Goal: Information Seeking & Learning: Learn about a topic

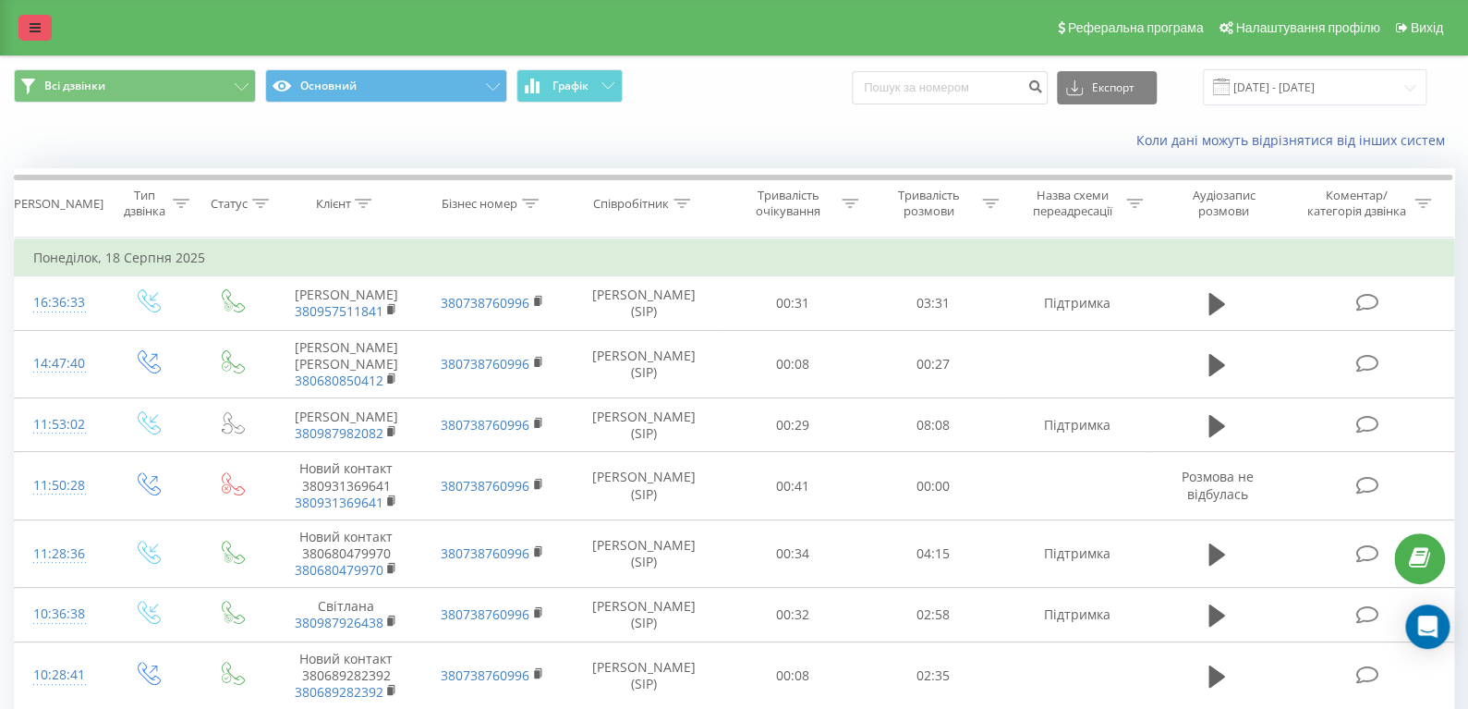
click at [20, 24] on link at bounding box center [34, 28] width 33 height 26
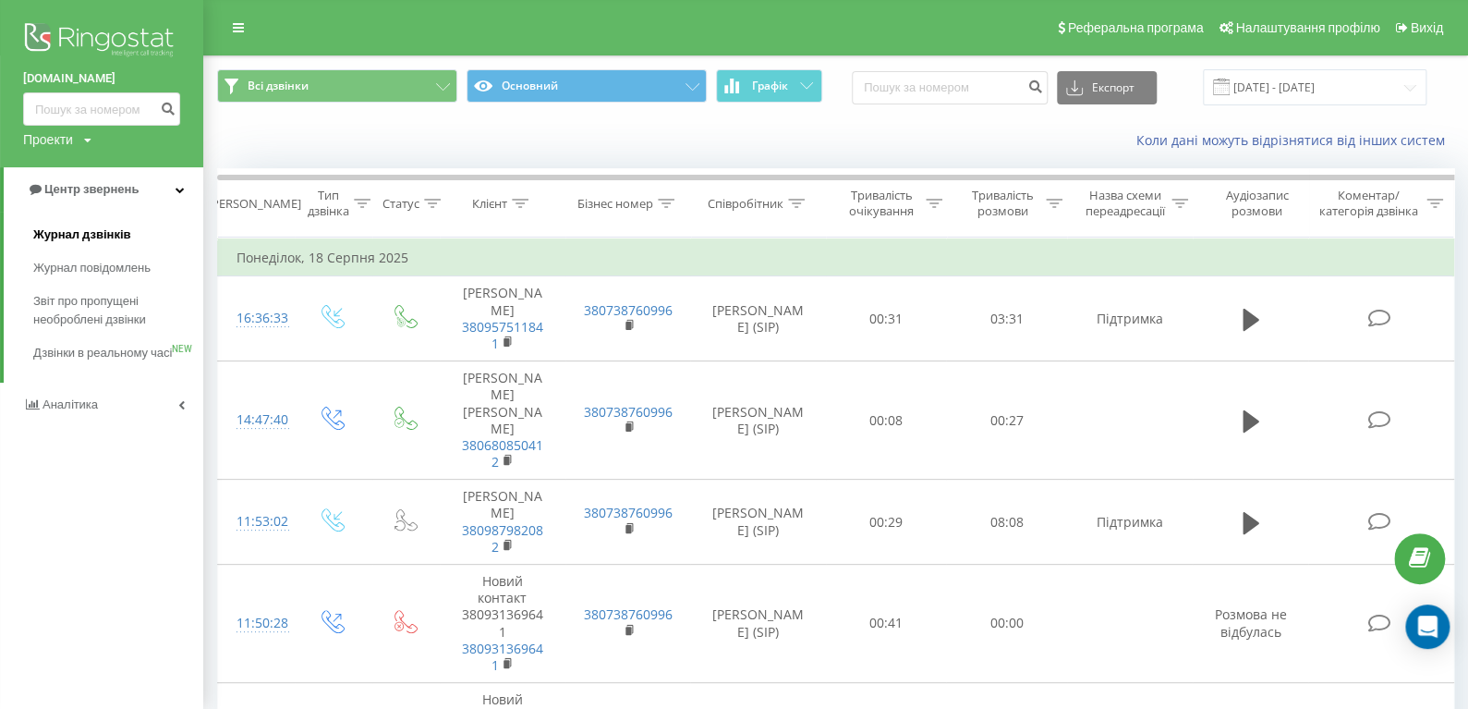
click at [60, 232] on span "Журнал дзвінків" at bounding box center [82, 234] width 98 height 18
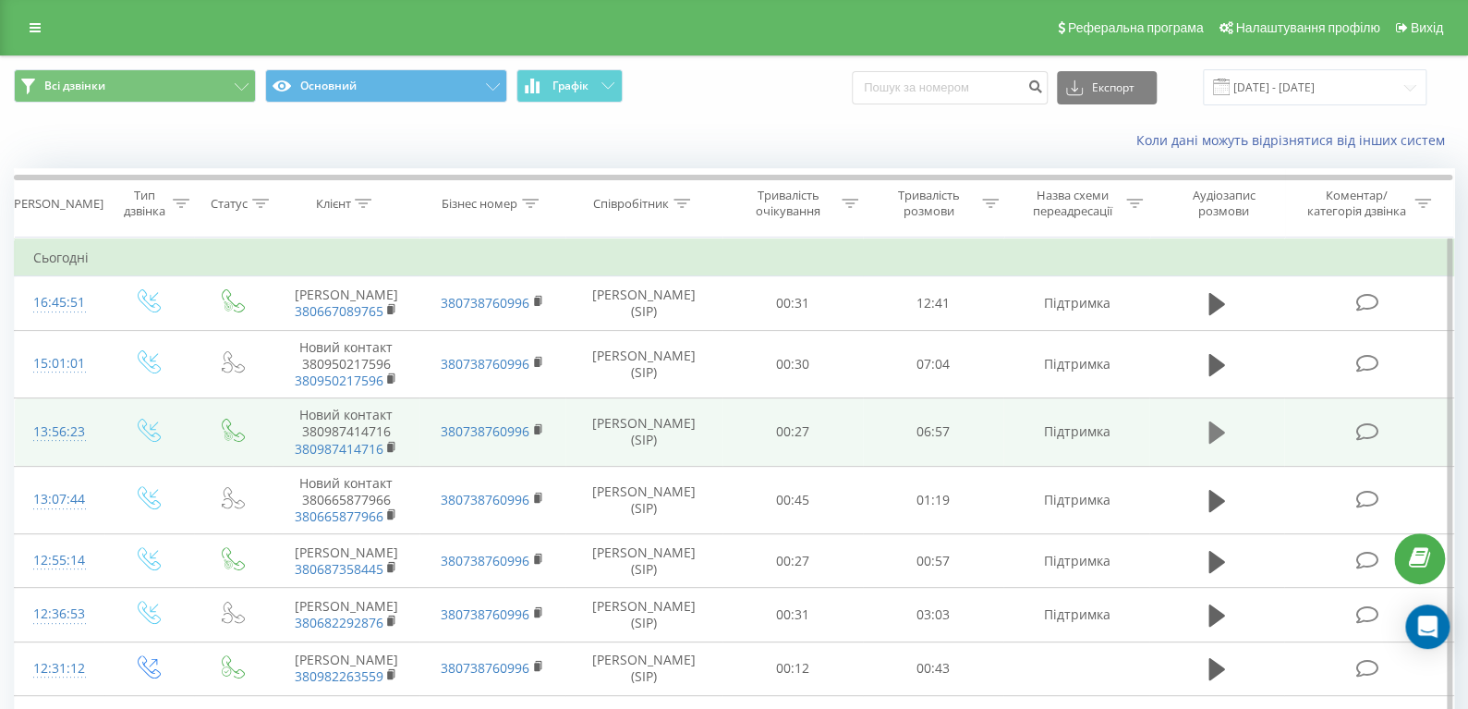
click at [1220, 444] on icon at bounding box center [1217, 432] width 17 height 22
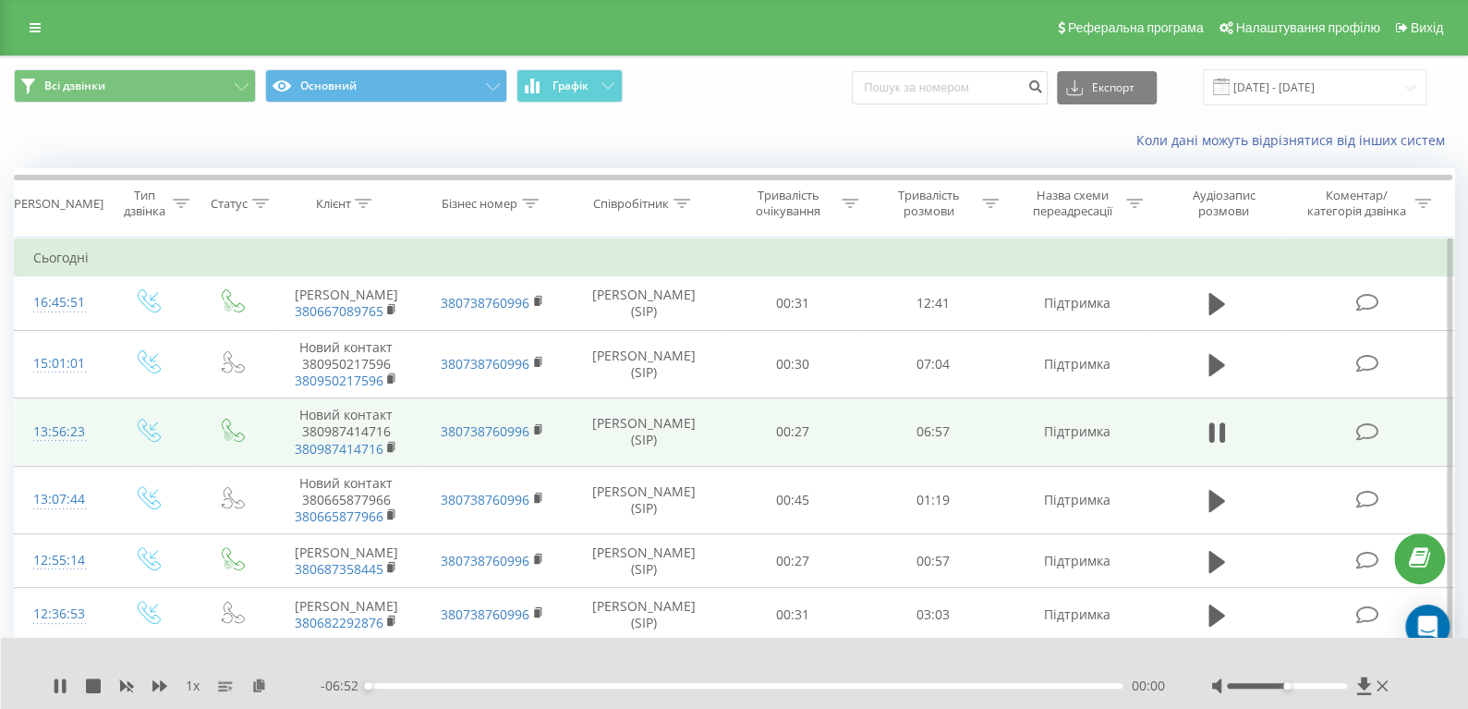
click at [466, 688] on div "- 06:52 00:00 00:00" at bounding box center [743, 685] width 845 height 18
click at [488, 685] on div "00:00" at bounding box center [745, 686] width 755 height 6
click at [581, 684] on div "01:07" at bounding box center [745, 686] width 755 height 6
click at [734, 685] on div "03:20" at bounding box center [745, 686] width 755 height 6
click at [63, 682] on icon at bounding box center [64, 685] width 4 height 15
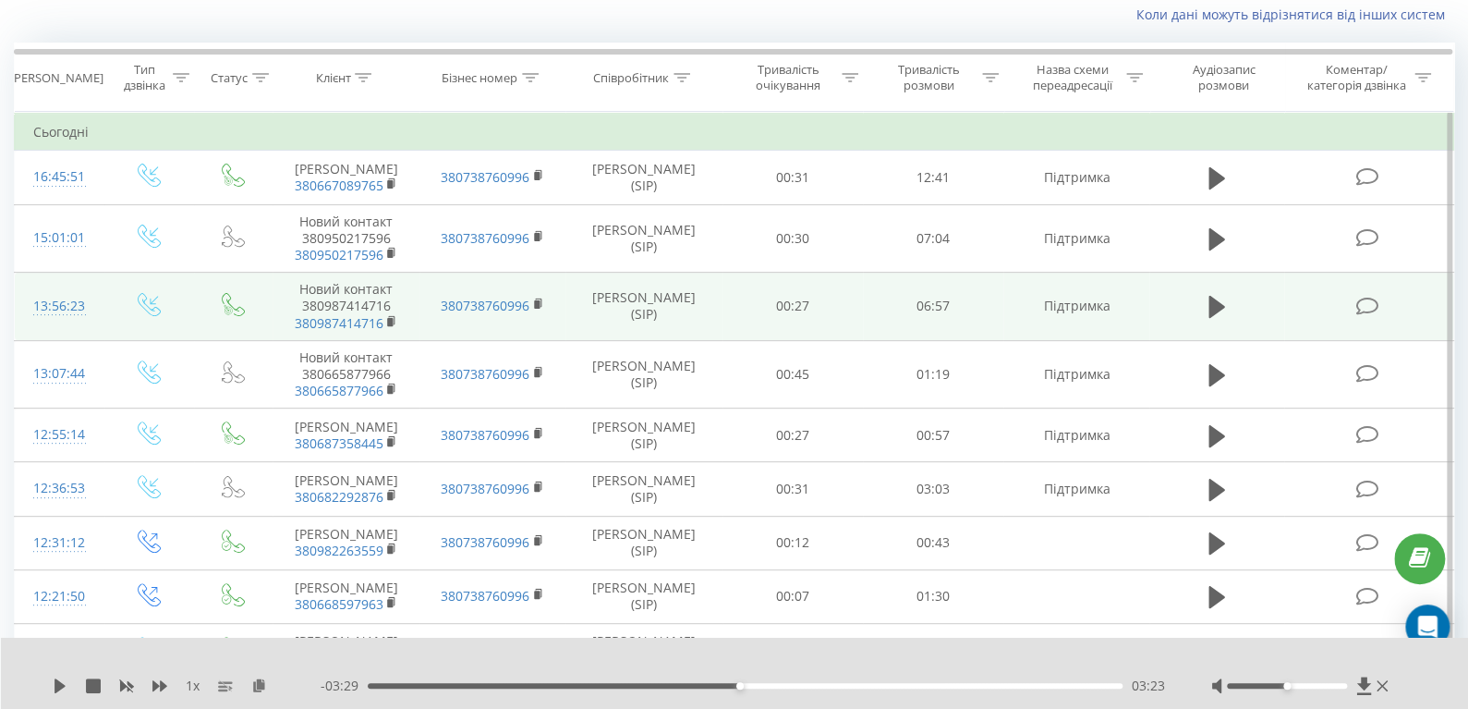
scroll to position [135, 0]
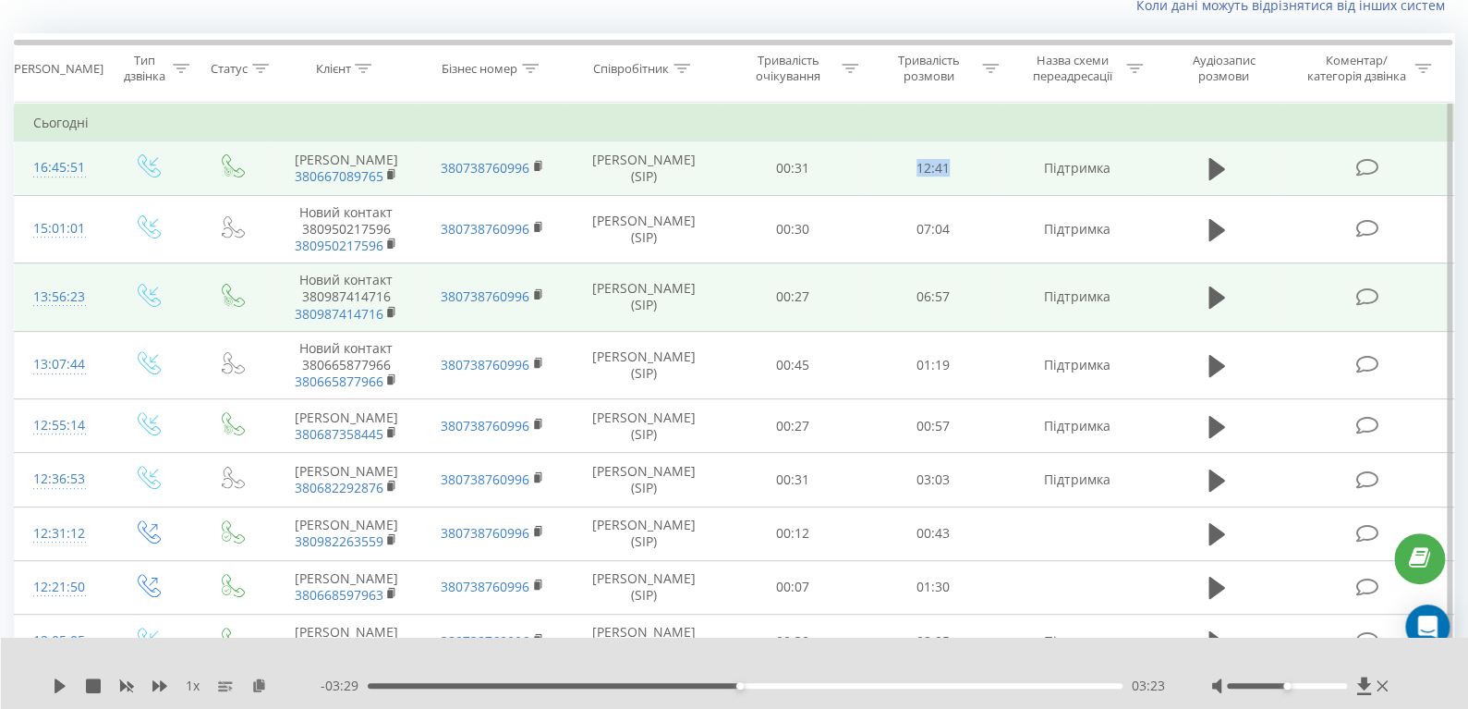
drag, startPoint x: 915, startPoint y: 182, endPoint x: 961, endPoint y: 176, distance: 46.5
click at [961, 176] on td "12:41" at bounding box center [933, 168] width 140 height 54
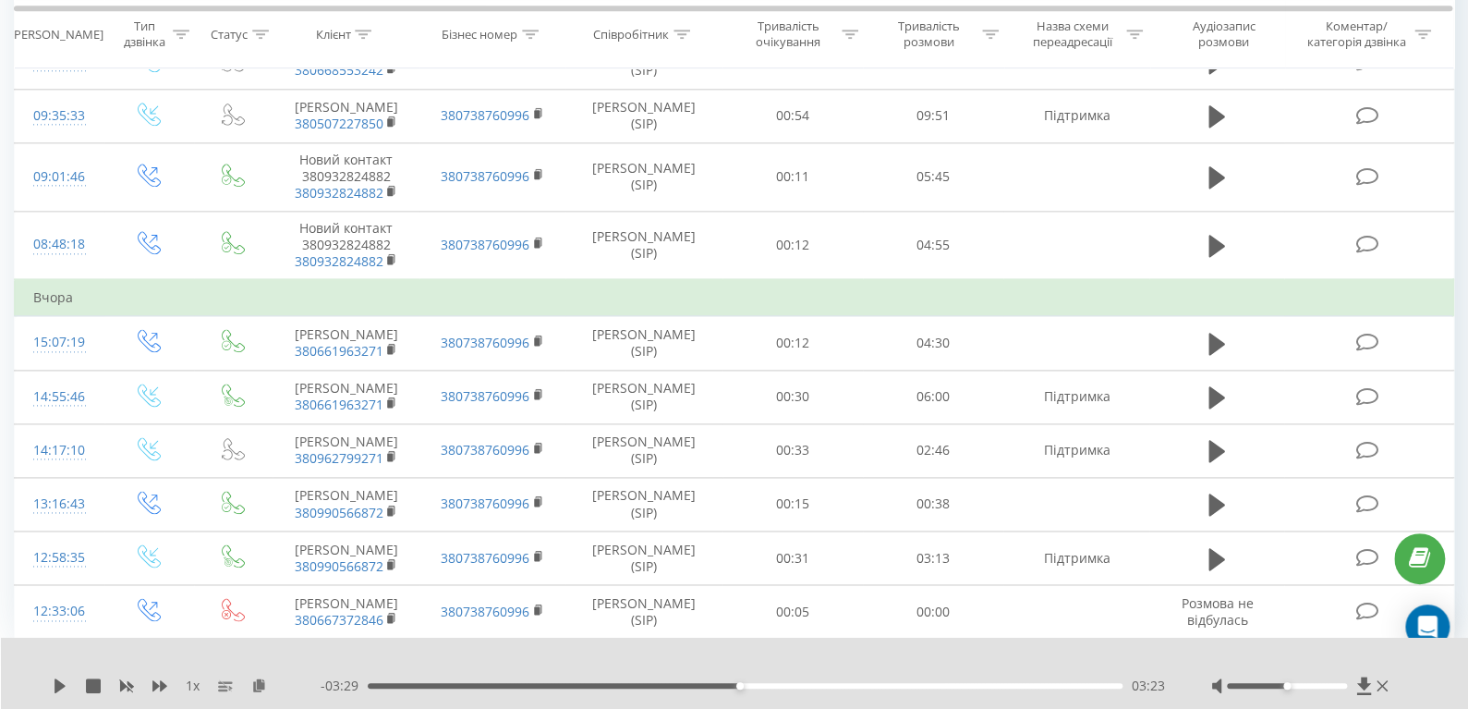
scroll to position [1078, 0]
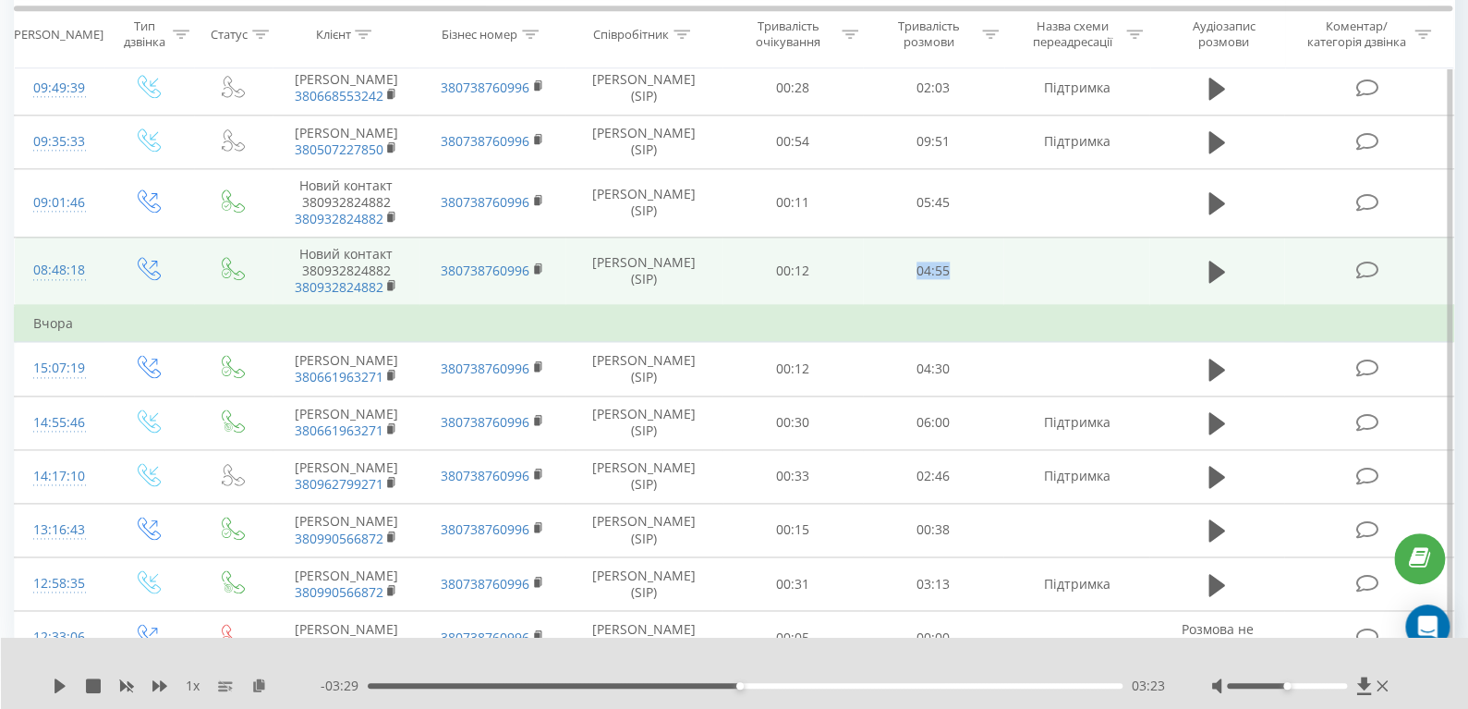
drag, startPoint x: 957, startPoint y: 472, endPoint x: 918, endPoint y: 468, distance: 40.0
click at [918, 305] on td "04:55" at bounding box center [933, 271] width 140 height 68
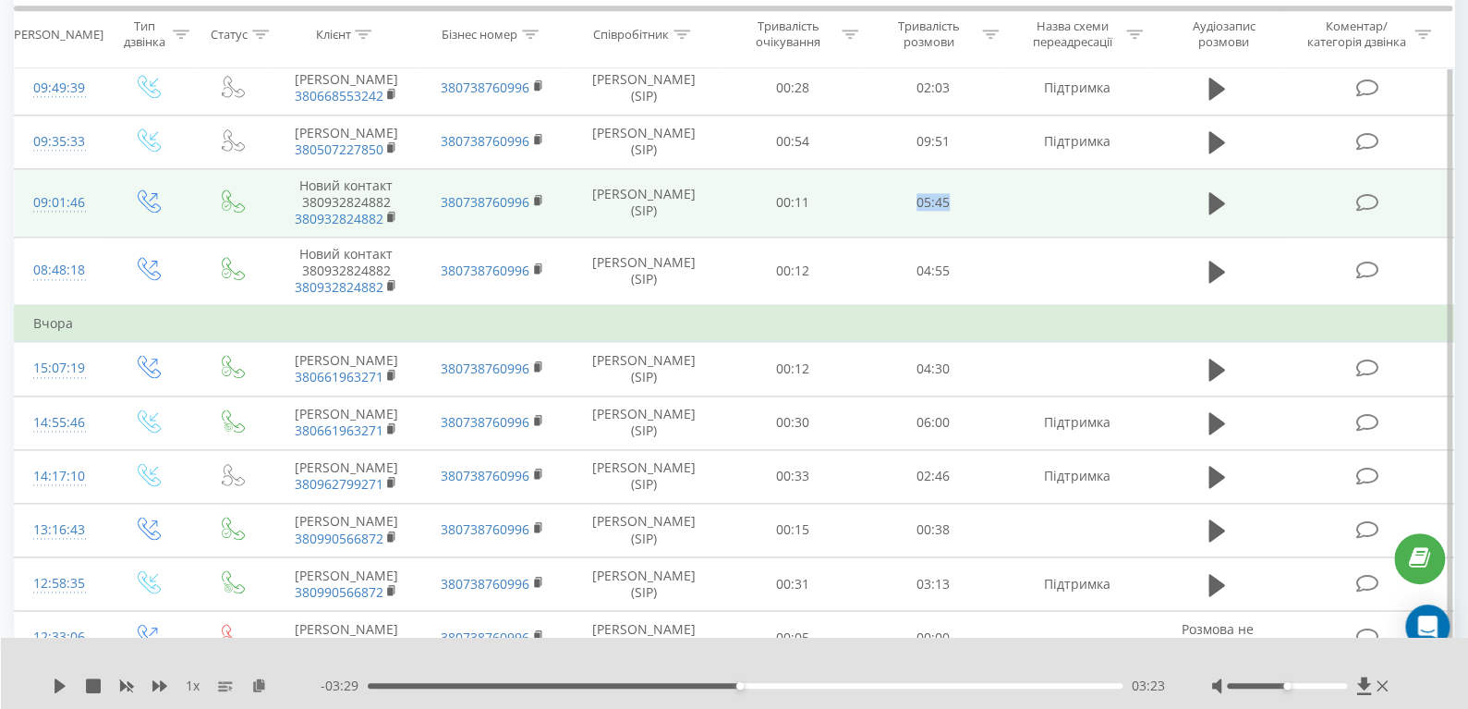
drag, startPoint x: 954, startPoint y: 405, endPoint x: 911, endPoint y: 405, distance: 43.4
click at [911, 237] on td "05:45" at bounding box center [933, 203] width 140 height 68
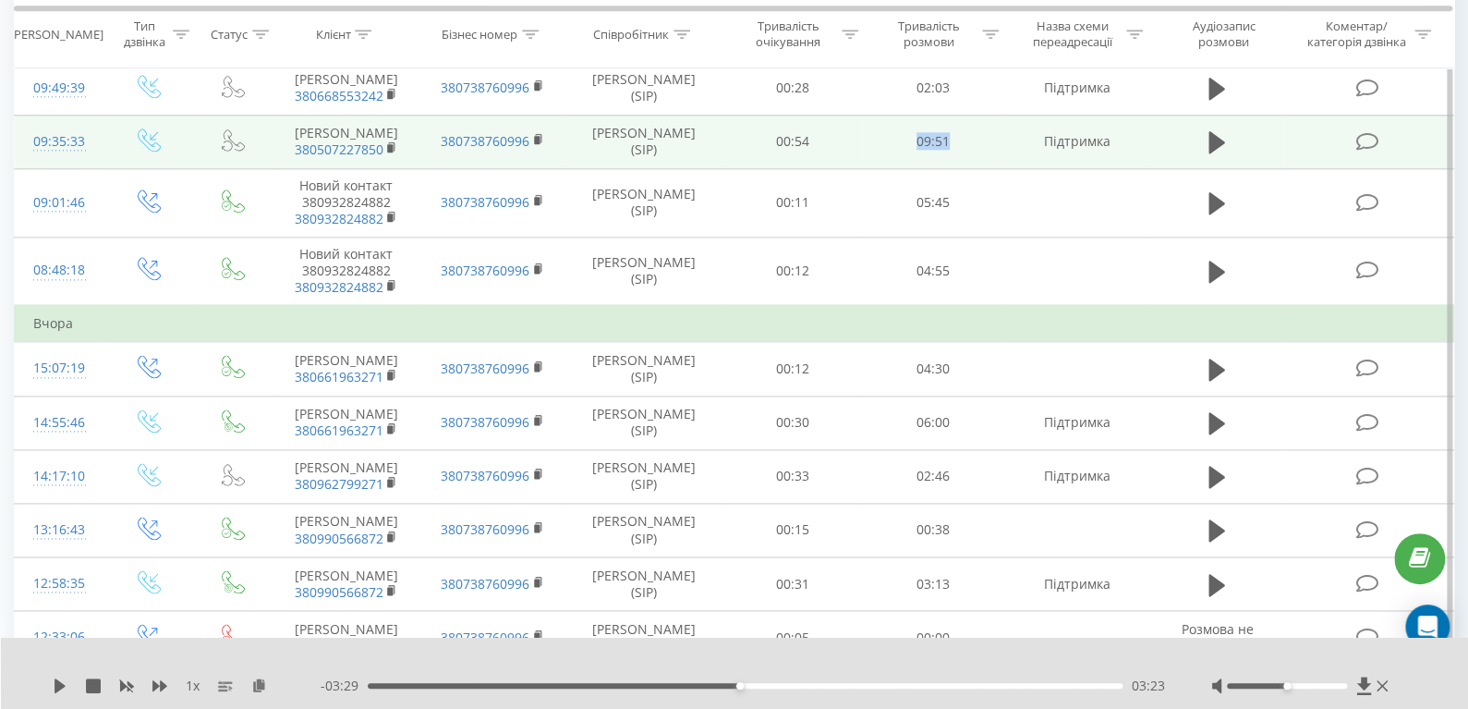
drag, startPoint x: 952, startPoint y: 332, endPoint x: 914, endPoint y: 336, distance: 38.2
click at [914, 168] on td "09:51" at bounding box center [933, 142] width 140 height 54
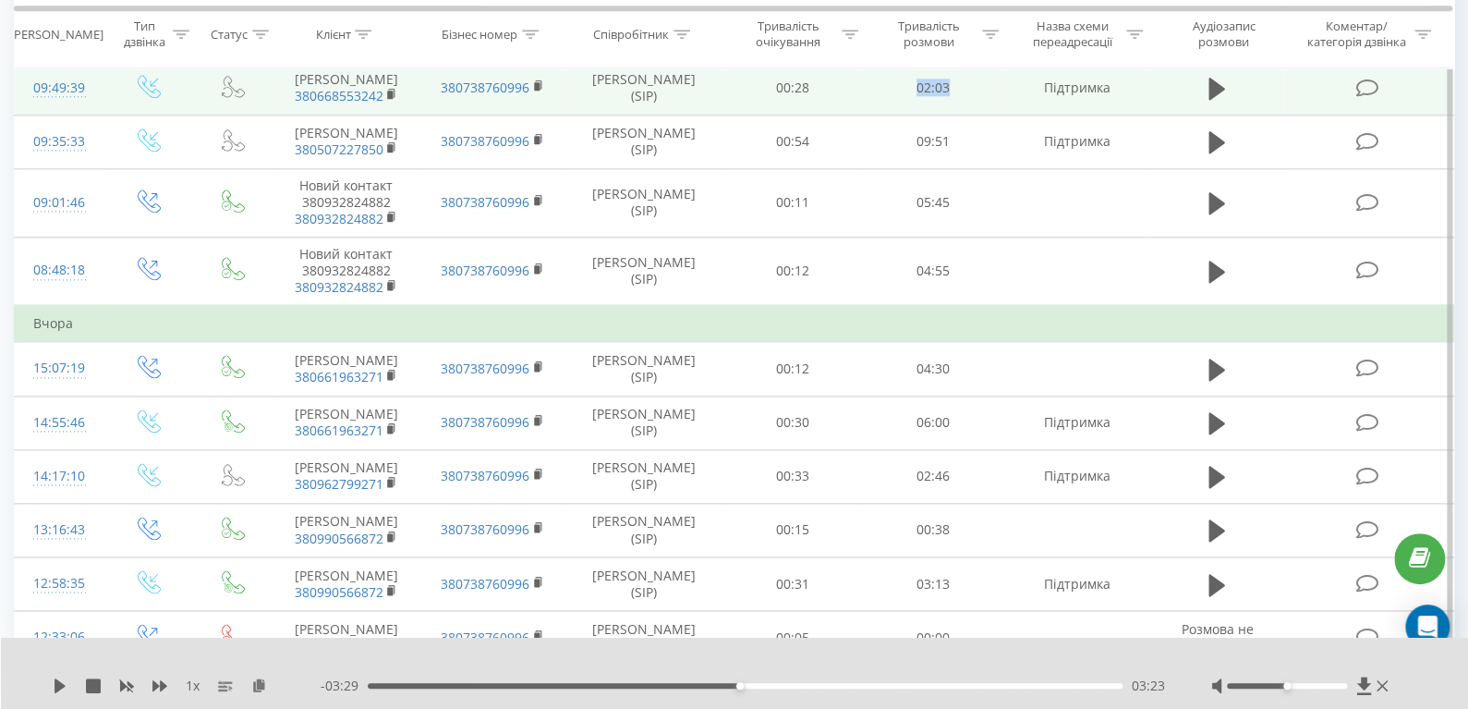
drag, startPoint x: 951, startPoint y: 258, endPoint x: 896, endPoint y: 258, distance: 54.5
click at [896, 115] on td "02:03" at bounding box center [933, 88] width 140 height 54
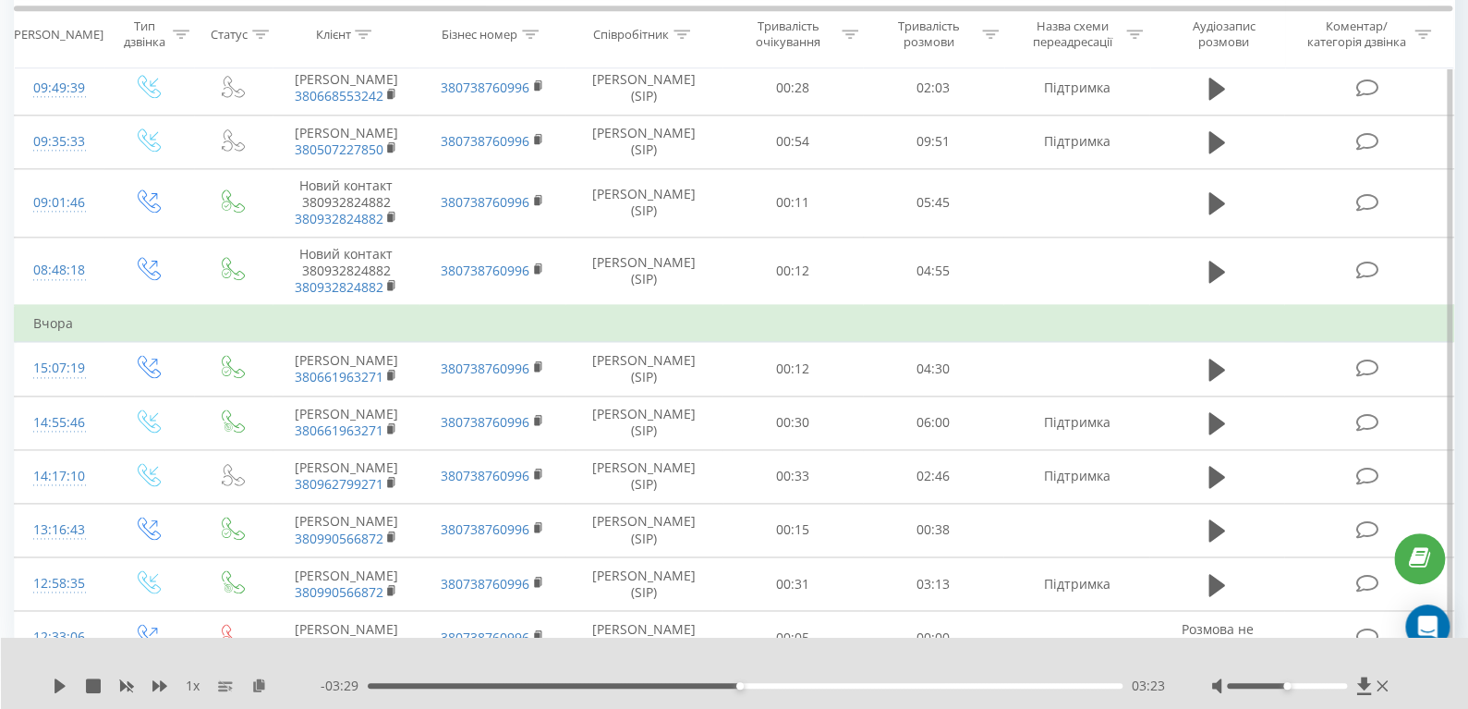
drag, startPoint x: 958, startPoint y: 179, endPoint x: 945, endPoint y: 136, distance: 45.3
click at [908, 61] on td "02:07" at bounding box center [933, 34] width 140 height 54
drag, startPoint x: 963, startPoint y: 118, endPoint x: 891, endPoint y: 116, distance: 72.1
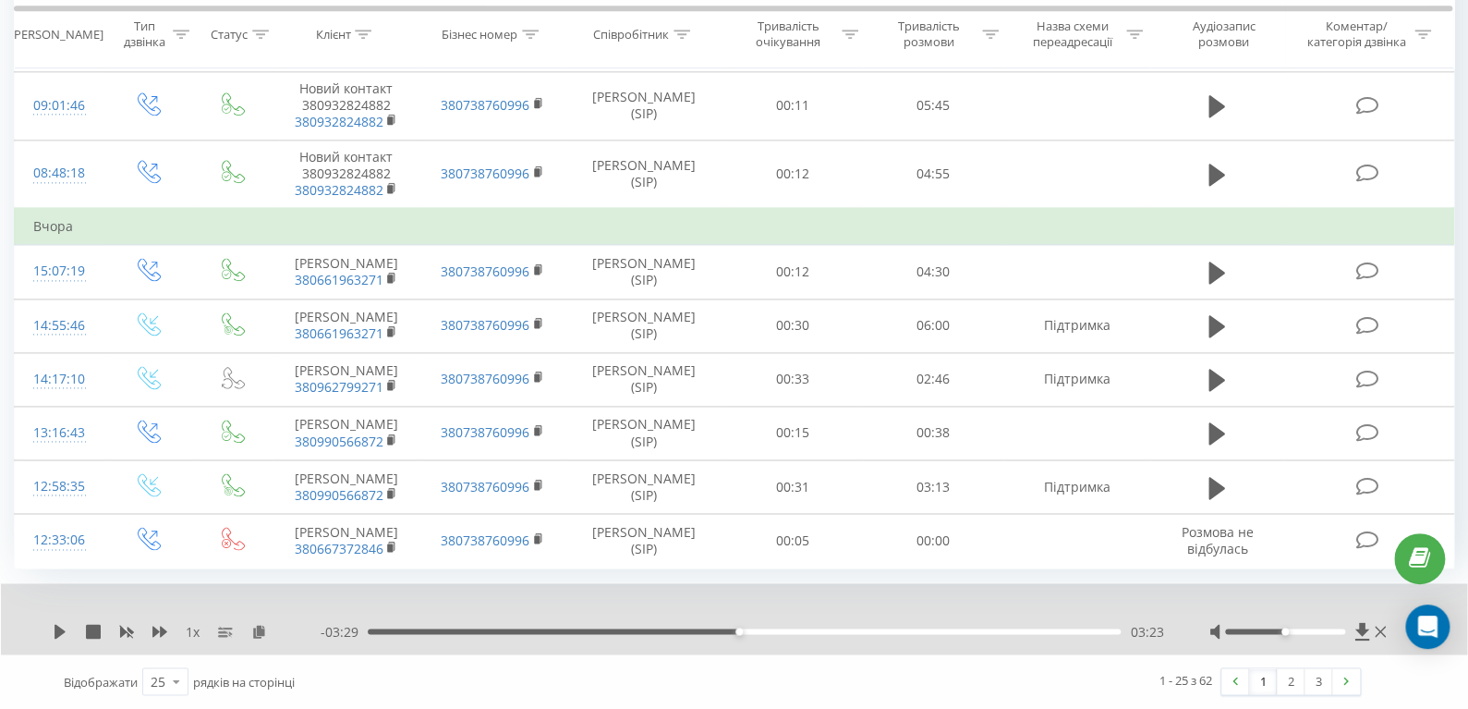
scroll to position [1461, 0]
click at [1291, 681] on link "2" at bounding box center [1291, 681] width 28 height 26
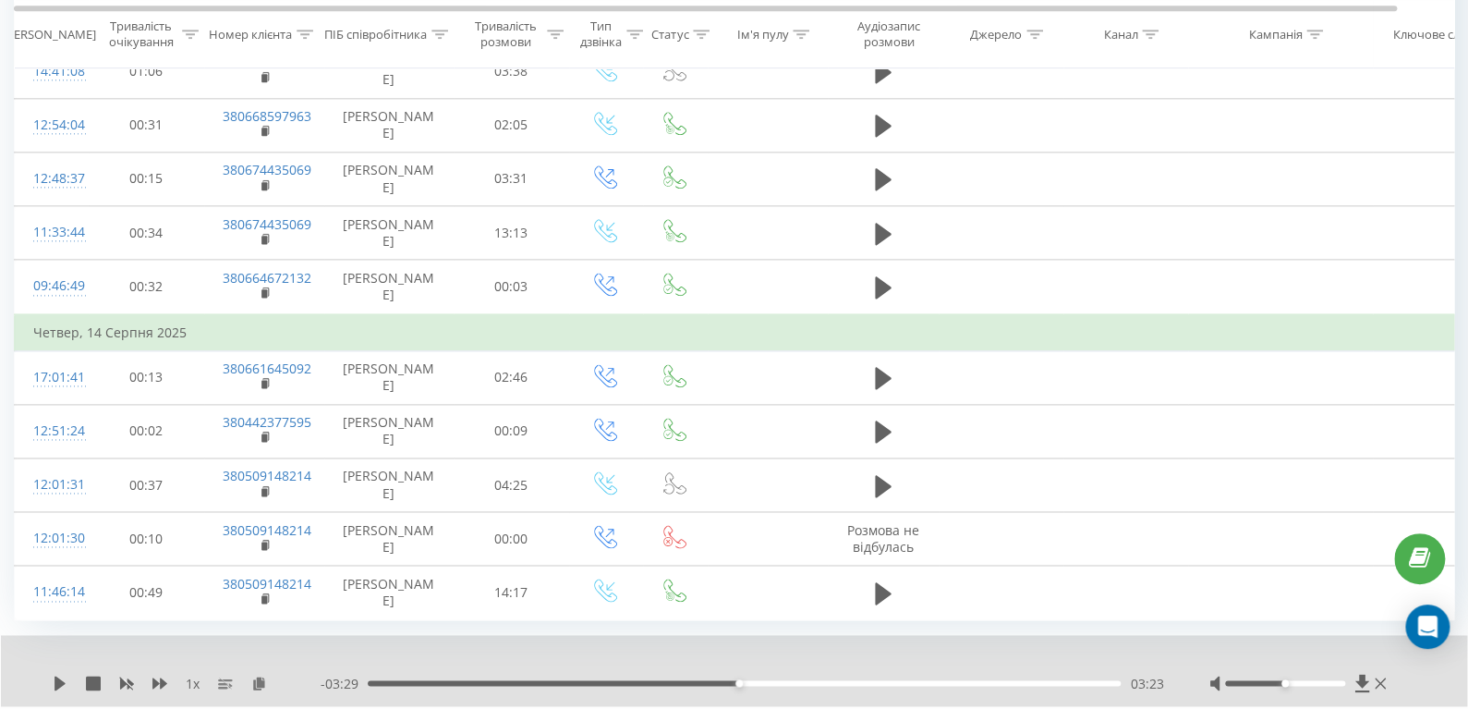
scroll to position [1157, 0]
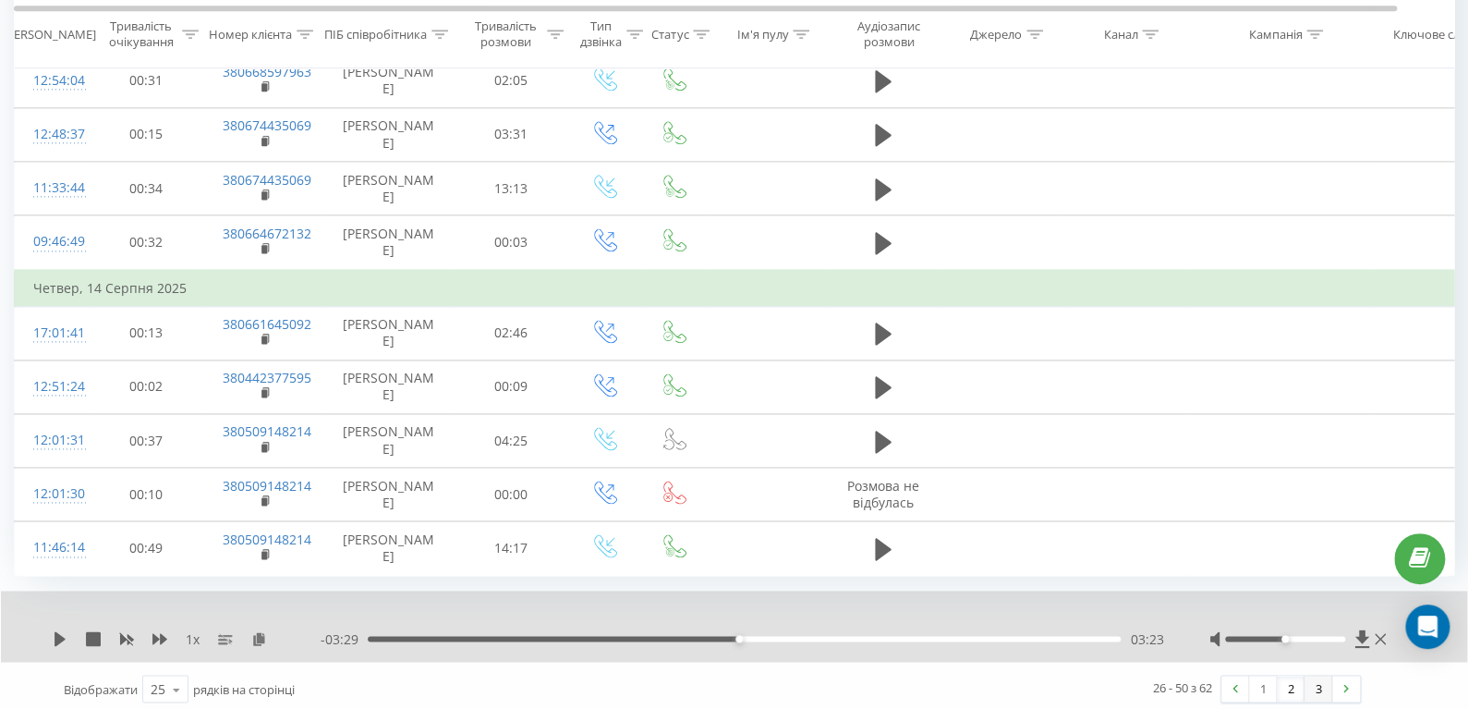
click at [1319, 686] on link "3" at bounding box center [1319, 688] width 28 height 26
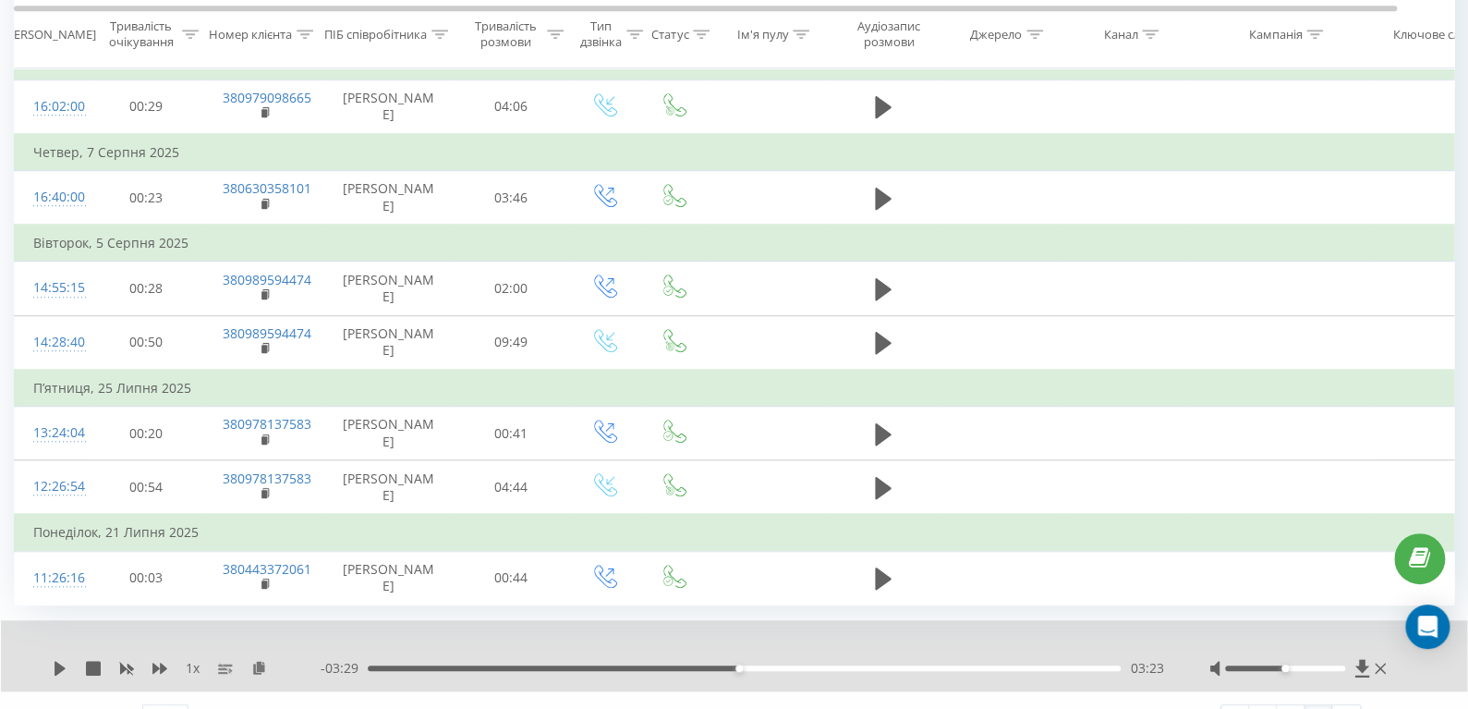
scroll to position [570, 0]
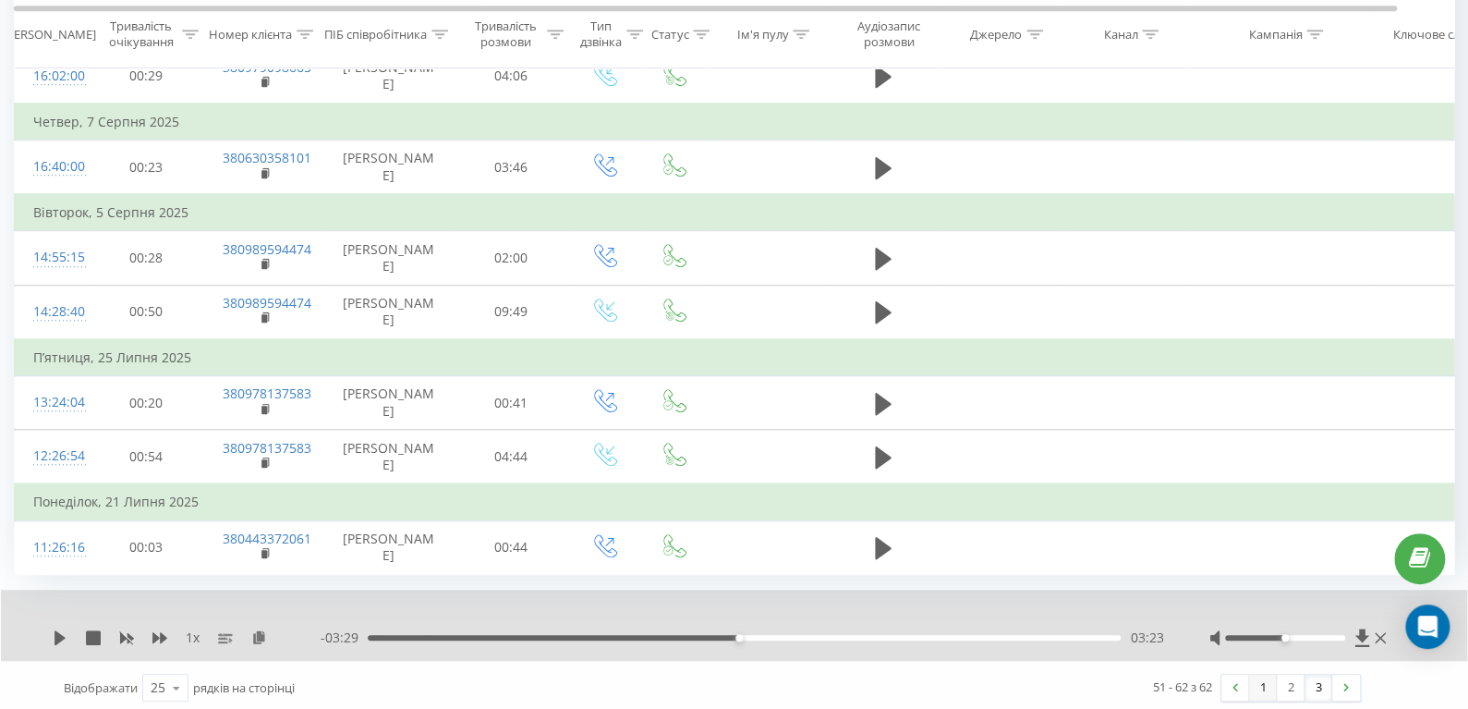
click at [1259, 690] on link "1" at bounding box center [1263, 688] width 28 height 26
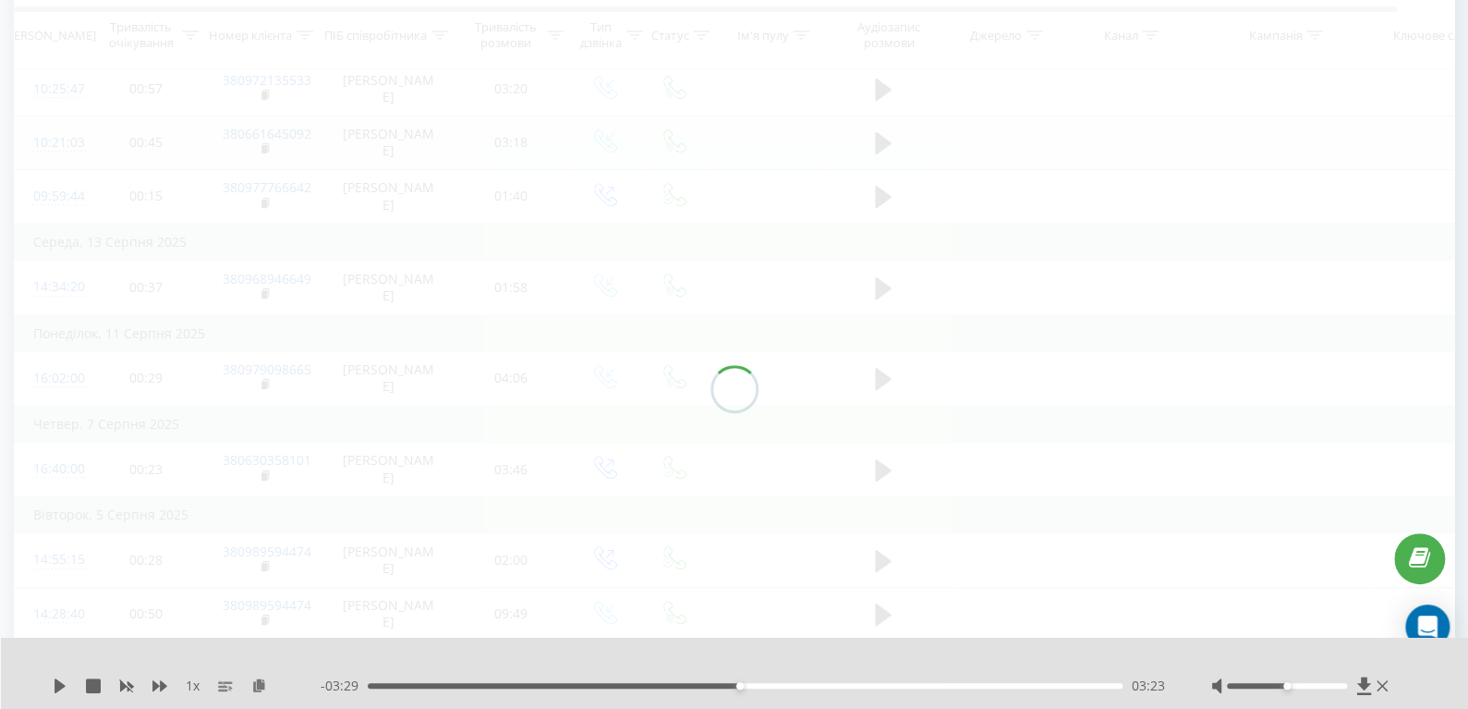
scroll to position [121, 0]
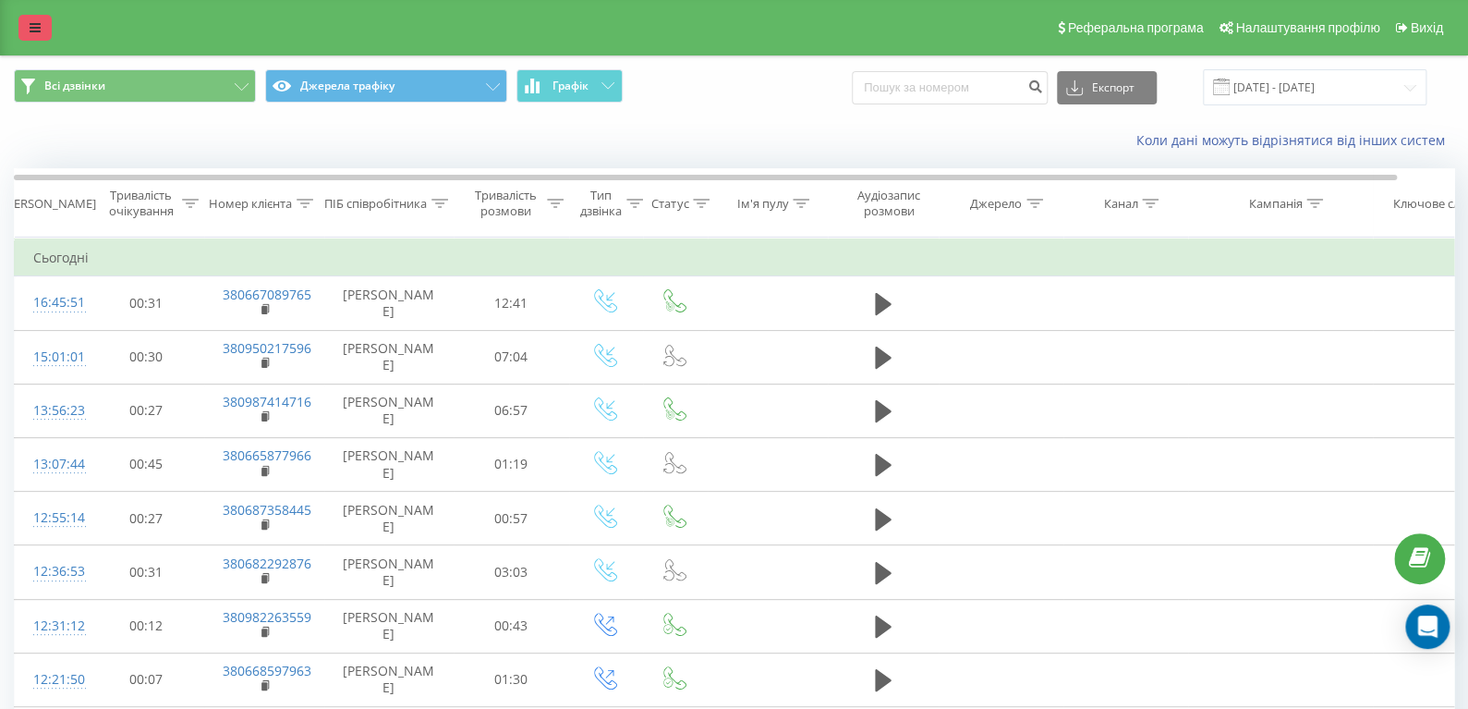
click at [28, 29] on link at bounding box center [34, 28] width 33 height 26
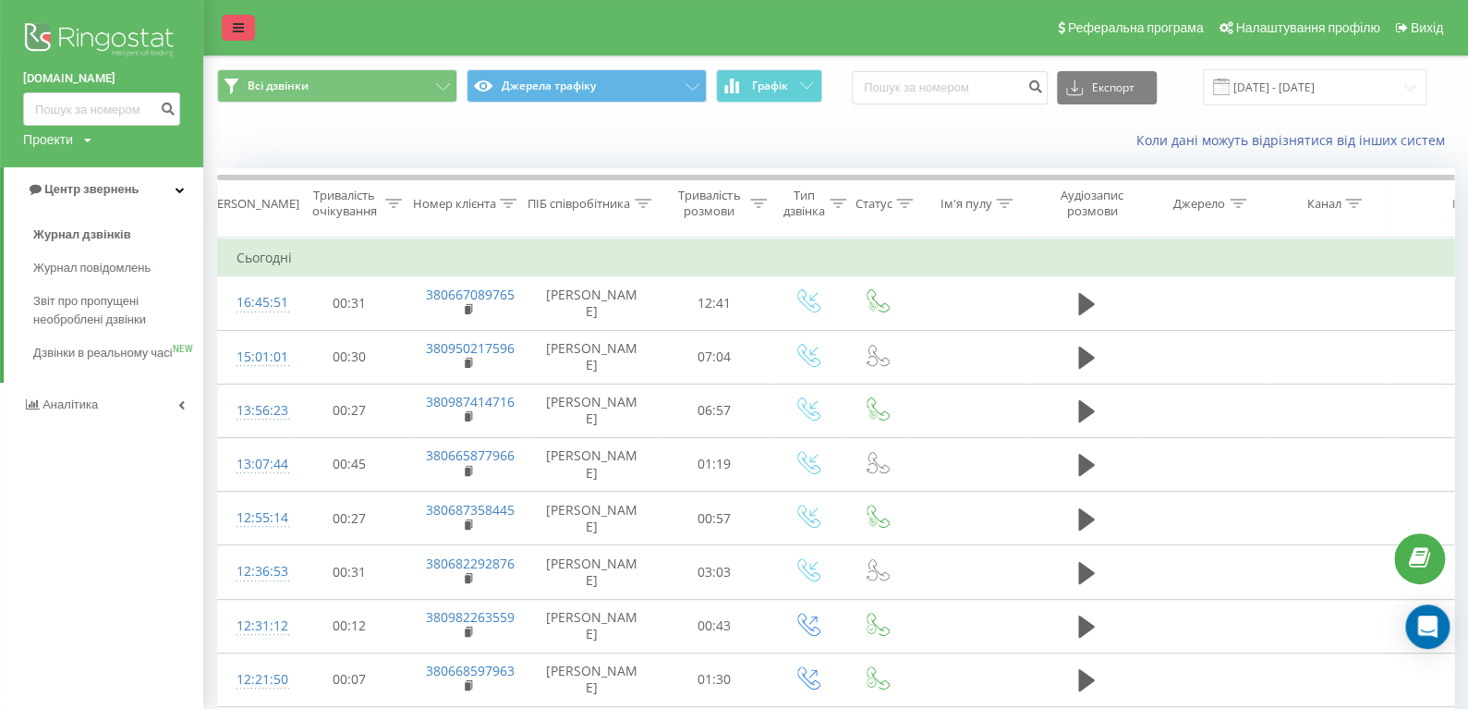
click at [233, 30] on icon at bounding box center [238, 27] width 11 height 13
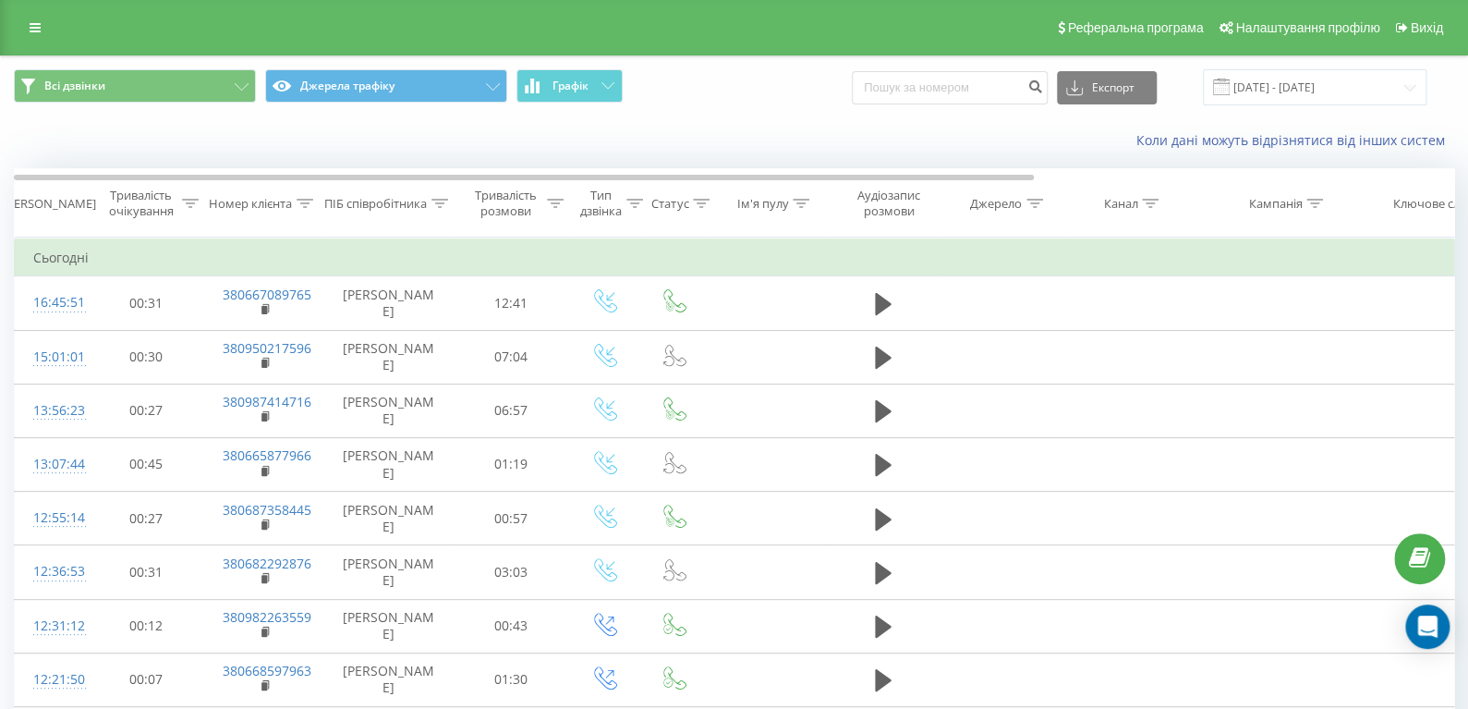
click at [8, 21] on div "Реферальна програма Налаштування профілю Вихід" at bounding box center [734, 27] width 1468 height 55
click at [41, 24] on link at bounding box center [34, 28] width 33 height 26
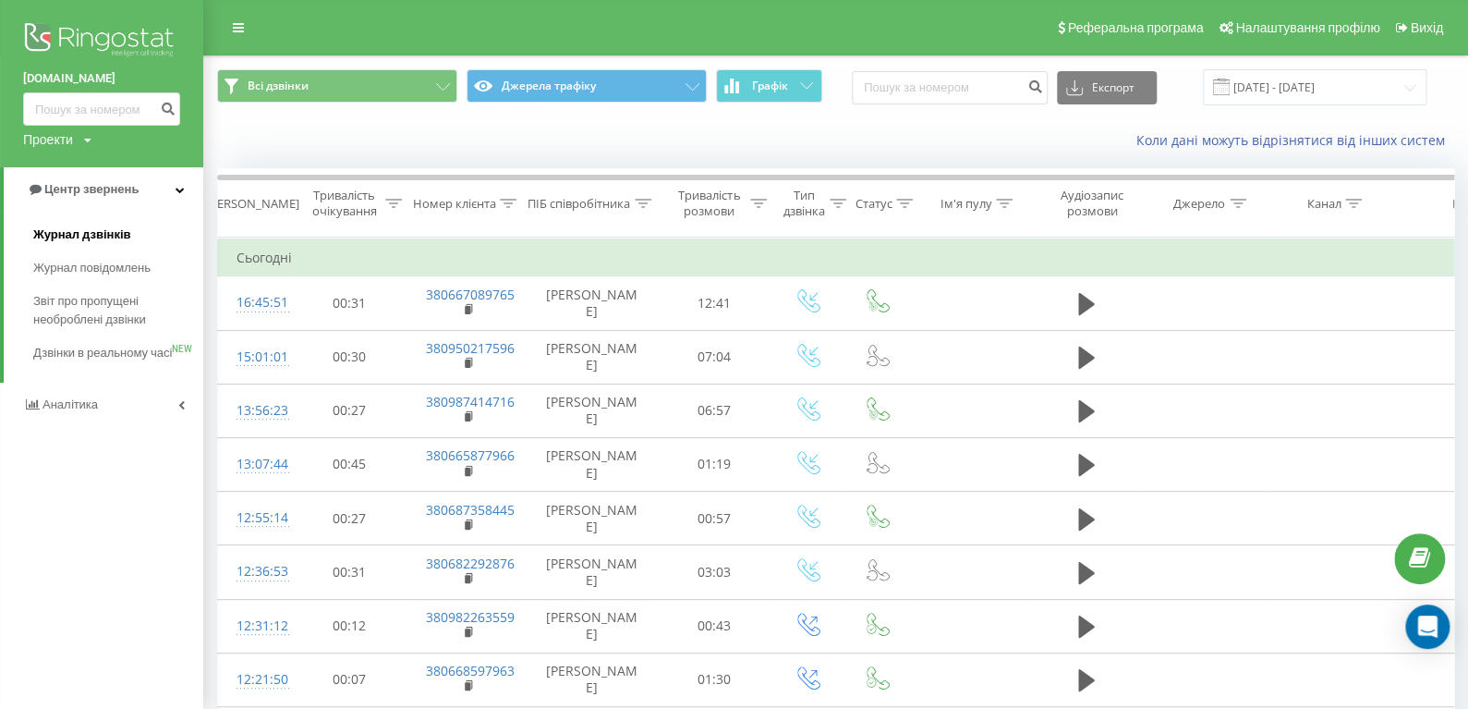
click at [76, 236] on span "Журнал дзвінків" at bounding box center [82, 234] width 98 height 18
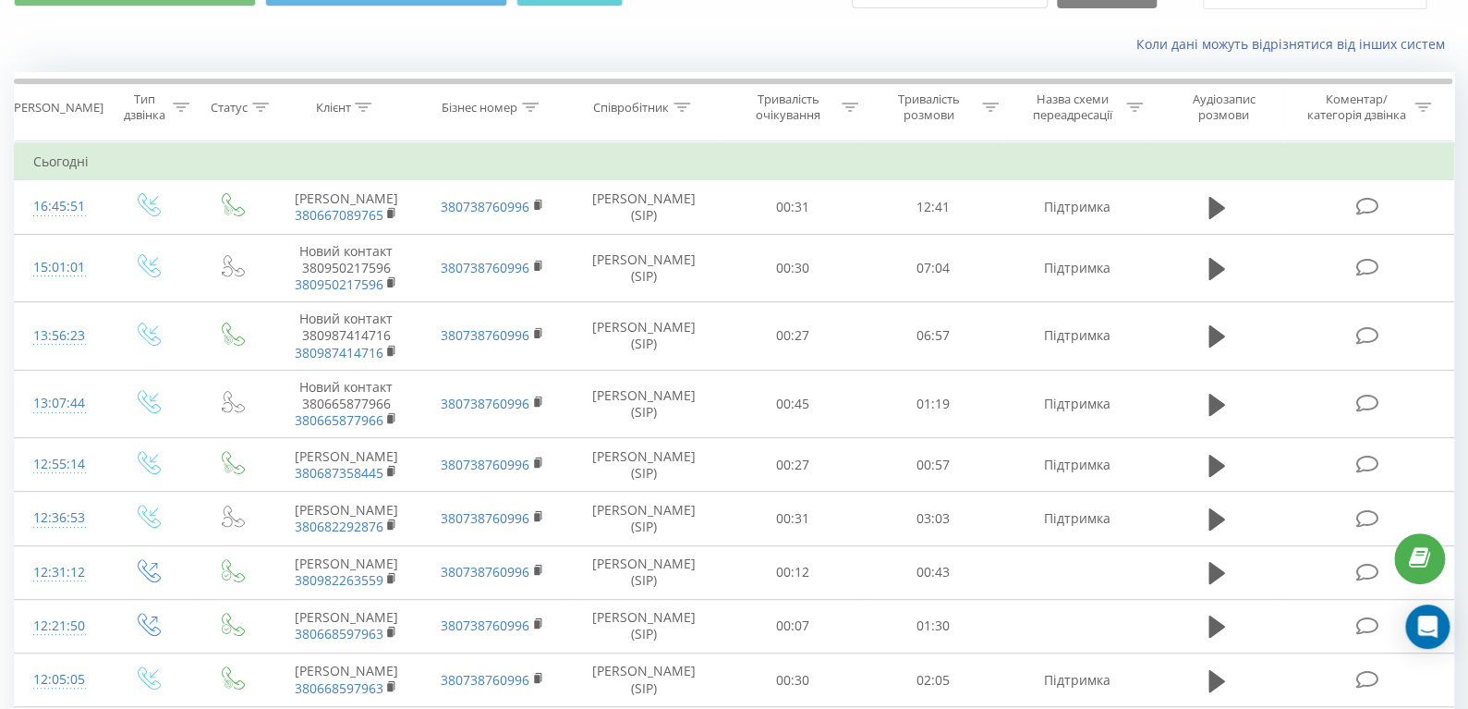
scroll to position [128, 0]
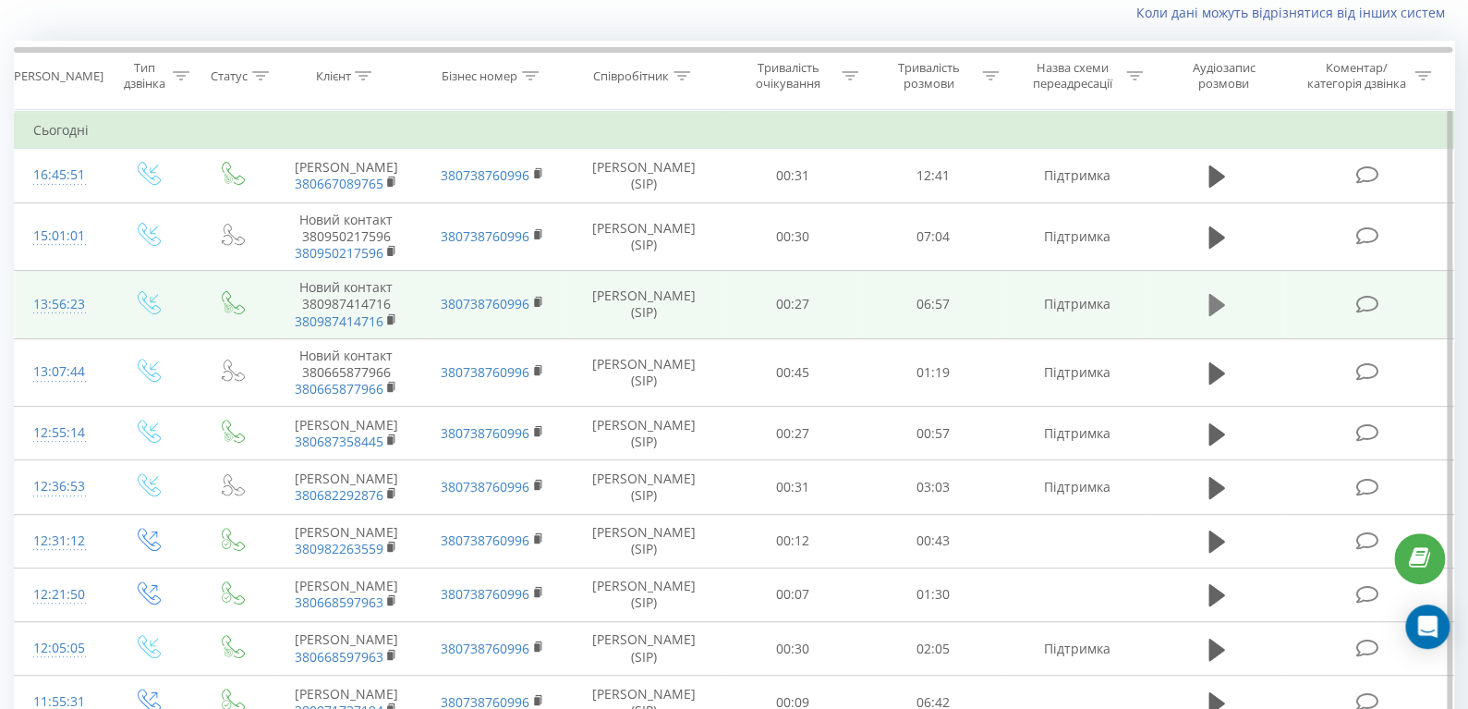
click at [1216, 315] on icon at bounding box center [1217, 305] width 17 height 22
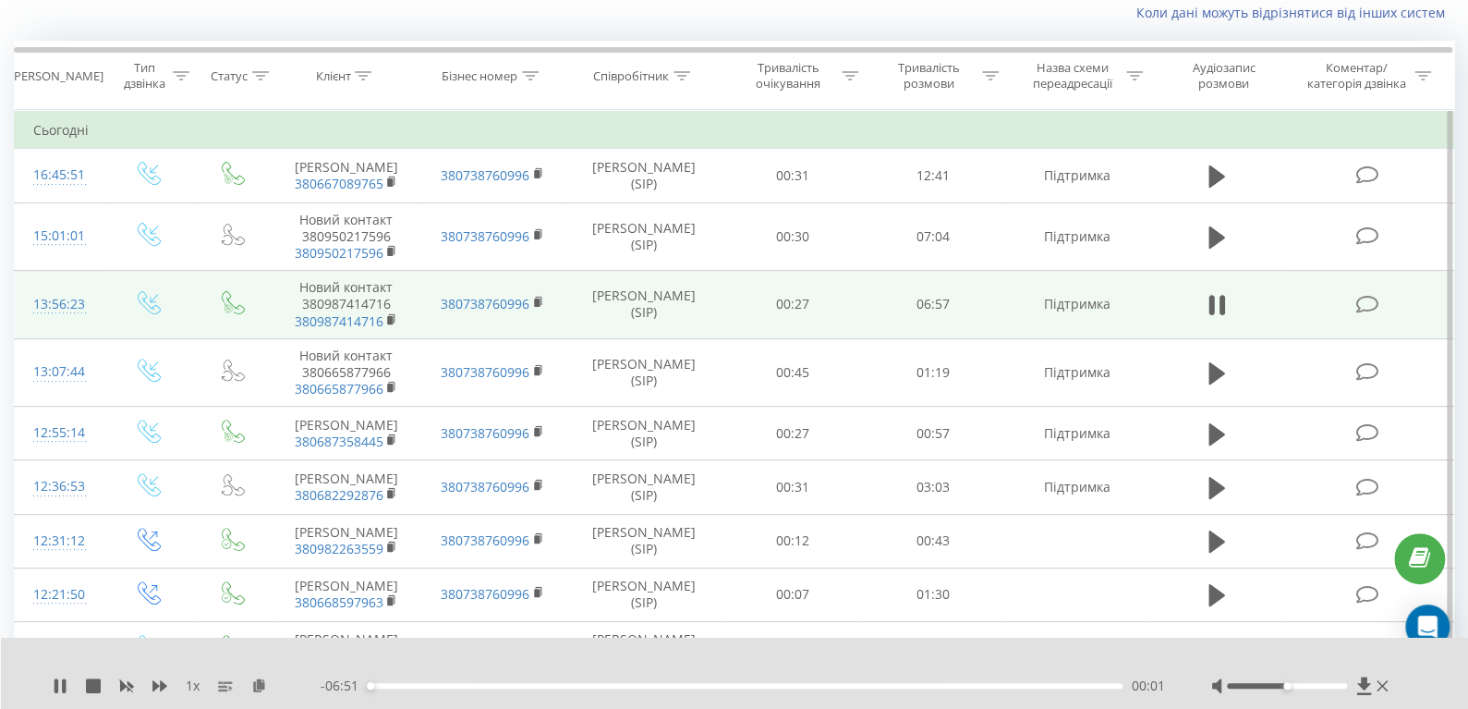
click at [449, 684] on div "00:01" at bounding box center [745, 686] width 755 height 6
click at [514, 687] on div "00:47" at bounding box center [745, 686] width 755 height 6
click at [574, 683] on div "01:21" at bounding box center [745, 686] width 755 height 6
click at [801, 685] on div "01:53" at bounding box center [745, 686] width 755 height 6
drag, startPoint x: 1297, startPoint y: 685, endPoint x: 1315, endPoint y: 685, distance: 17.6
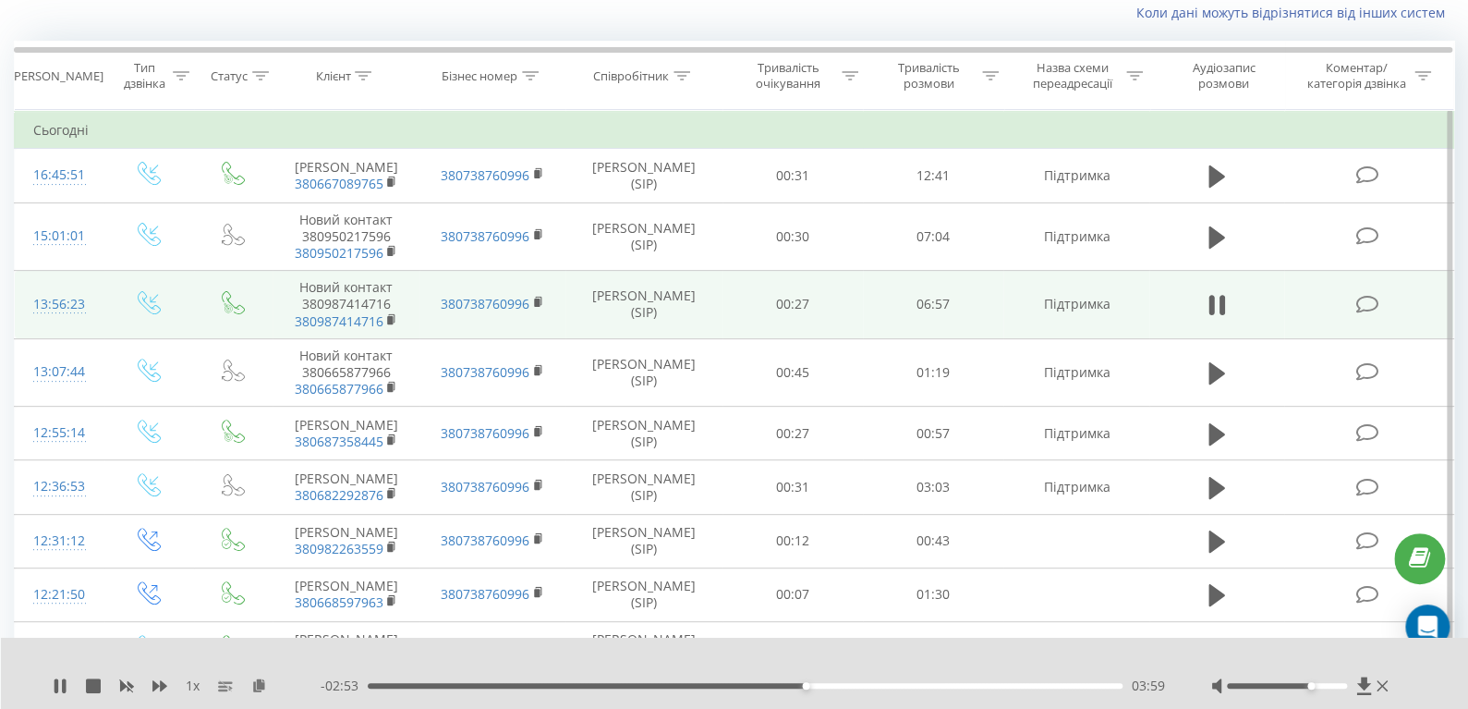
click at [1315, 685] on div at bounding box center [1287, 686] width 120 height 6
click at [926, 683] on div "04:00" at bounding box center [745, 686] width 755 height 6
click at [1000, 683] on div "05:06" at bounding box center [745, 686] width 755 height 6
click at [56, 682] on icon at bounding box center [57, 685] width 4 height 15
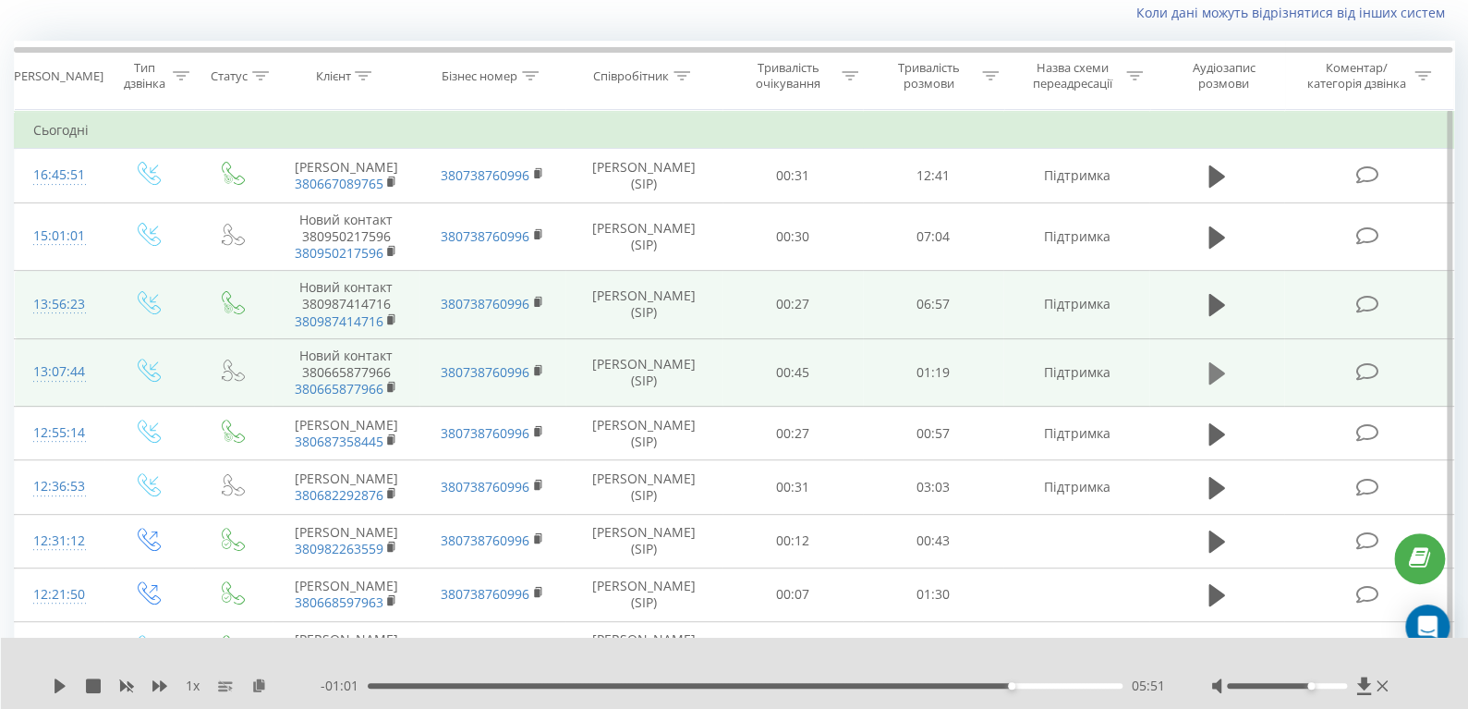
click at [1215, 384] on icon at bounding box center [1217, 373] width 17 height 22
click at [458, 687] on div "00:11" at bounding box center [745, 686] width 755 height 6
click at [444, 685] on div "00:10" at bounding box center [745, 686] width 755 height 6
click at [60, 680] on icon at bounding box center [60, 685] width 15 height 15
click at [50, 678] on div "1 x - 01:09 00:10 00:10" at bounding box center [735, 673] width 1468 height 71
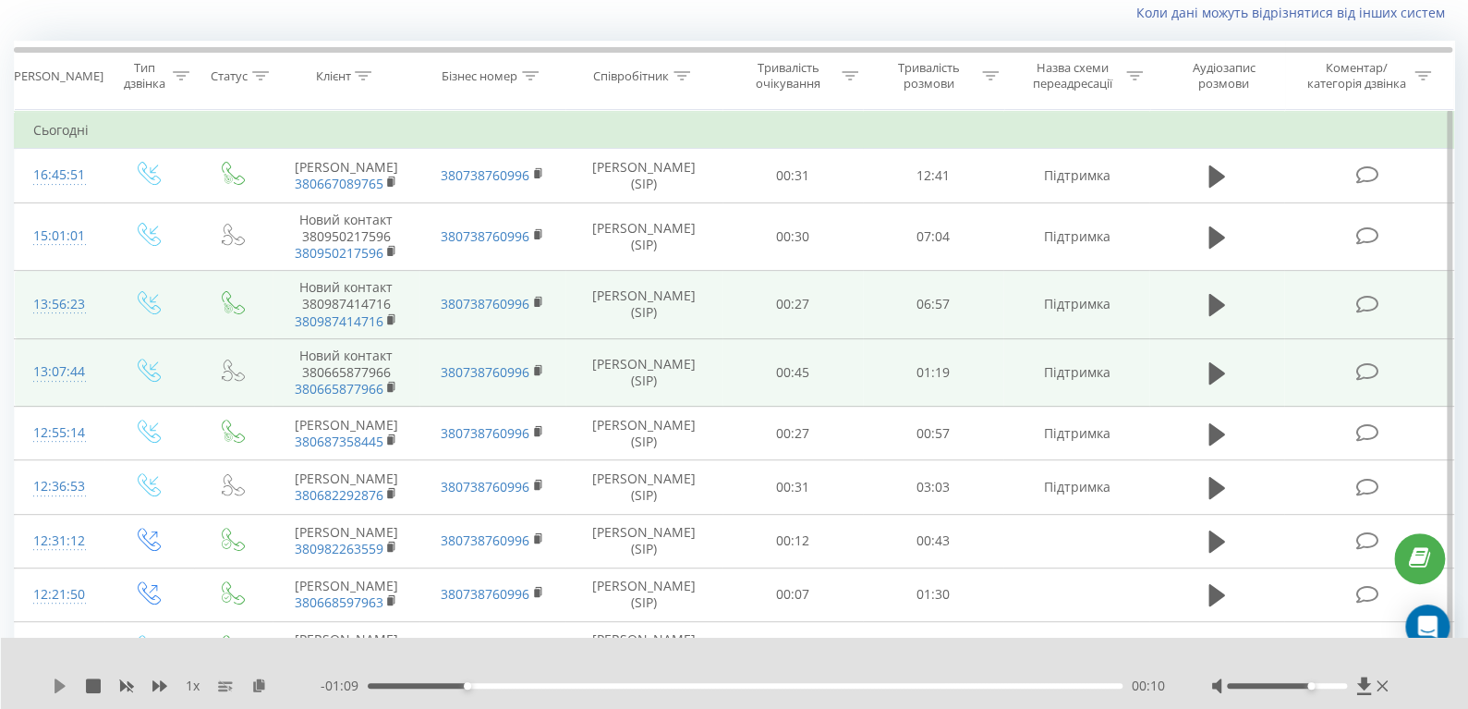
click at [65, 678] on icon at bounding box center [60, 685] width 15 height 15
click at [719, 687] on div "00:31" at bounding box center [745, 686] width 755 height 6
click at [748, 684] on div "00:37" at bounding box center [745, 686] width 755 height 6
click at [798, 685] on div "00:40" at bounding box center [745, 686] width 755 height 6
click at [854, 683] on div "00:45" at bounding box center [745, 686] width 755 height 6
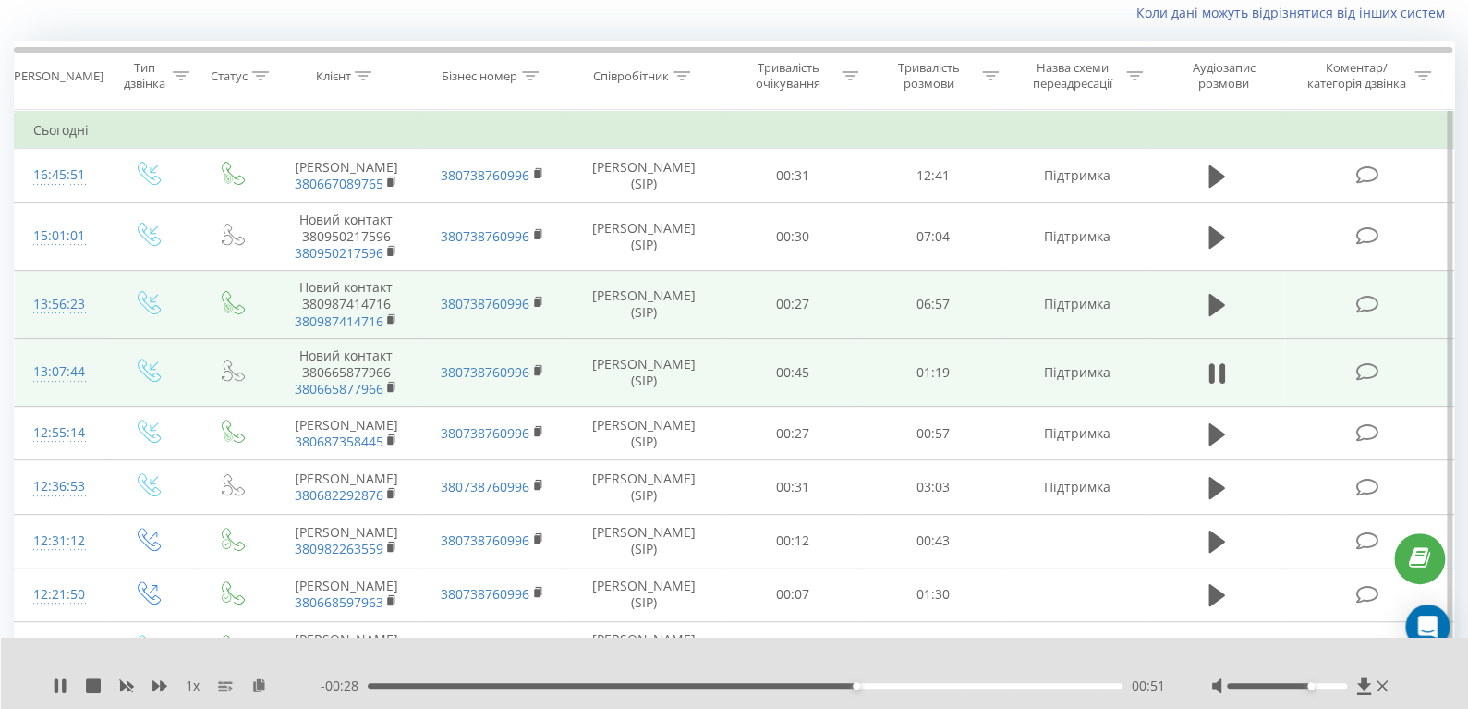
click at [906, 683] on div "00:51" at bounding box center [745, 686] width 755 height 6
click at [941, 683] on div "01:00" at bounding box center [745, 686] width 755 height 6
click at [982, 685] on div "01:00" at bounding box center [745, 686] width 755 height 6
click at [1021, 687] on div "01:05" at bounding box center [745, 686] width 755 height 6
click at [61, 684] on icon at bounding box center [60, 685] width 15 height 15
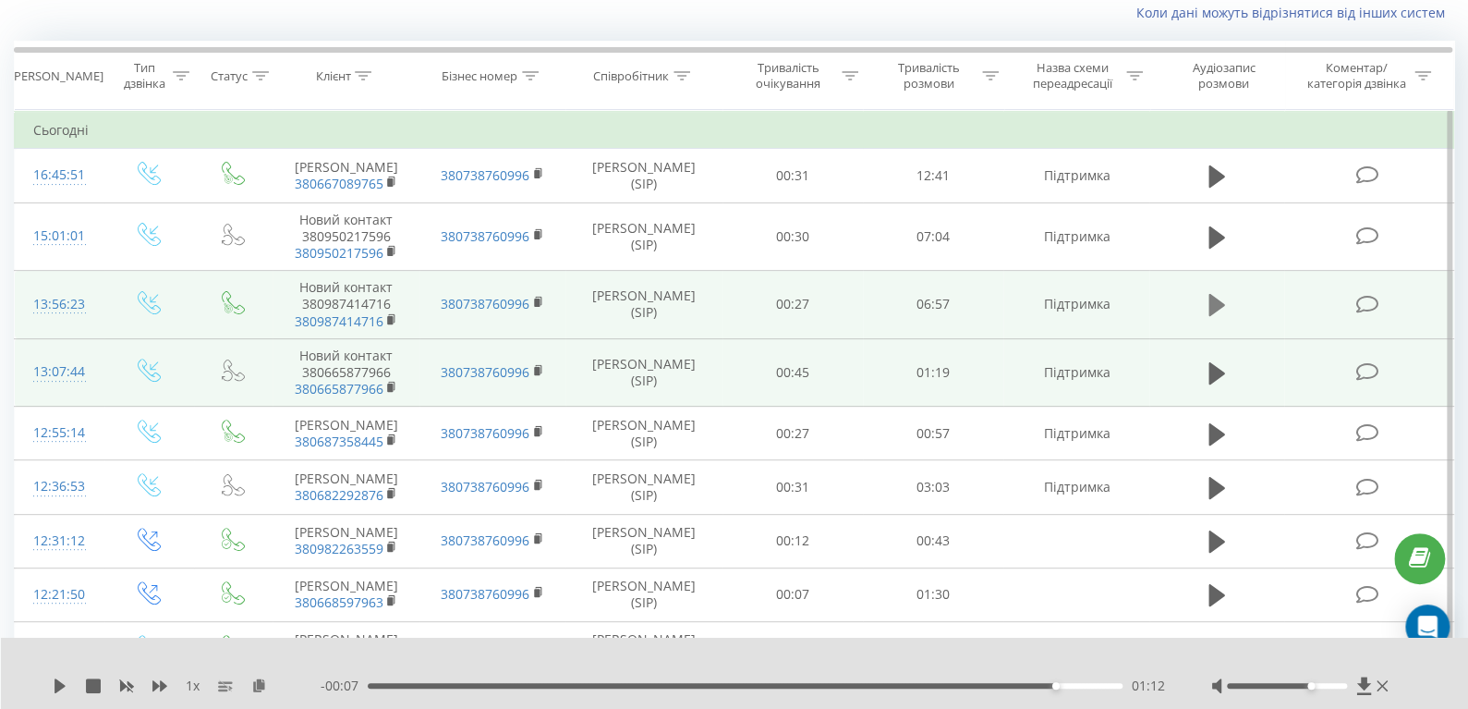
click at [1216, 316] on icon at bounding box center [1217, 305] width 17 height 22
click at [394, 687] on div "00:00" at bounding box center [745, 686] width 755 height 6
click at [452, 686] on div "00:26" at bounding box center [745, 686] width 755 height 6
click at [482, 686] on div "00:47" at bounding box center [745, 686] width 755 height 6
click at [499, 684] on div "01:03" at bounding box center [745, 686] width 755 height 6
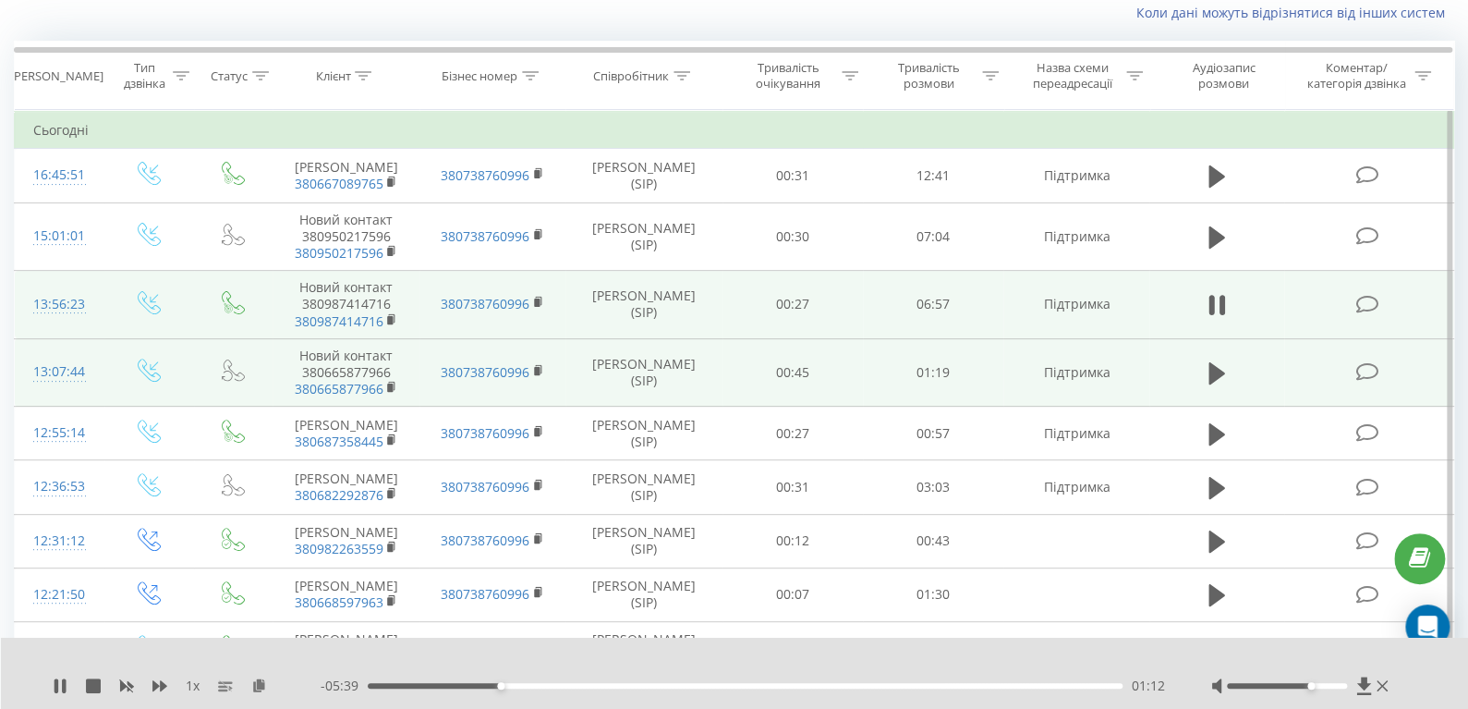
click at [517, 683] on div "01:12" at bounding box center [745, 686] width 755 height 6
click at [537, 683] on div "01:21" at bounding box center [745, 686] width 755 height 6
click at [557, 685] on div "01:33" at bounding box center [745, 686] width 755 height 6
click at [583, 684] on div "01:44" at bounding box center [745, 686] width 755 height 6
click at [607, 685] on div "02:11" at bounding box center [745, 686] width 755 height 6
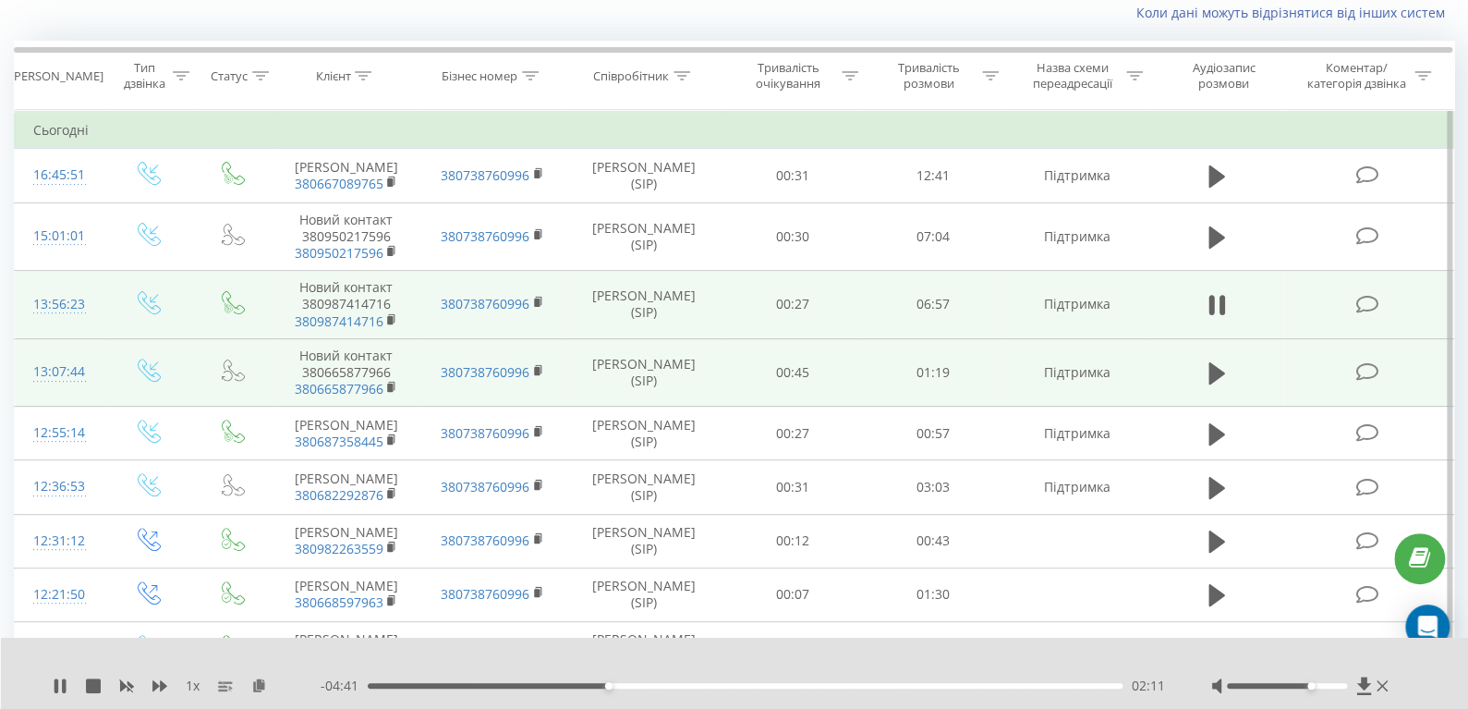
click at [621, 683] on div "02:11" at bounding box center [745, 686] width 755 height 6
click at [637, 683] on div "02:19" at bounding box center [745, 686] width 755 height 6
click at [655, 683] on div "02:37" at bounding box center [745, 686] width 755 height 6
click at [675, 683] on div "02:37" at bounding box center [745, 686] width 755 height 6
click at [692, 683] on div "02:48" at bounding box center [745, 686] width 755 height 6
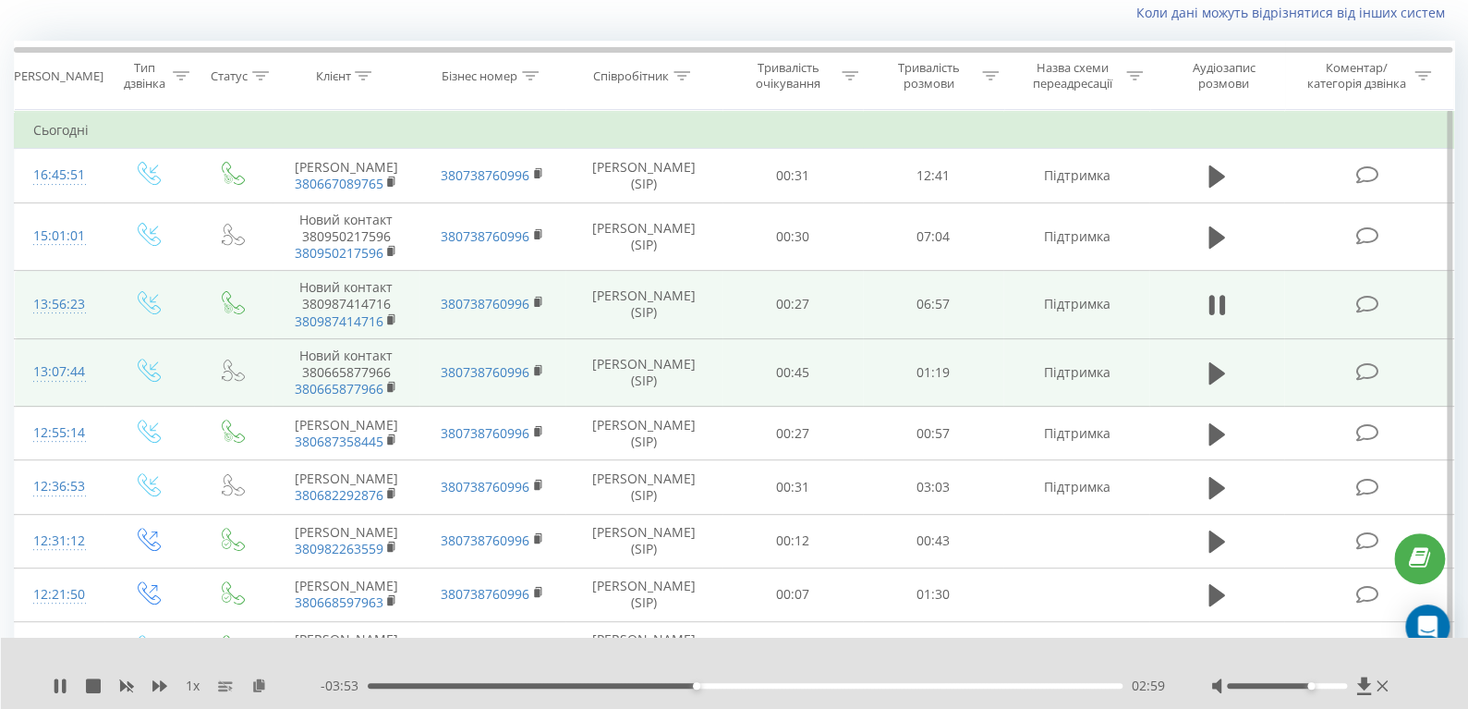
click at [712, 683] on div "02:59" at bounding box center [745, 686] width 755 height 6
click at [730, 685] on div "03:09" at bounding box center [745, 686] width 755 height 6
click at [55, 685] on icon at bounding box center [57, 685] width 4 height 15
click at [56, 682] on icon at bounding box center [60, 685] width 11 height 15
click at [755, 686] on div "03:22" at bounding box center [745, 686] width 755 height 6
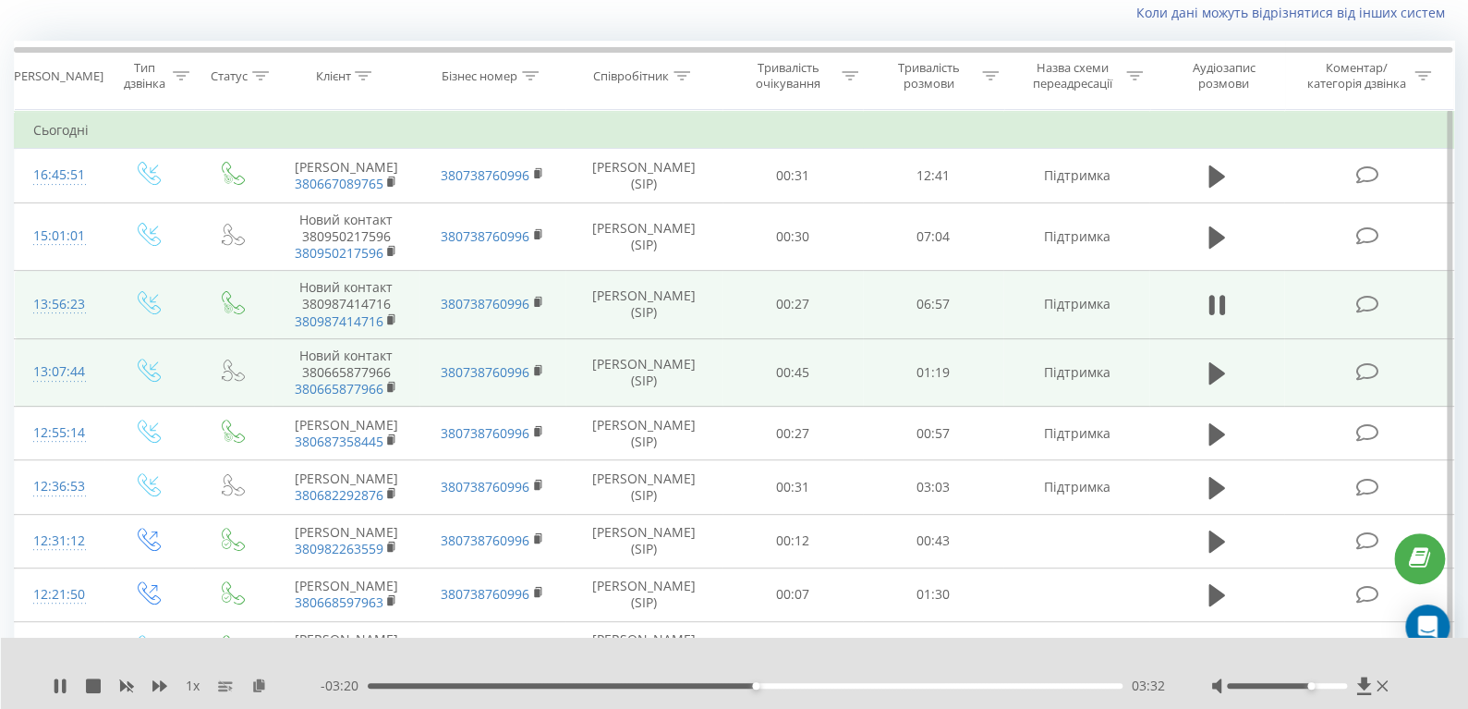
click at [772, 683] on div "03:32" at bounding box center [745, 686] width 755 height 6
click at [789, 685] on div "03:41" at bounding box center [745, 686] width 755 height 6
click at [806, 687] on div "03:51" at bounding box center [745, 686] width 755 height 6
click at [822, 685] on div "04:00" at bounding box center [745, 686] width 755 height 6
click at [840, 685] on div "04:18" at bounding box center [745, 686] width 755 height 6
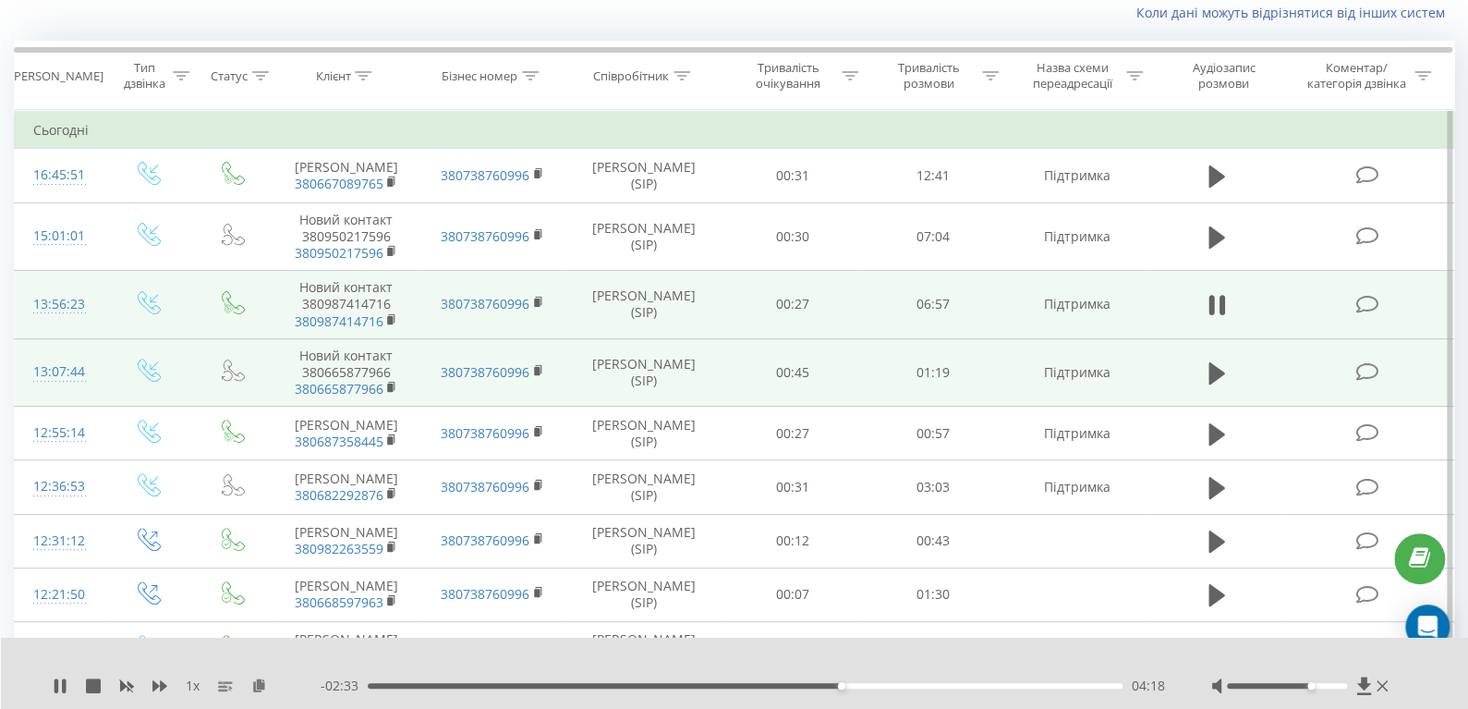
click at [857, 685] on div "04:18" at bounding box center [745, 686] width 755 height 6
click at [872, 685] on div "04:28" at bounding box center [745, 686] width 755 height 6
click at [890, 686] on div "04:36" at bounding box center [745, 686] width 755 height 6
click at [909, 685] on div "04:45" at bounding box center [745, 686] width 755 height 6
click at [924, 684] on div "04:56" at bounding box center [745, 686] width 755 height 6
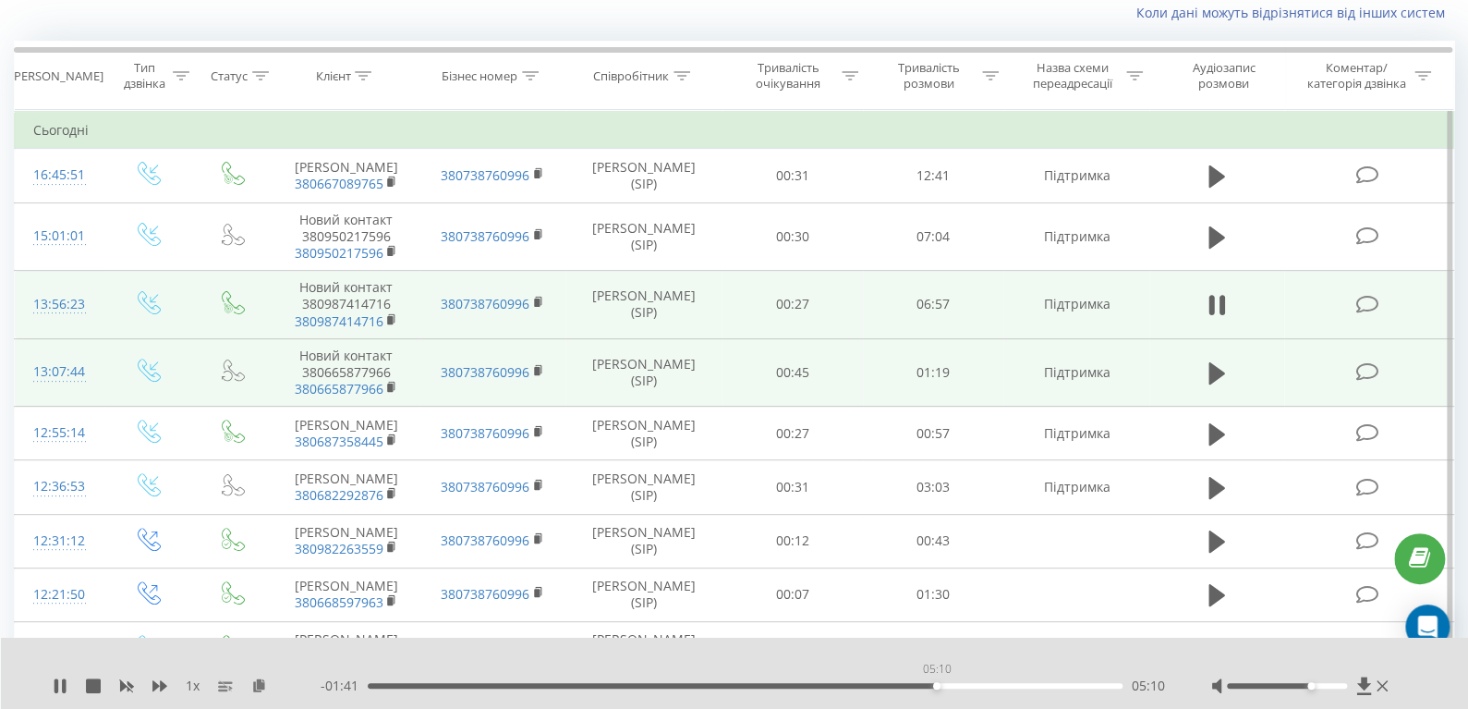
click at [936, 684] on div "05:10" at bounding box center [745, 686] width 755 height 6
click at [951, 685] on div "05:10" at bounding box center [745, 686] width 755 height 6
click at [966, 686] on div "05:26" at bounding box center [745, 686] width 755 height 6
click at [983, 685] on div "05:28" at bounding box center [745, 686] width 755 height 6
click at [997, 685] on div "05:36" at bounding box center [745, 686] width 755 height 6
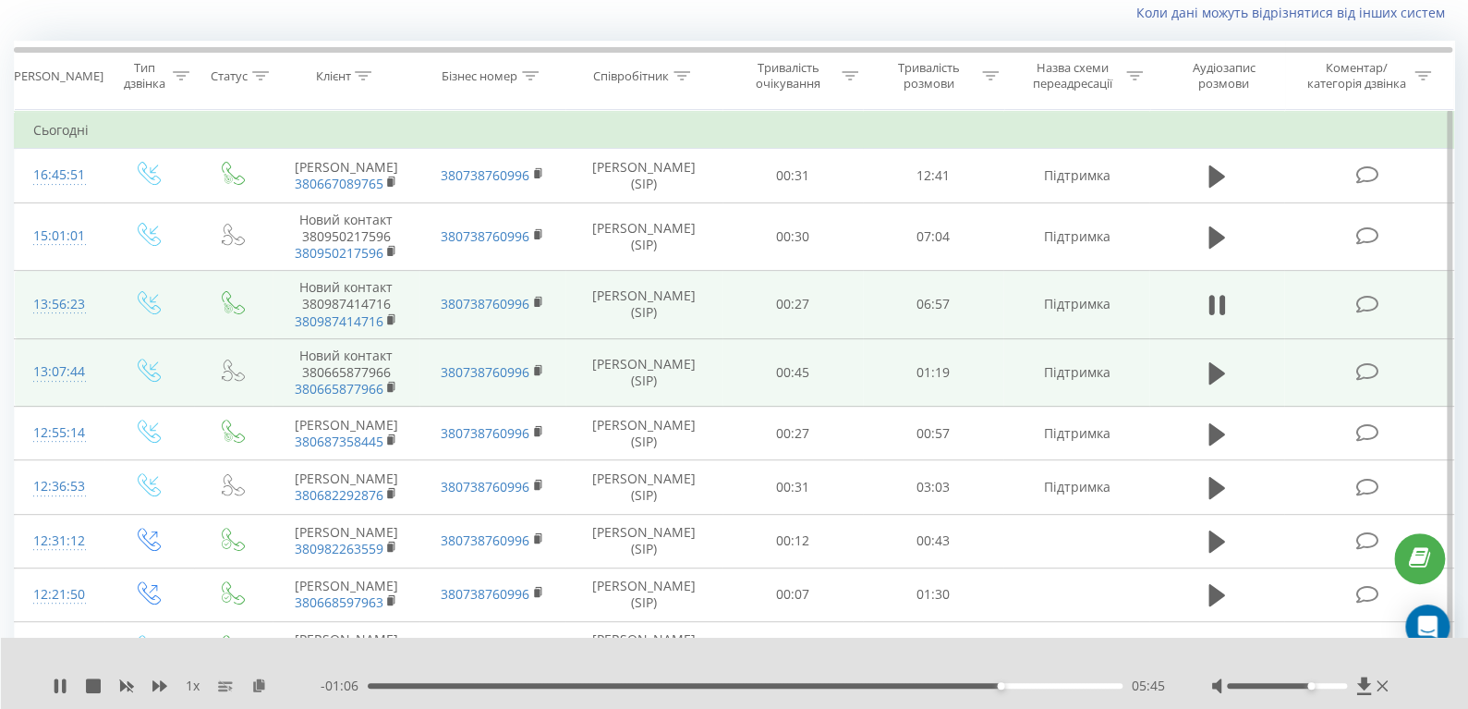
click at [1014, 684] on div "05:45" at bounding box center [745, 686] width 755 height 6
click at [494, 688] on div "- 00:55 05:57 05:57" at bounding box center [743, 685] width 845 height 18
click at [483, 677] on div "- 00:55 05:57 05:57" at bounding box center [743, 685] width 845 height 18
click at [472, 680] on div "- 00:54 05:57 05:57" at bounding box center [743, 685] width 845 height 18
click at [469, 681] on div "- 00:54 05:58 05:58" at bounding box center [743, 685] width 845 height 18
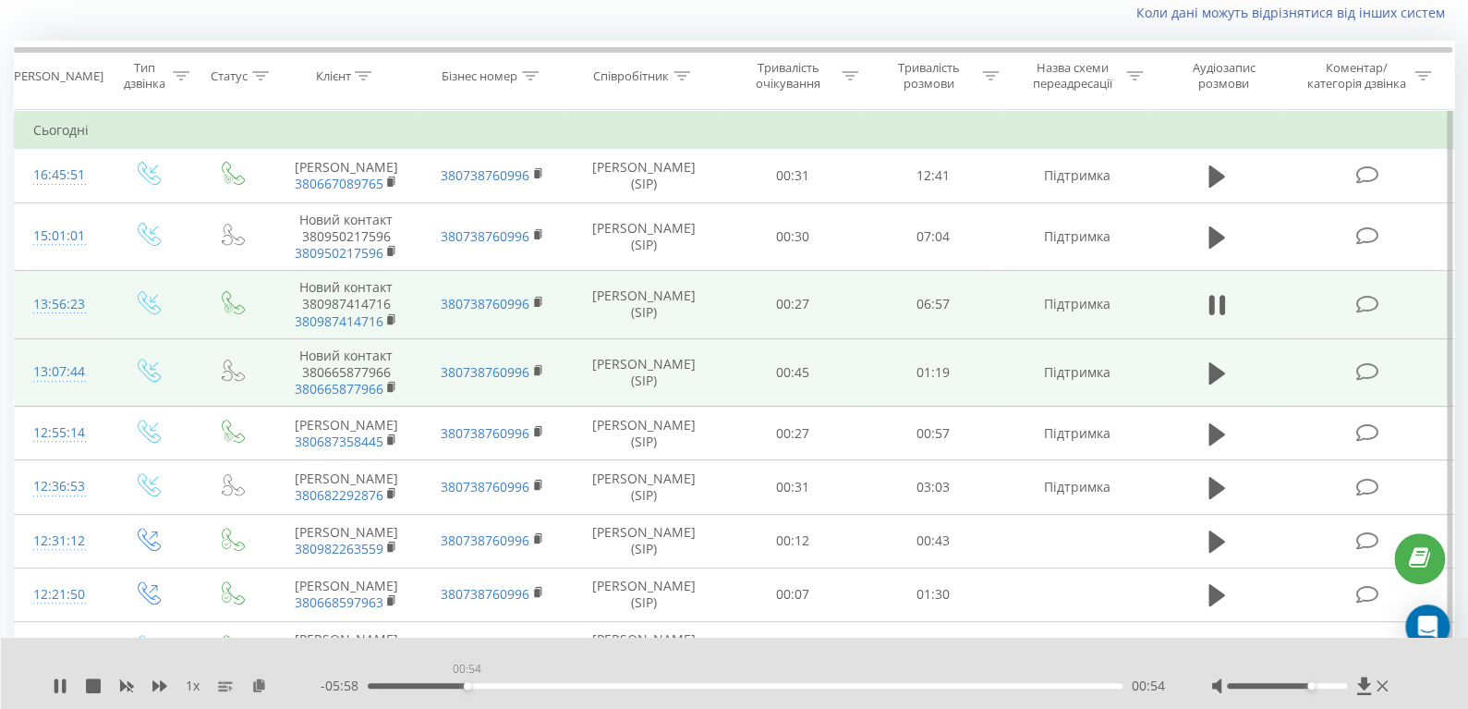
click at [467, 683] on div "00:54" at bounding box center [745, 686] width 755 height 6
click at [482, 683] on div "00:55" at bounding box center [745, 686] width 755 height 6
click at [496, 683] on div "01:10" at bounding box center [745, 686] width 755 height 6
click at [507, 683] on div "01:16" at bounding box center [745, 686] width 755 height 6
click at [515, 683] on div "01:17" at bounding box center [745, 686] width 755 height 6
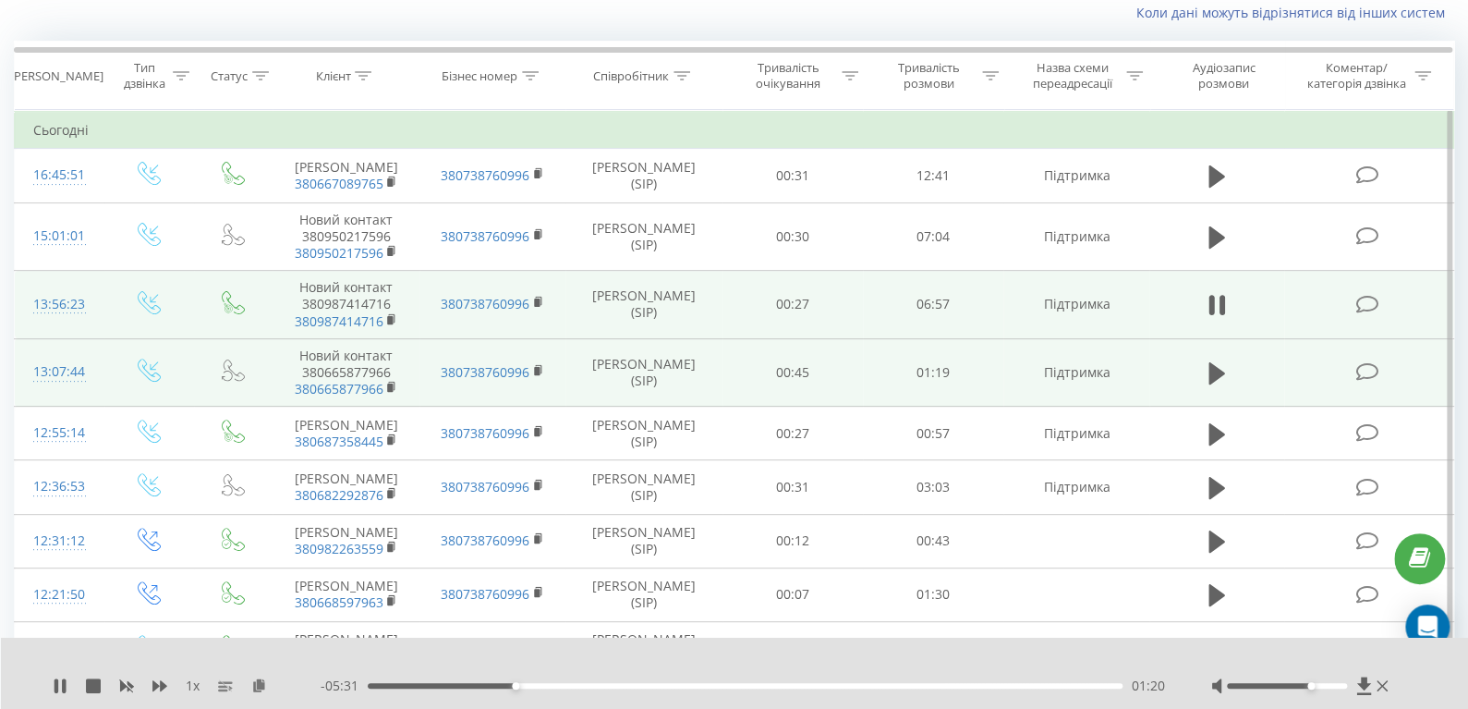
click at [528, 684] on div "01:20" at bounding box center [745, 686] width 755 height 6
click at [535, 685] on div "01:28" at bounding box center [745, 686] width 755 height 6
click at [544, 685] on div "01:31" at bounding box center [745, 686] width 755 height 6
click at [552, 683] on div "01:37" at bounding box center [745, 686] width 755 height 6
click at [561, 683] on div "01:41" at bounding box center [745, 686] width 755 height 6
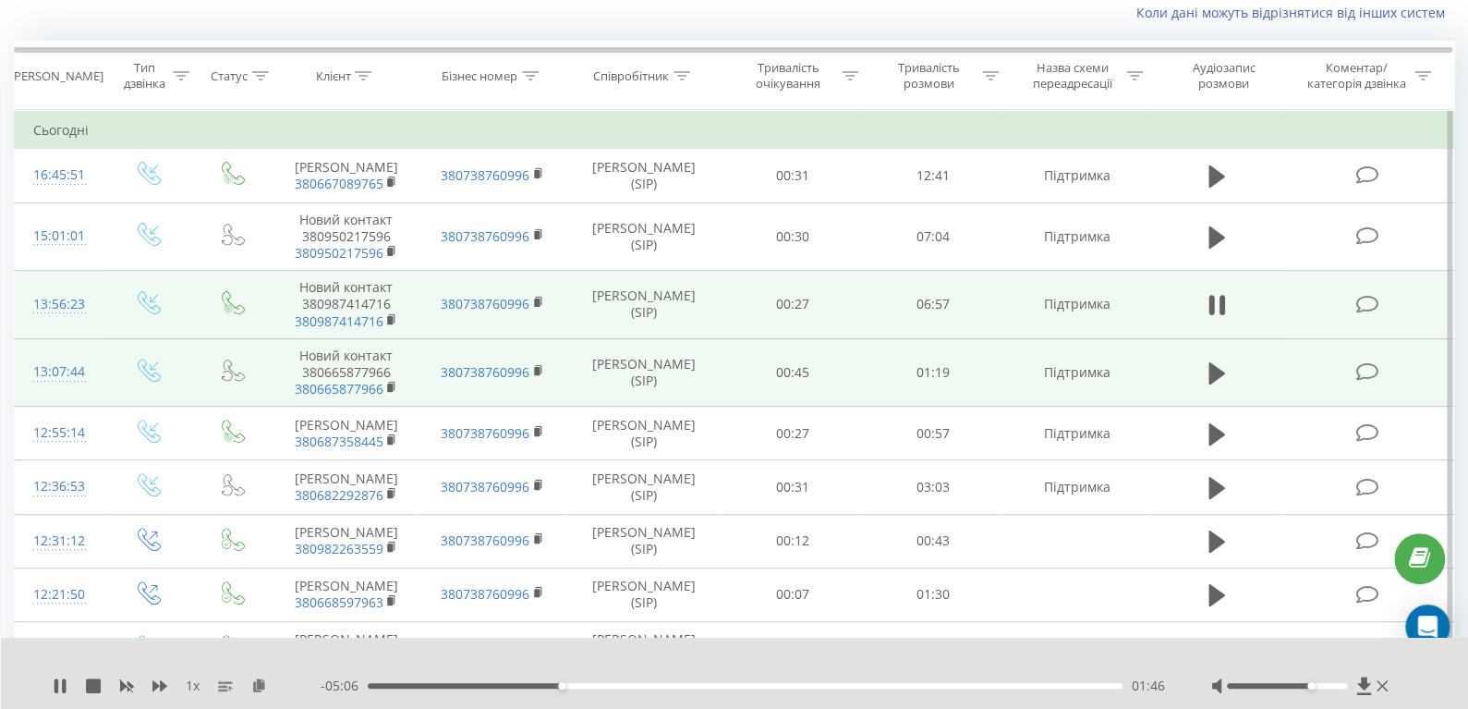
click at [573, 683] on div "01:46" at bounding box center [745, 686] width 755 height 6
click at [582, 681] on div "- 05:00 01:52 01:52" at bounding box center [743, 685] width 845 height 18
click at [586, 683] on div "01:53" at bounding box center [745, 686] width 755 height 6
click at [592, 684] on div "01:59" at bounding box center [745, 686] width 755 height 6
click at [602, 686] on div "02:08" at bounding box center [745, 686] width 755 height 6
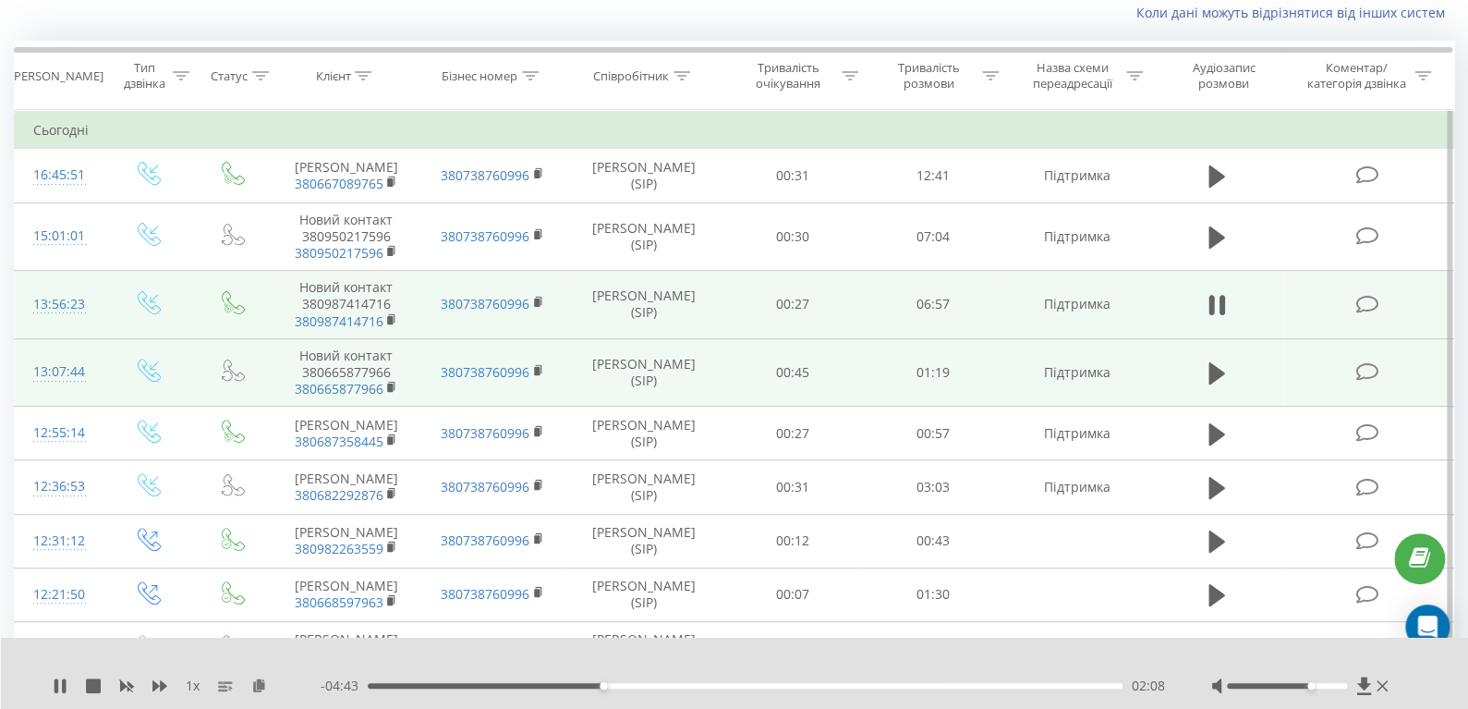
click at [615, 685] on div "02:08" at bounding box center [745, 686] width 755 height 6
click at [626, 685] on div "02:16" at bounding box center [745, 686] width 755 height 6
click at [639, 686] on div "02:21" at bounding box center [745, 686] width 755 height 6
click at [653, 686] on div "02:28" at bounding box center [745, 686] width 755 height 6
click at [667, 685] on div "02:36" at bounding box center [745, 686] width 755 height 6
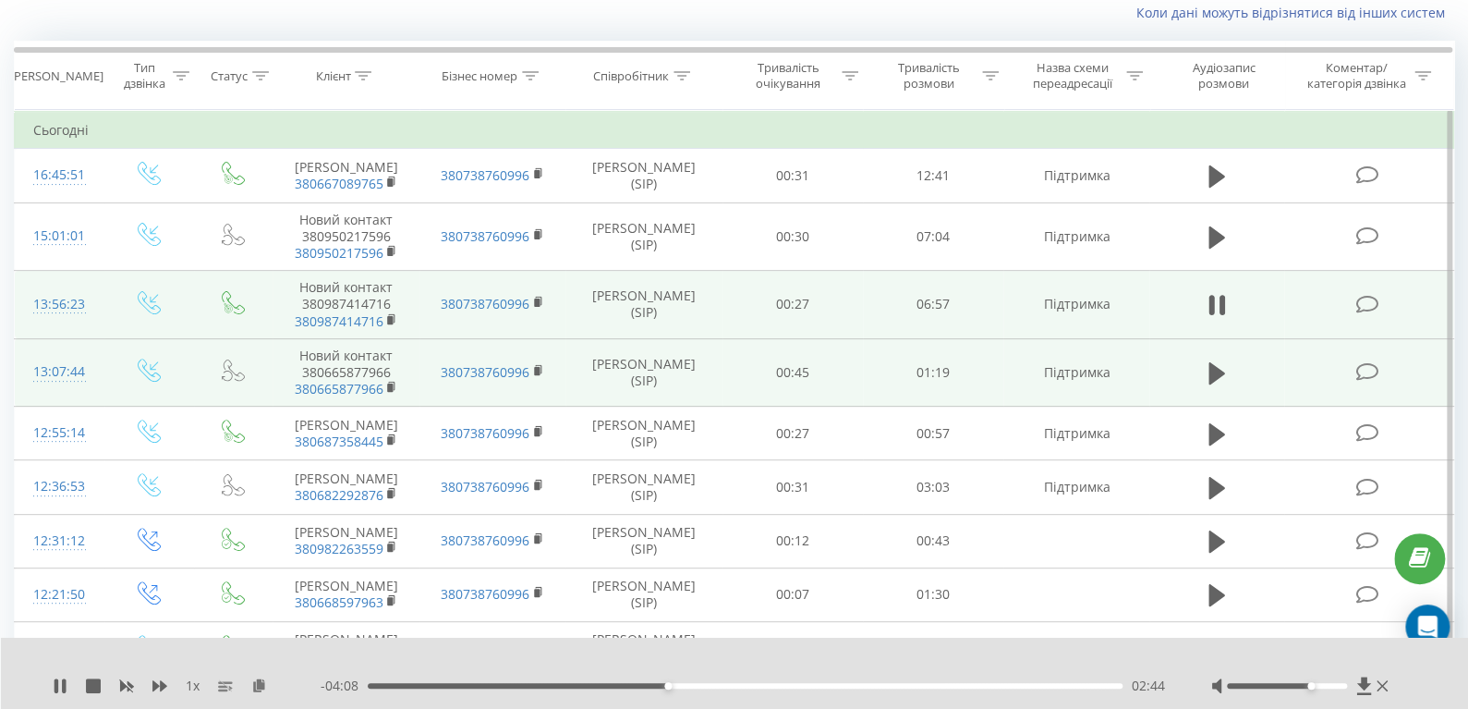
click at [681, 686] on div "02:44" at bounding box center [745, 686] width 755 height 6
click at [694, 687] on div "02:58" at bounding box center [745, 686] width 755 height 6
click at [707, 688] on div "- 03:53 02:59 02:59" at bounding box center [743, 685] width 845 height 18
click at [705, 685] on div "02:59" at bounding box center [745, 686] width 755 height 6
click at [718, 685] on div "03:04" at bounding box center [745, 686] width 755 height 6
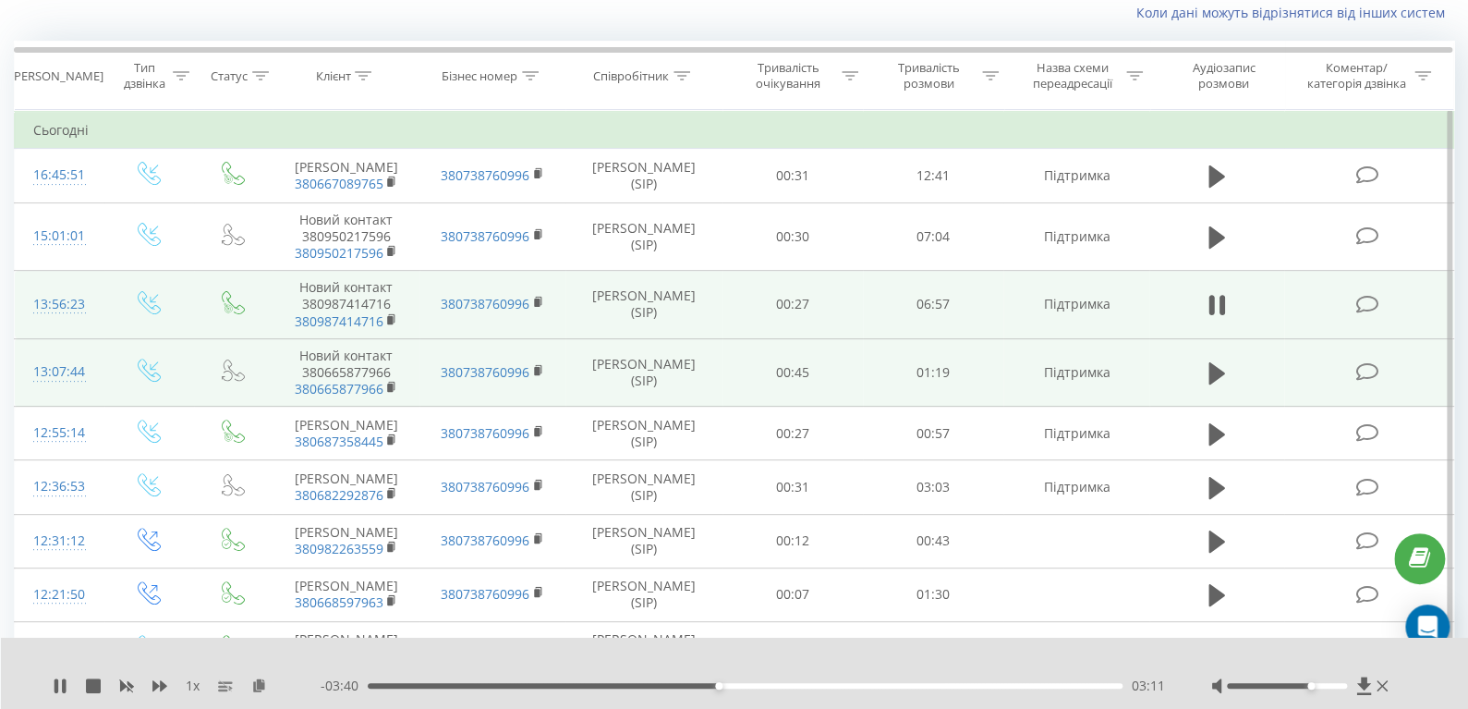
click at [728, 684] on div "03:11" at bounding box center [745, 686] width 755 height 6
click at [737, 684] on div "03:17" at bounding box center [745, 686] width 755 height 6
click at [749, 684] on div "03:22" at bounding box center [745, 686] width 755 height 6
click at [760, 684] on div "03:29" at bounding box center [745, 686] width 755 height 6
click at [773, 685] on div "03:35" at bounding box center [745, 686] width 755 height 6
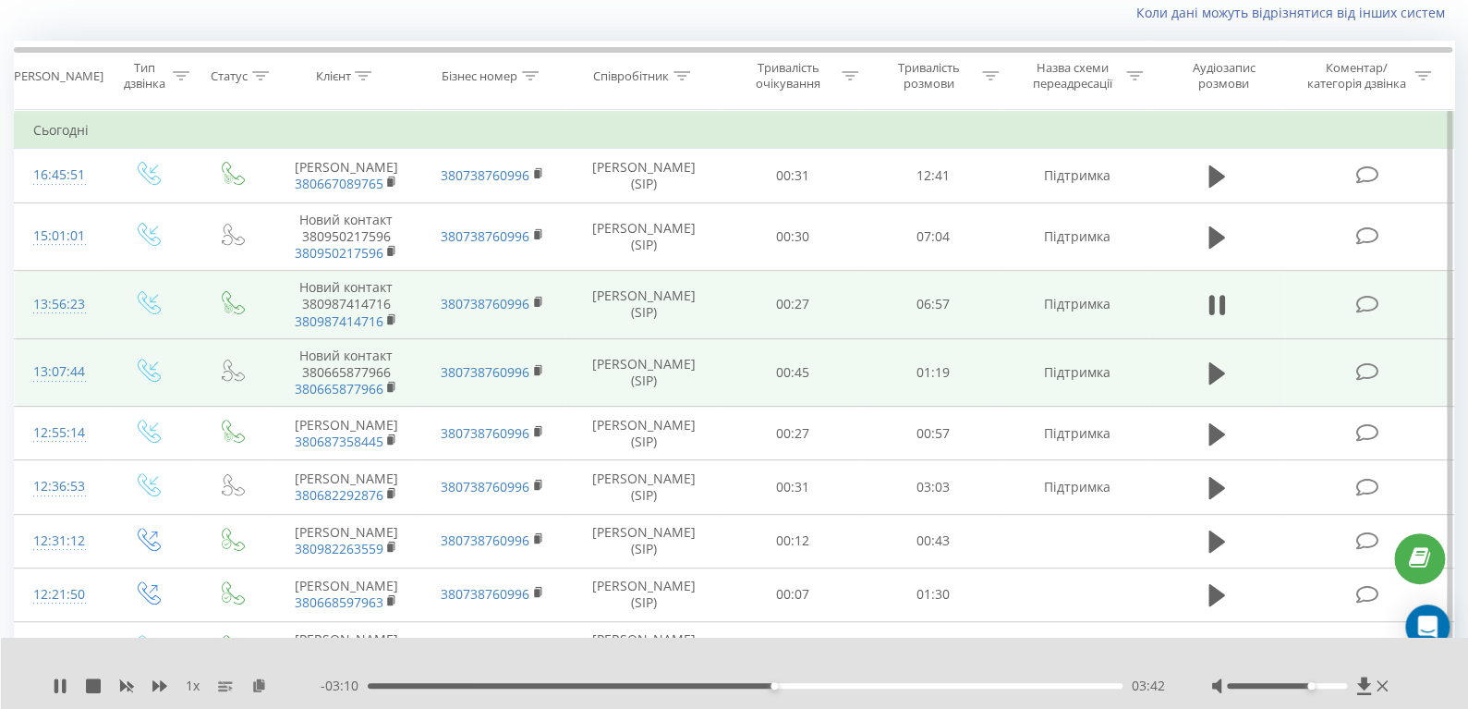
click at [787, 685] on div "03:42" at bounding box center [745, 686] width 755 height 6
click at [801, 686] on div "03:49" at bounding box center [745, 686] width 755 height 6
click at [816, 686] on div "03:57" at bounding box center [745, 686] width 755 height 6
click at [71, 685] on div "1 x" at bounding box center [187, 685] width 268 height 18
click at [63, 690] on icon at bounding box center [64, 685] width 4 height 15
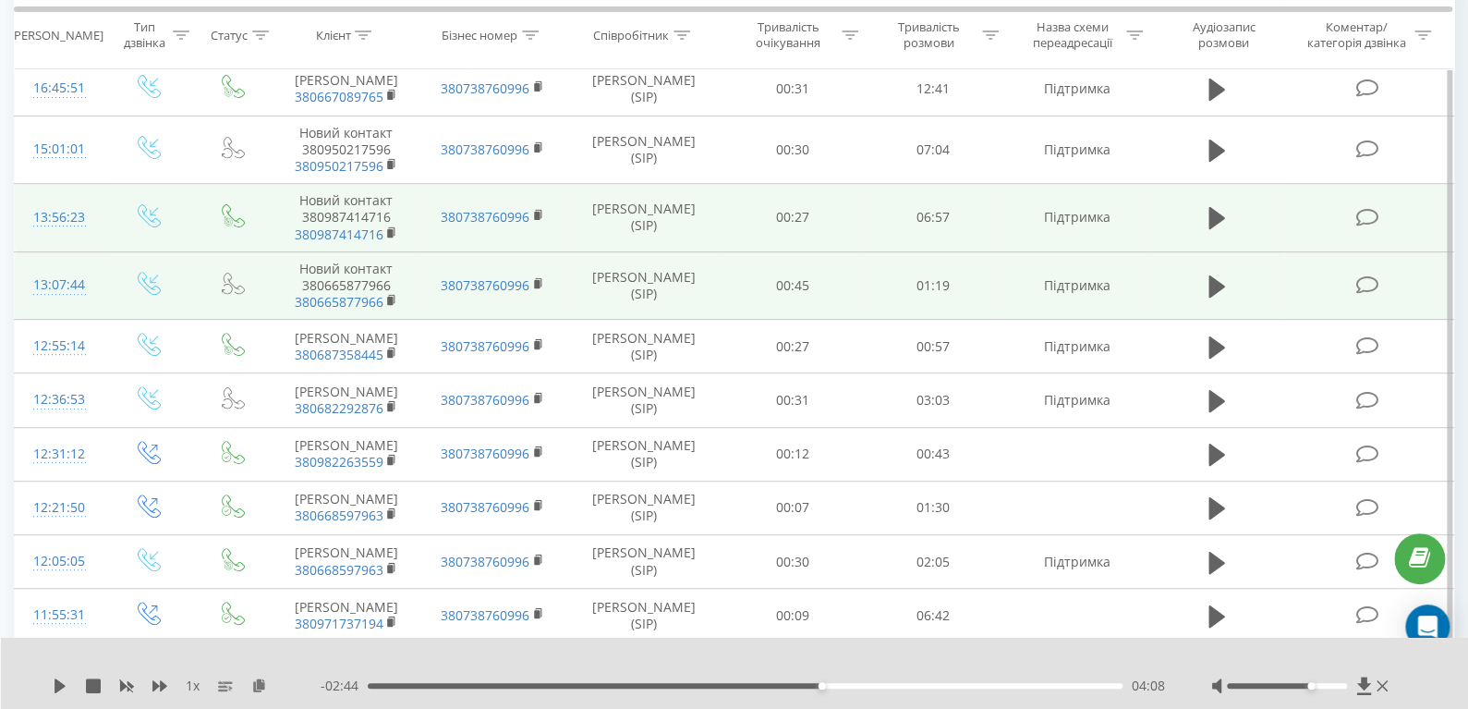
scroll to position [219, 0]
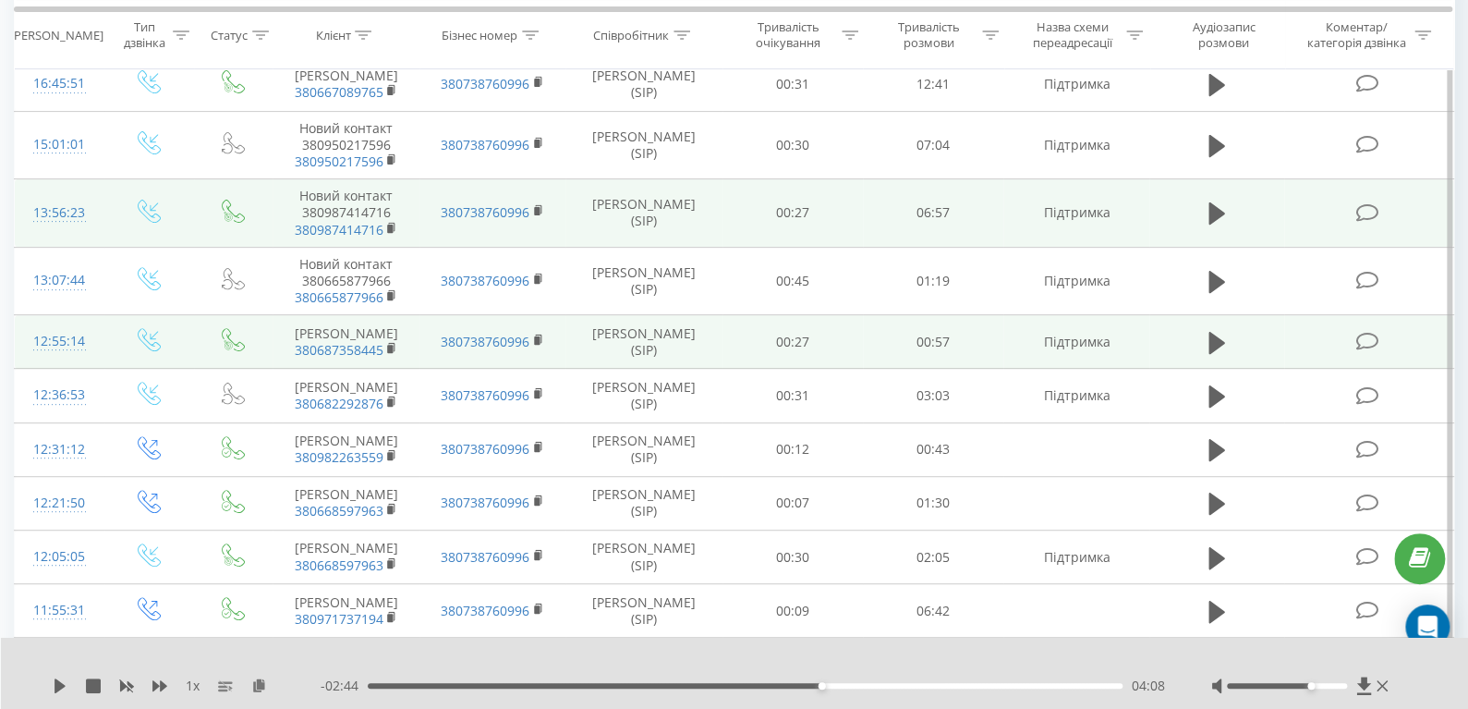
click at [1235, 347] on td at bounding box center [1216, 342] width 135 height 54
click at [1221, 347] on icon at bounding box center [1217, 343] width 17 height 26
click at [432, 687] on div "00:04" at bounding box center [745, 686] width 755 height 6
click at [703, 685] on div "00:22" at bounding box center [745, 686] width 755 height 6
click at [736, 685] on div "00:25" at bounding box center [745, 686] width 755 height 6
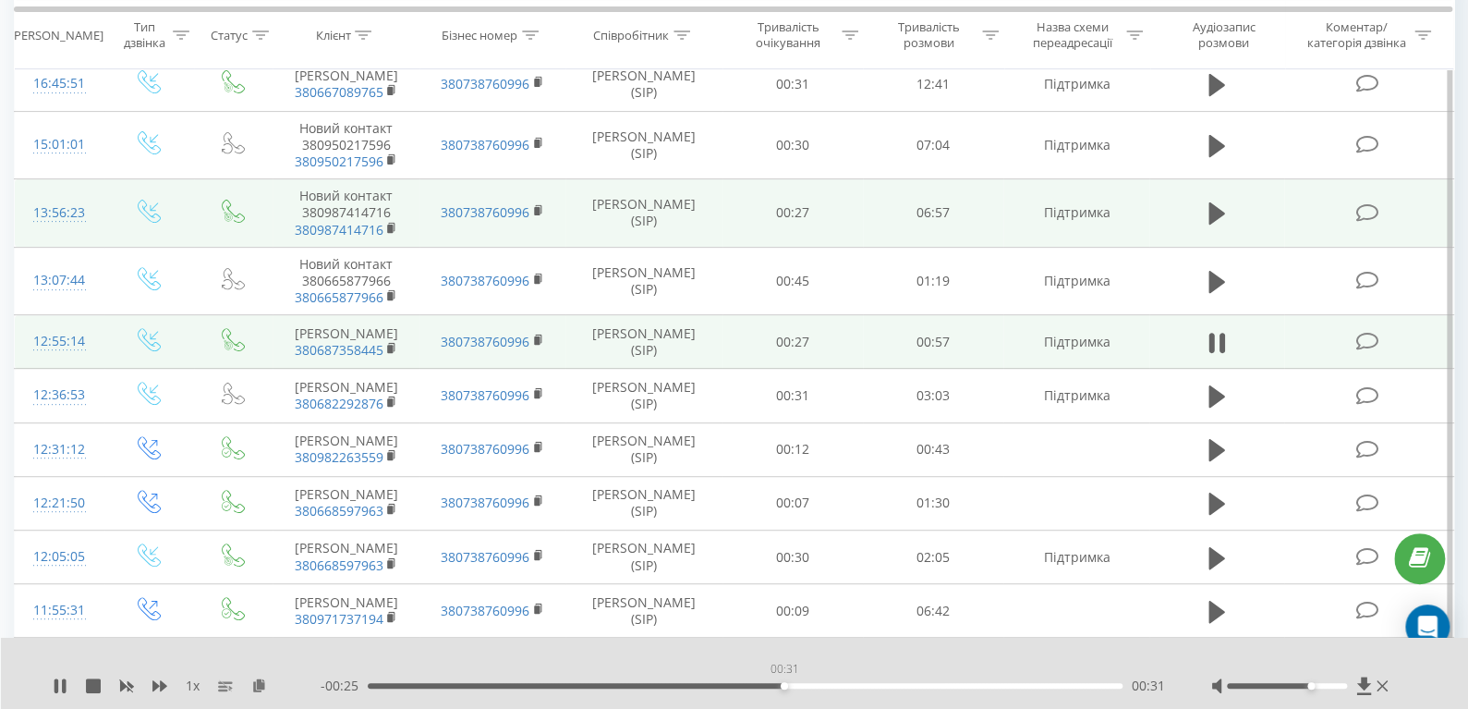
click at [784, 686] on div "00:31" at bounding box center [745, 686] width 755 height 6
click at [816, 681] on div "- 00:25 00:31 00:31" at bounding box center [743, 685] width 845 height 18
click at [828, 685] on div "00:32" at bounding box center [745, 686] width 755 height 6
click at [871, 683] on div "00:35" at bounding box center [745, 686] width 755 height 6
click at [902, 680] on div "- 00:18 00:38 00:38" at bounding box center [743, 685] width 845 height 18
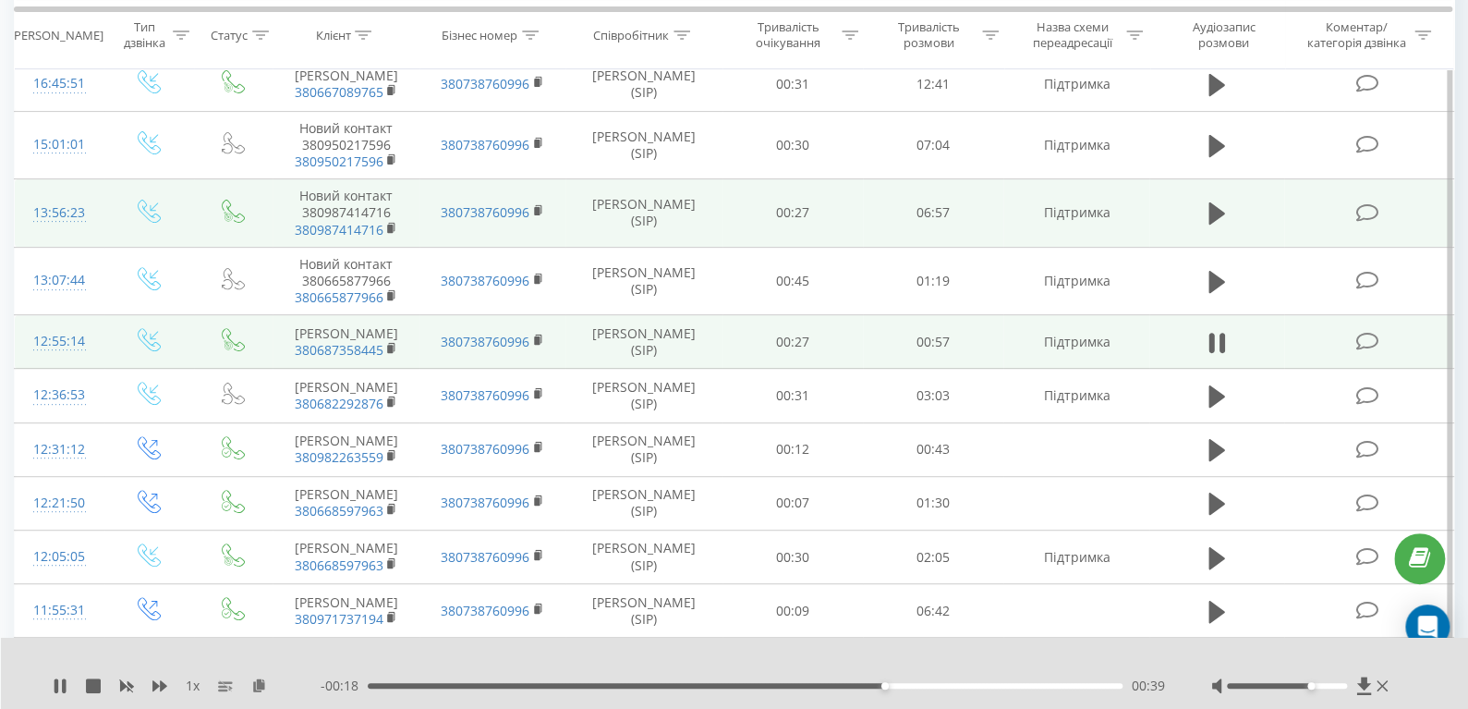
click at [915, 690] on div "- 00:18 00:39 00:39" at bounding box center [743, 685] width 845 height 18
click at [919, 687] on div "00:39" at bounding box center [745, 686] width 755 height 6
click at [973, 685] on div "00:46" at bounding box center [745, 686] width 755 height 6
click at [1025, 683] on div "00:47" at bounding box center [745, 686] width 755 height 6
click at [60, 685] on icon at bounding box center [60, 685] width 15 height 15
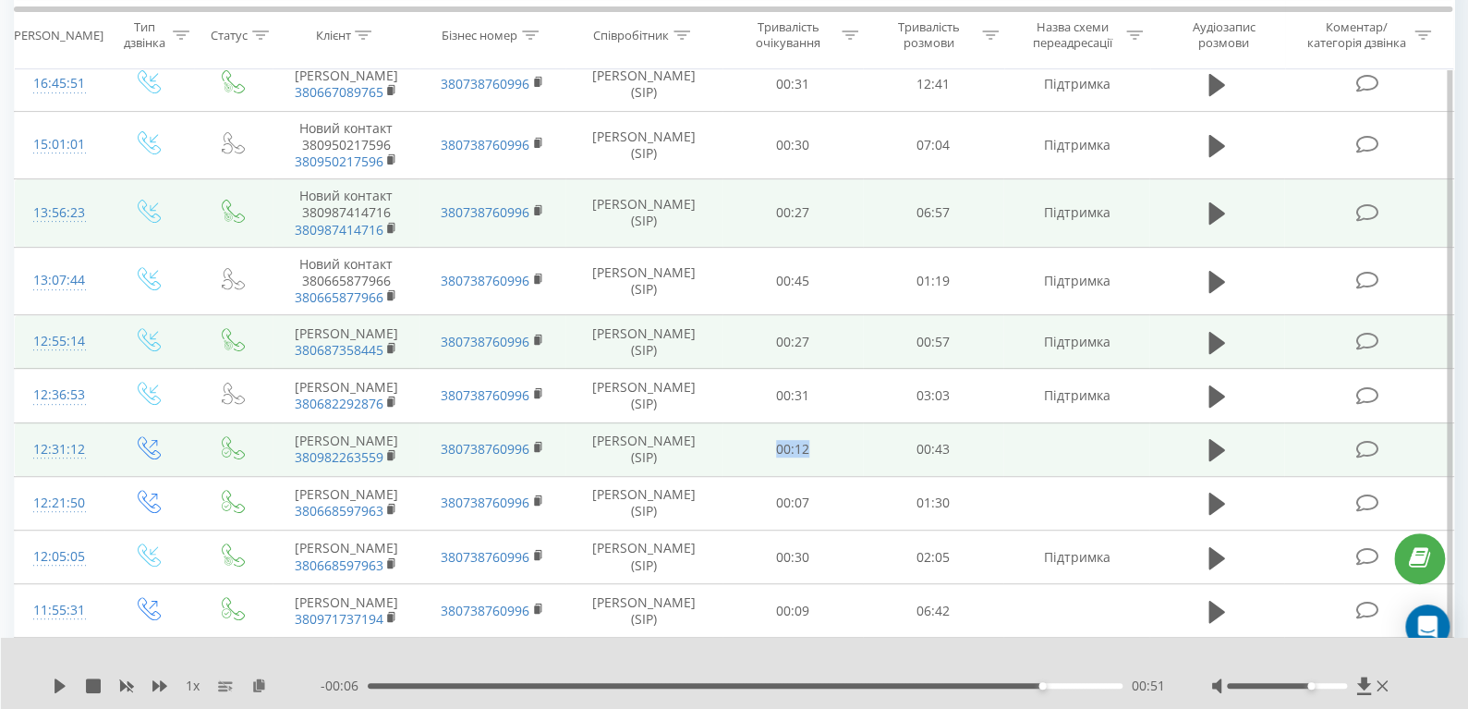
drag, startPoint x: 808, startPoint y: 477, endPoint x: 775, endPoint y: 482, distance: 32.8
click at [775, 476] on td "00:12" at bounding box center [793, 449] width 140 height 54
click at [829, 476] on td "00:12" at bounding box center [793, 449] width 140 height 54
click at [1215, 461] on icon at bounding box center [1217, 450] width 17 height 22
click at [456, 683] on div "00:05" at bounding box center [745, 686] width 755 height 6
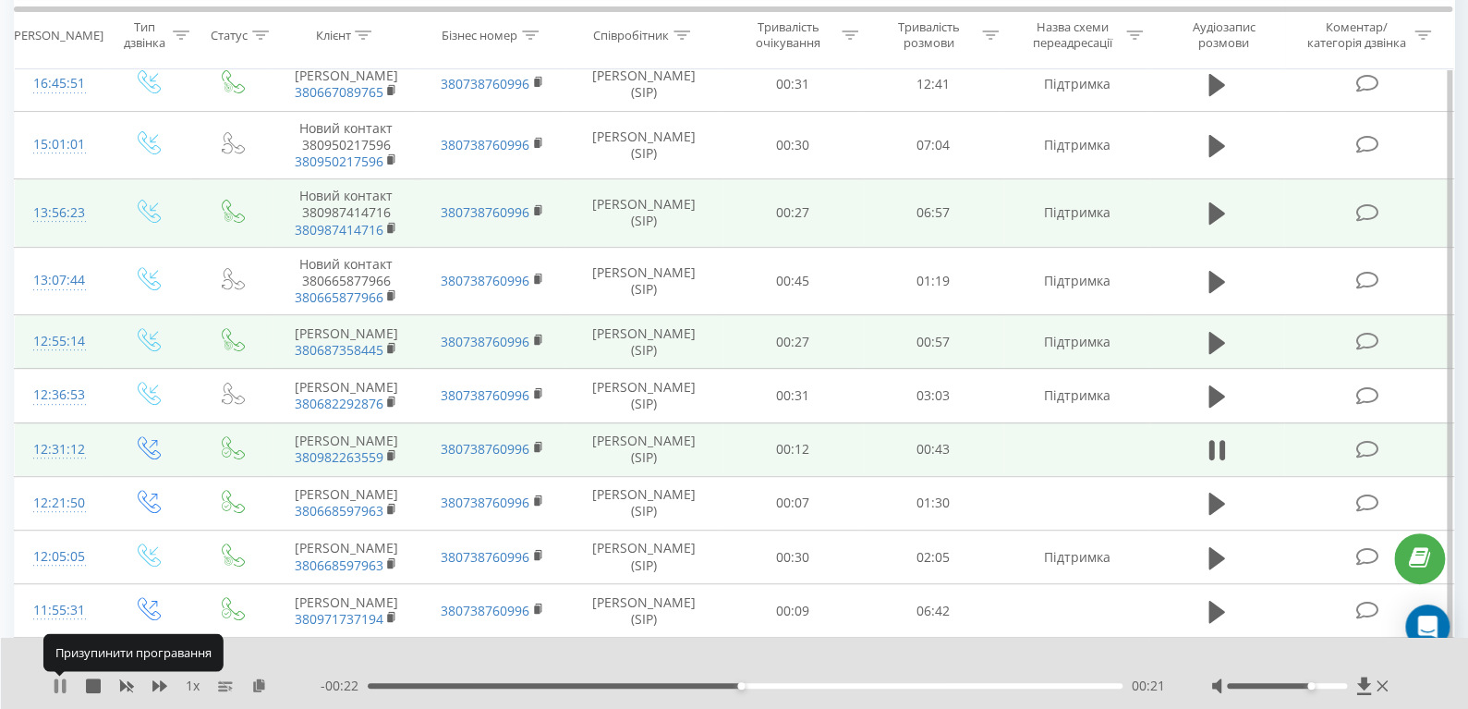
click at [61, 679] on icon at bounding box center [60, 685] width 15 height 15
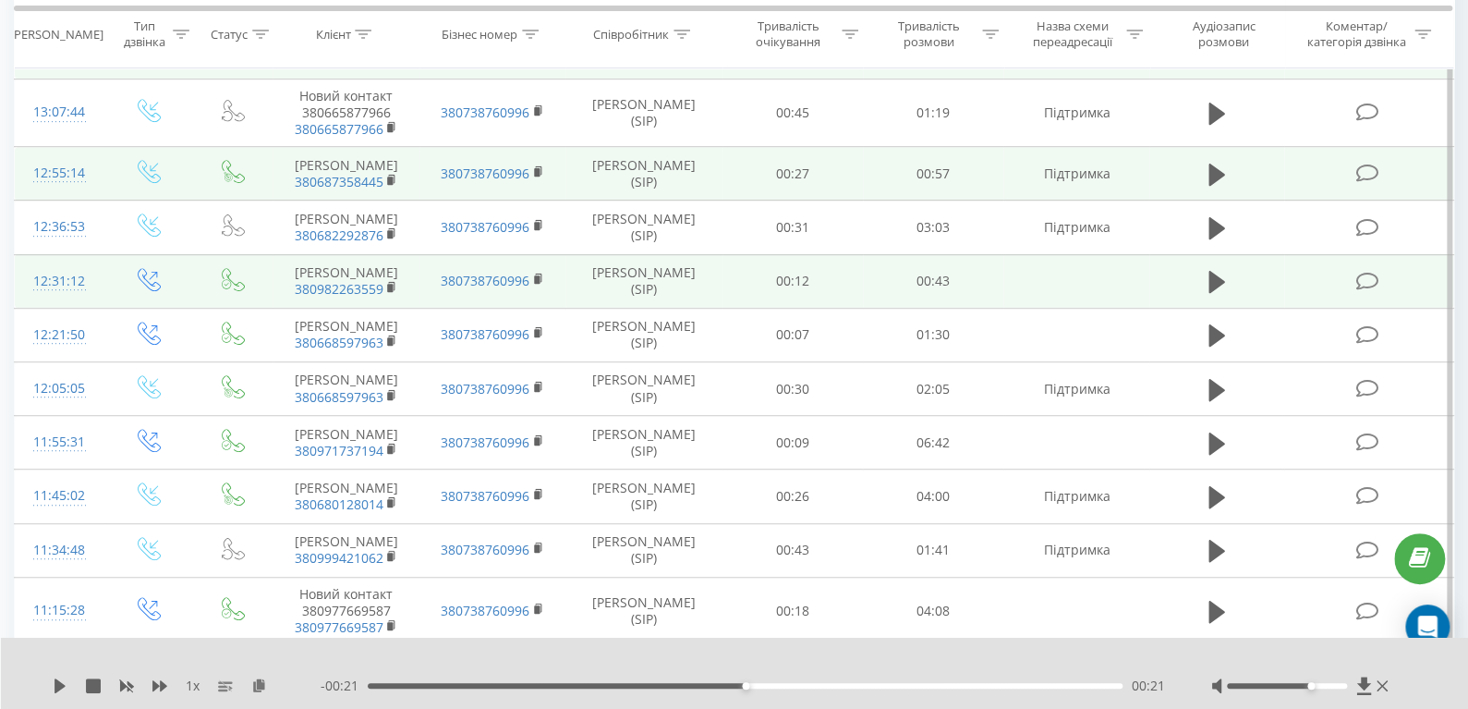
scroll to position [405, 0]
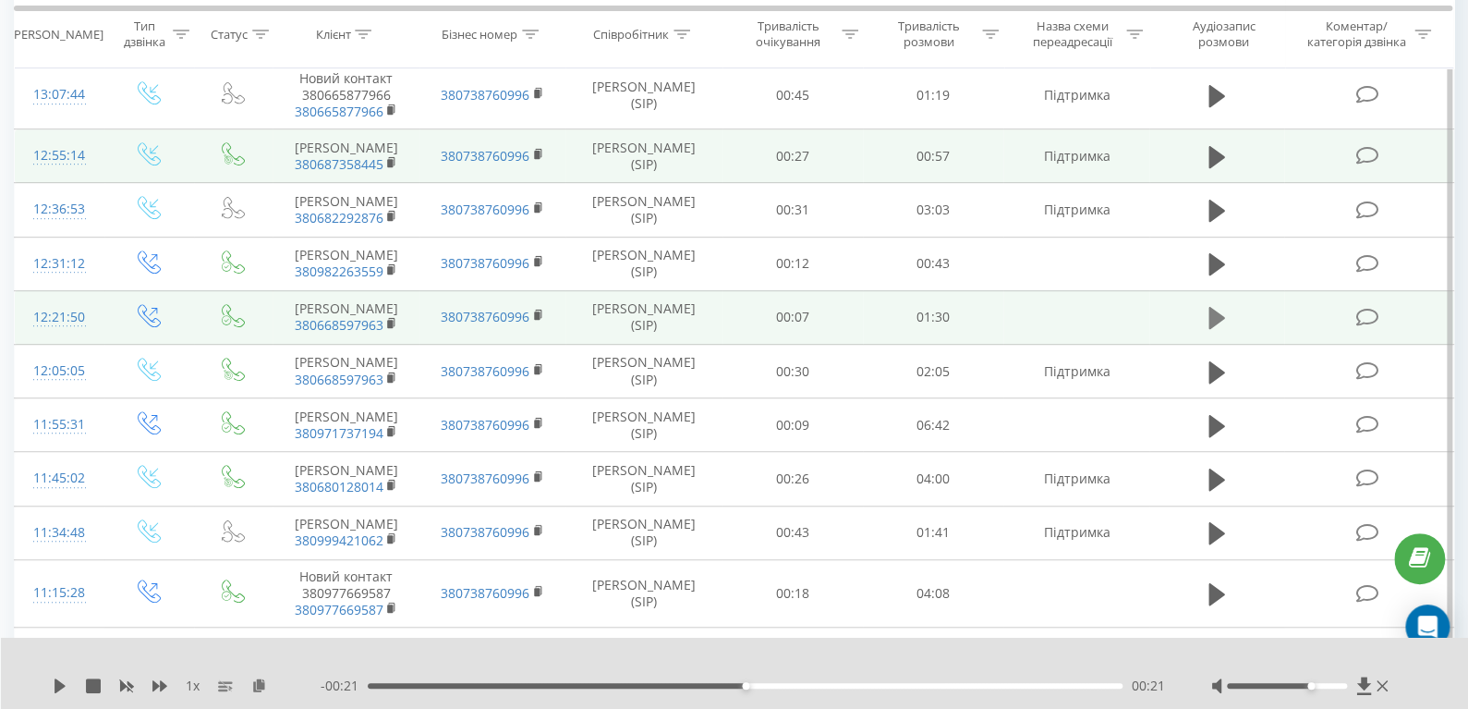
click at [1216, 329] on icon at bounding box center [1217, 318] width 17 height 22
click at [404, 686] on div "00:00" at bounding box center [745, 686] width 755 height 6
click at [1214, 331] on icon at bounding box center [1217, 318] width 17 height 26
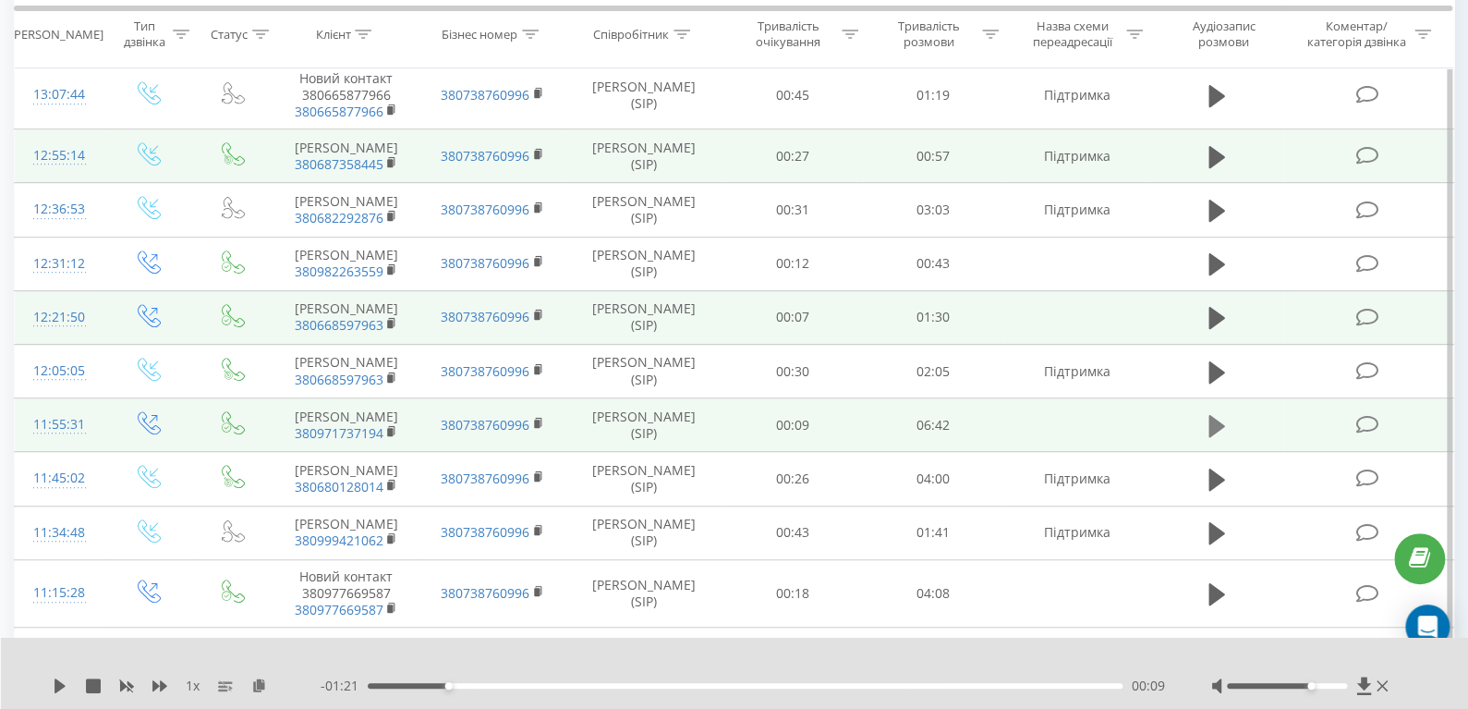
click at [1213, 437] on icon at bounding box center [1217, 426] width 17 height 22
click at [56, 680] on icon at bounding box center [57, 685] width 4 height 15
click at [67, 687] on icon at bounding box center [60, 685] width 15 height 15
click at [433, 683] on div "00:10" at bounding box center [745, 686] width 755 height 6
click at [467, 687] on div "00:53" at bounding box center [745, 686] width 755 height 6
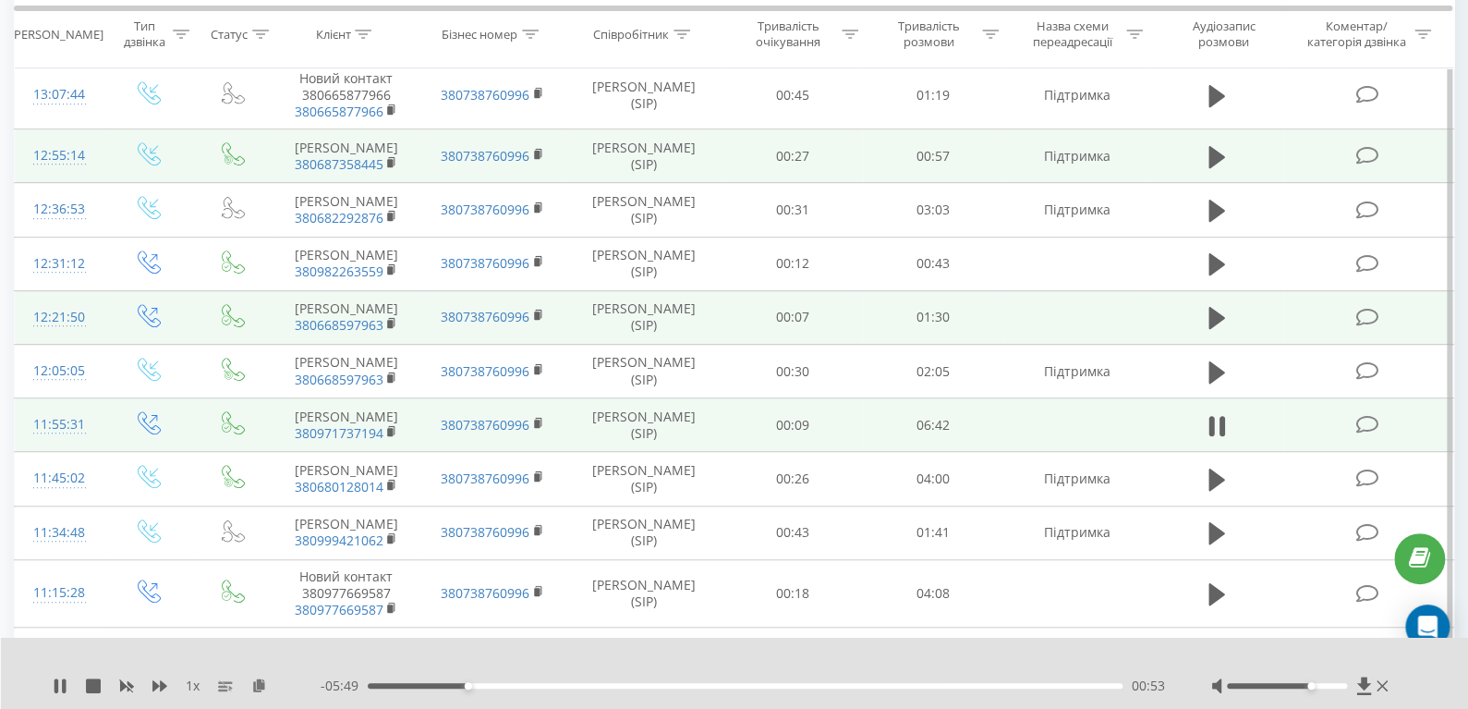
click at [502, 688] on div "- 05:49 00:53 00:53" at bounding box center [743, 685] width 845 height 18
click at [508, 687] on div "00:53" at bounding box center [745, 686] width 755 height 6
click at [560, 687] on div "01:23" at bounding box center [745, 686] width 755 height 6
click at [588, 685] on div "01:43" at bounding box center [745, 686] width 755 height 6
click at [643, 687] on div "01:58" at bounding box center [745, 686] width 755 height 6
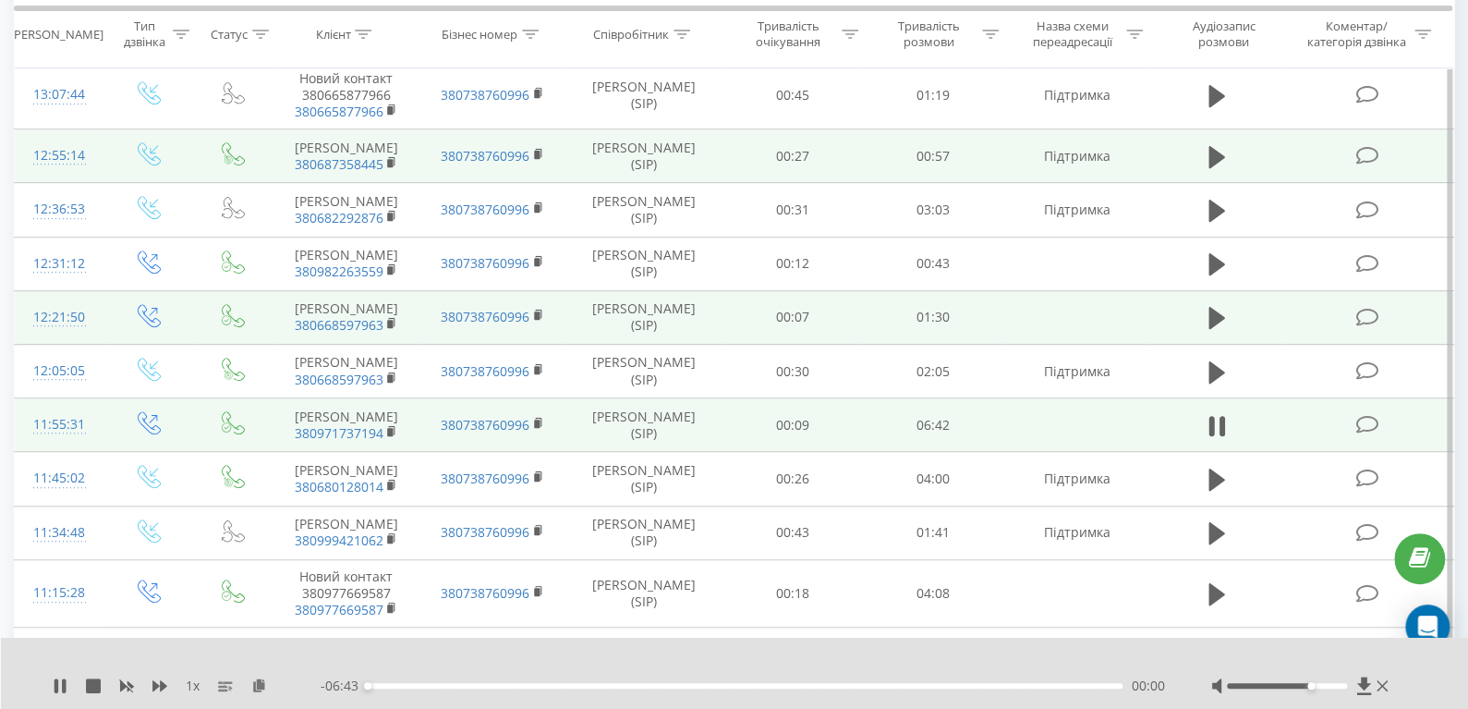
click at [680, 686] on div "00:00" at bounding box center [745, 686] width 755 height 6
click at [733, 687] on div "02:55" at bounding box center [745, 686] width 755 height 6
click at [770, 687] on div "03:15" at bounding box center [745, 686] width 755 height 6
click at [825, 687] on div "00:00" at bounding box center [745, 686] width 755 height 6
click at [72, 680] on div "1 x" at bounding box center [187, 685] width 268 height 18
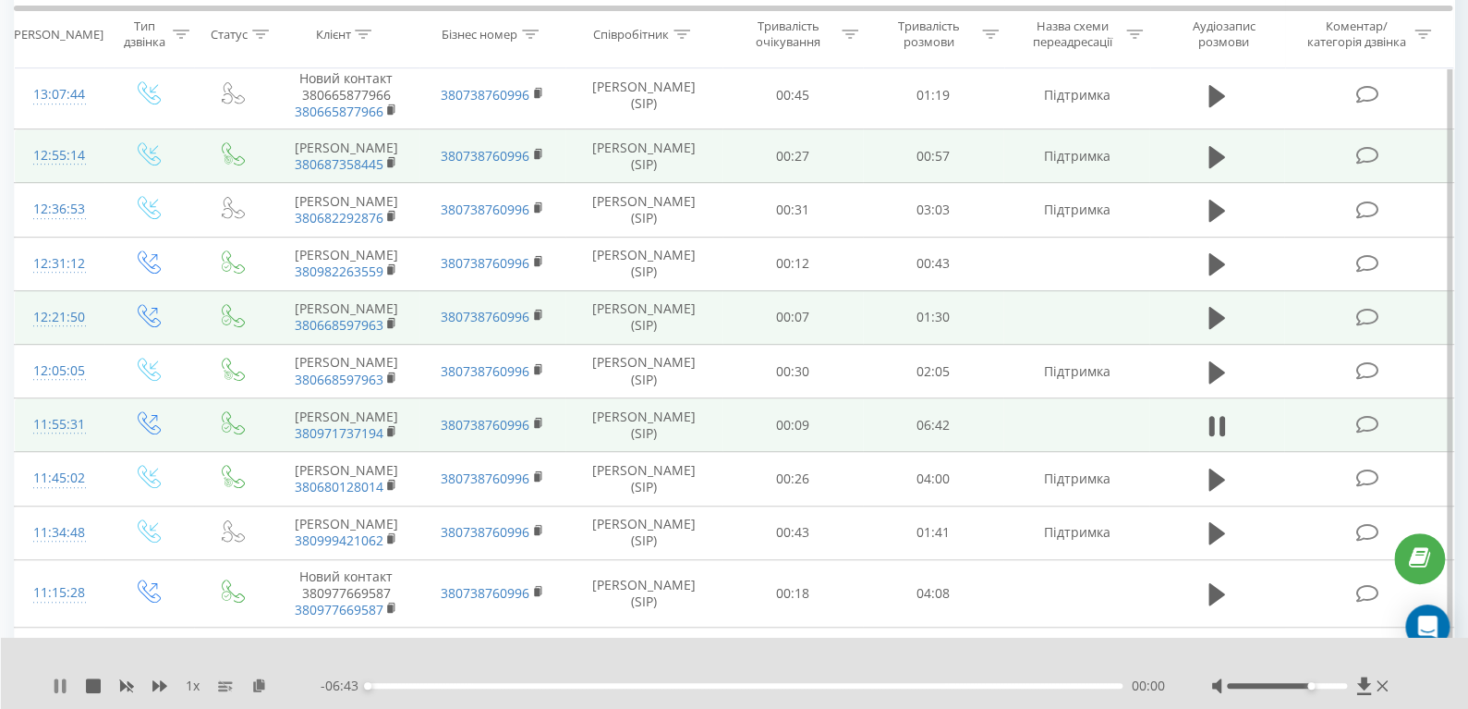
click at [67, 680] on icon at bounding box center [60, 685] width 15 height 15
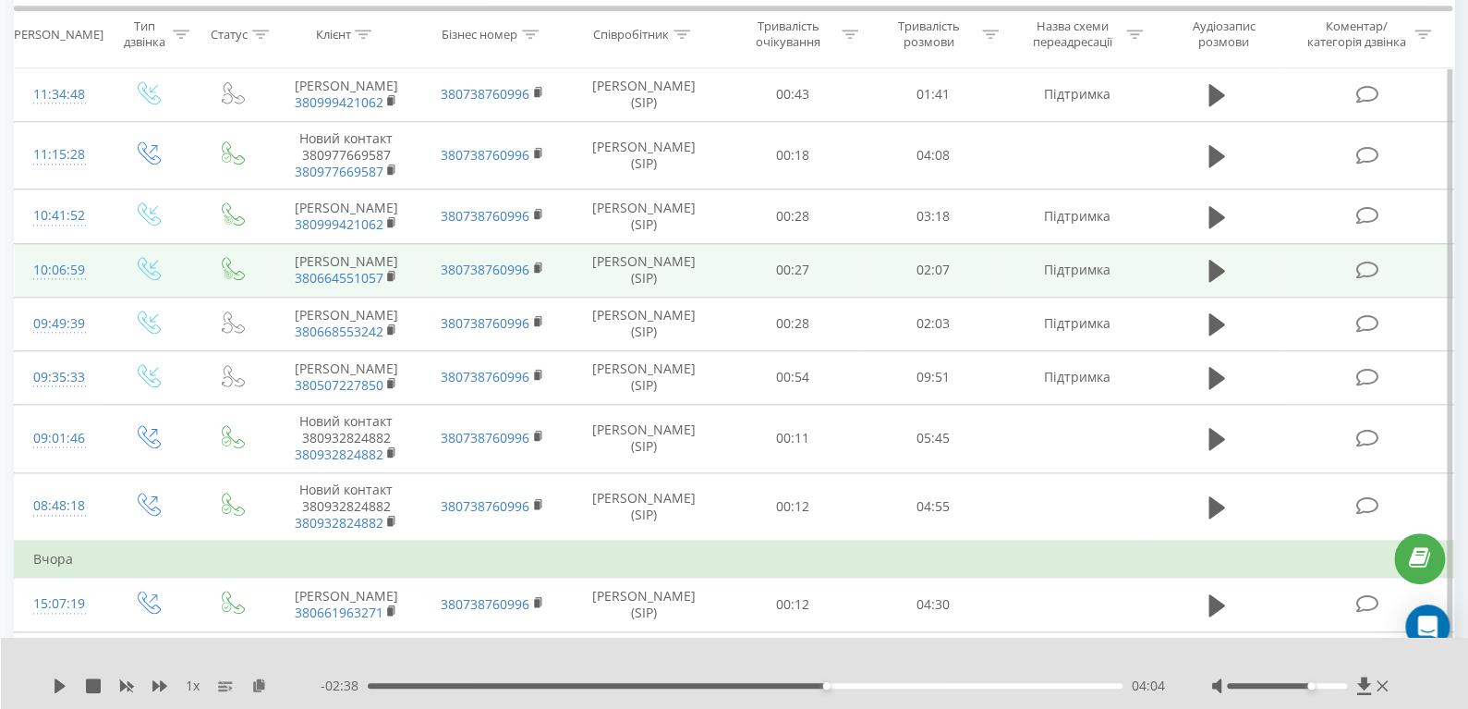
scroll to position [867, 0]
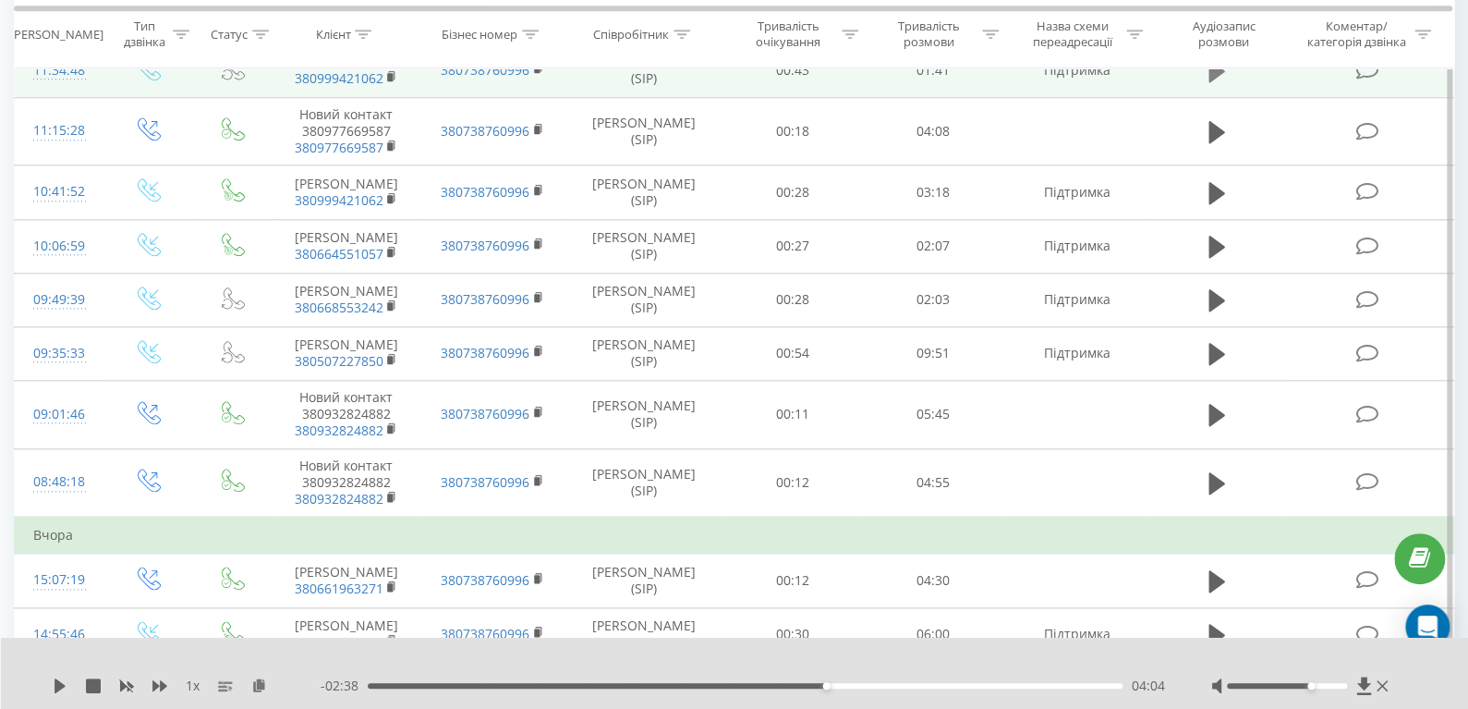
click at [1211, 82] on icon at bounding box center [1217, 71] width 17 height 22
click at [60, 682] on icon at bounding box center [60, 685] width 15 height 15
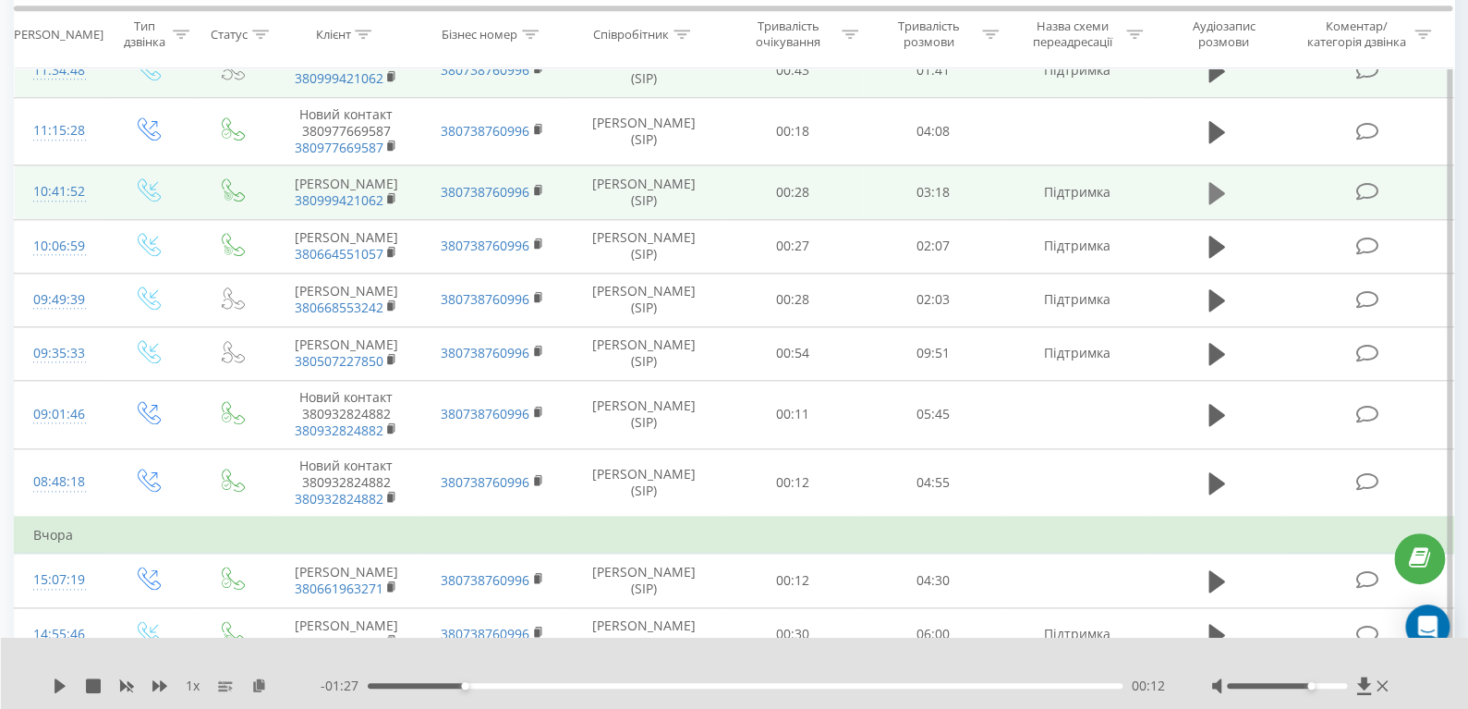
click at [1218, 204] on icon at bounding box center [1217, 193] width 17 height 22
click at [776, 683] on div "00:00" at bounding box center [745, 686] width 755 height 6
click at [835, 684] on div "02:00" at bounding box center [745, 686] width 755 height 6
click at [60, 687] on icon at bounding box center [60, 685] width 15 height 15
click at [53, 682] on icon at bounding box center [60, 685] width 15 height 15
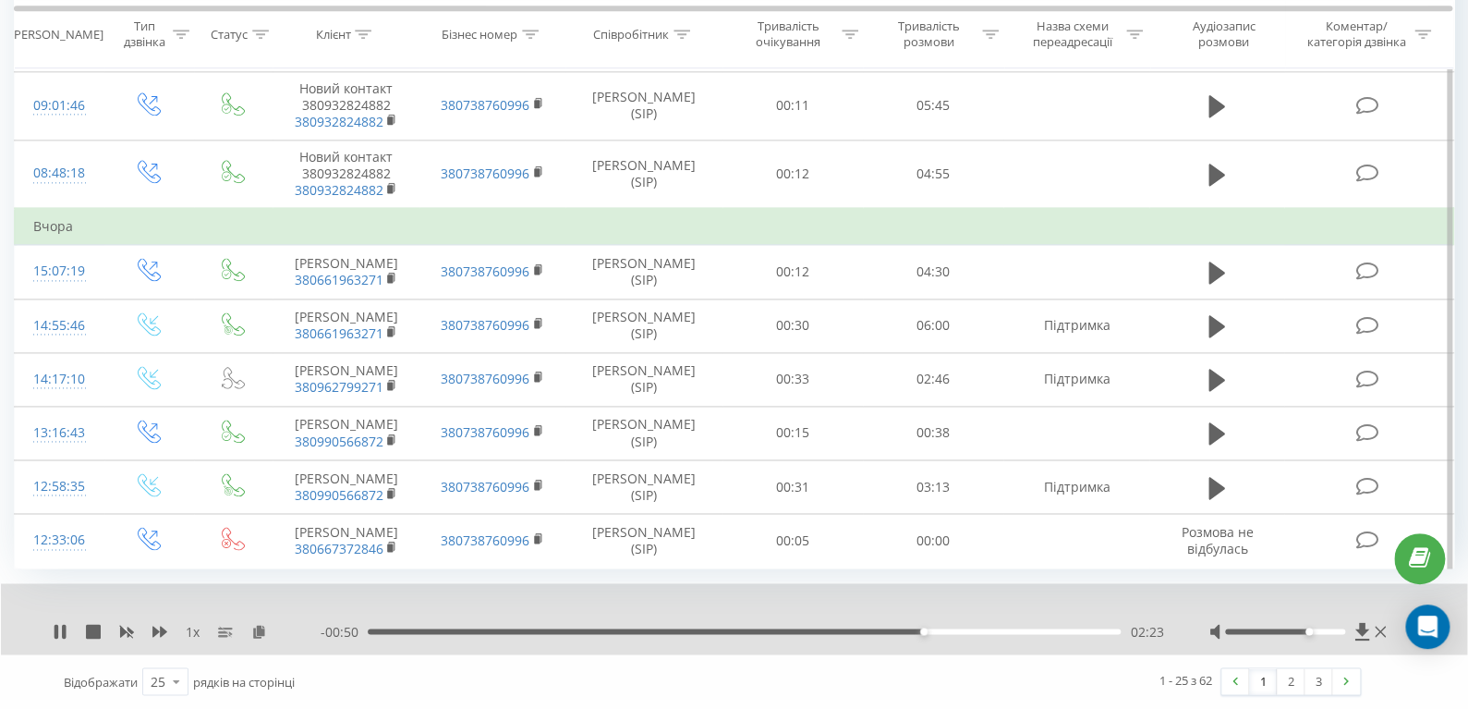
scroll to position [1091, 0]
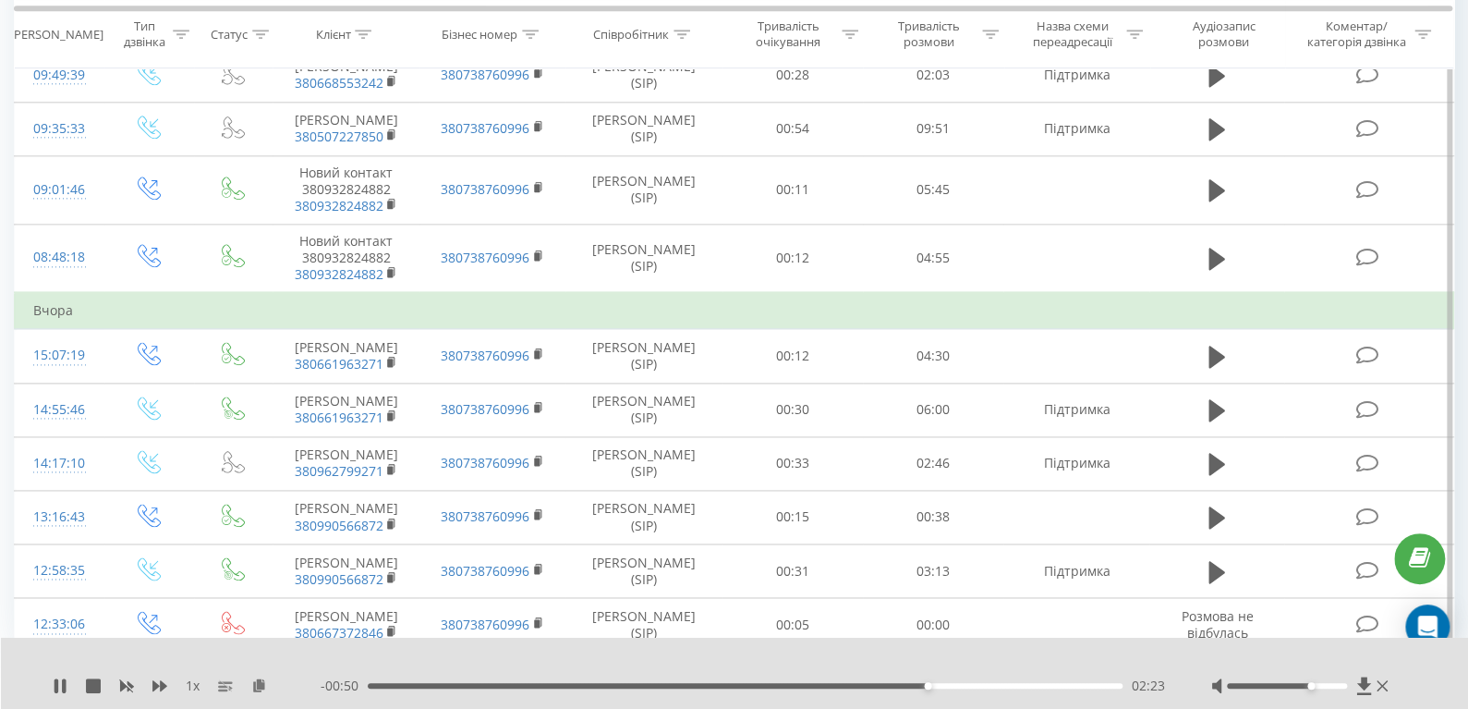
click at [55, 673] on div "1 x - 00:50 02:23 02:23" at bounding box center [735, 673] width 1468 height 71
click at [59, 682] on icon at bounding box center [60, 685] width 15 height 15
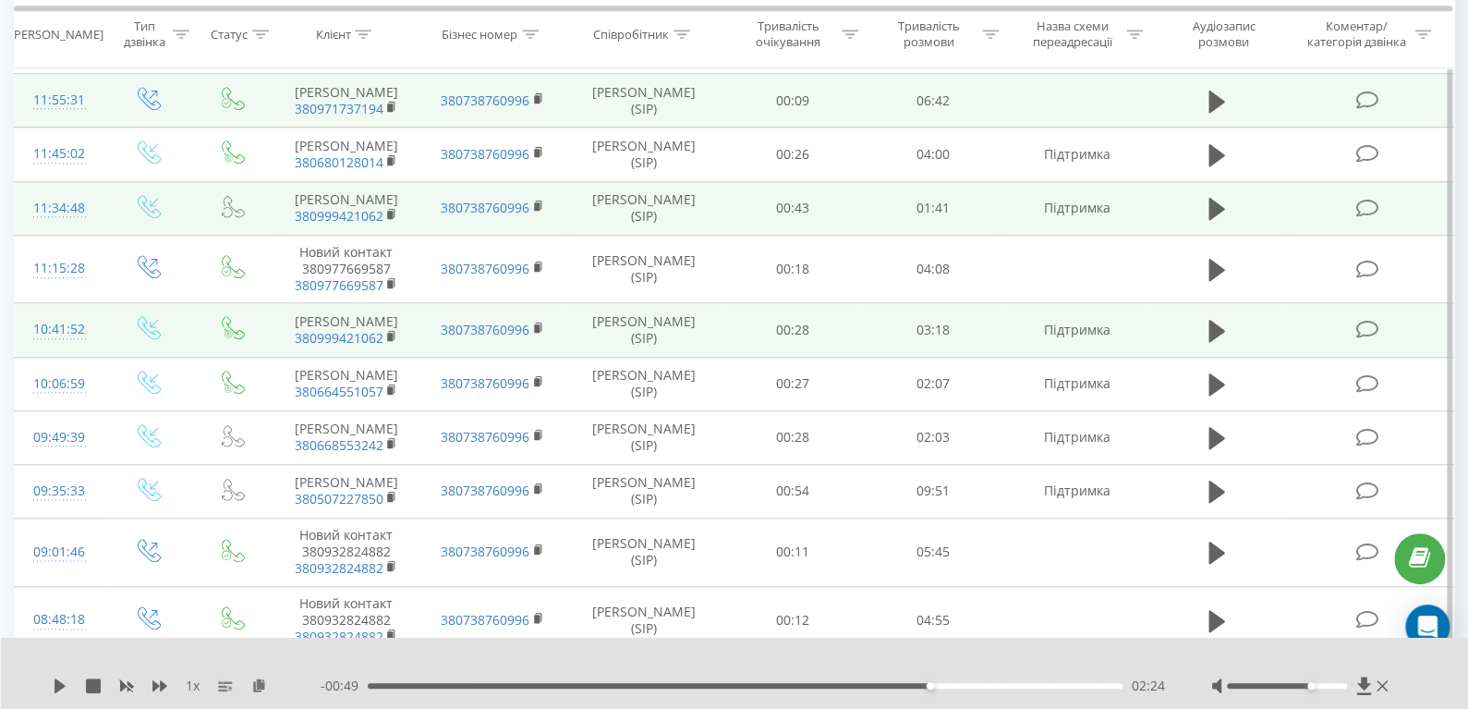
scroll to position [722, 0]
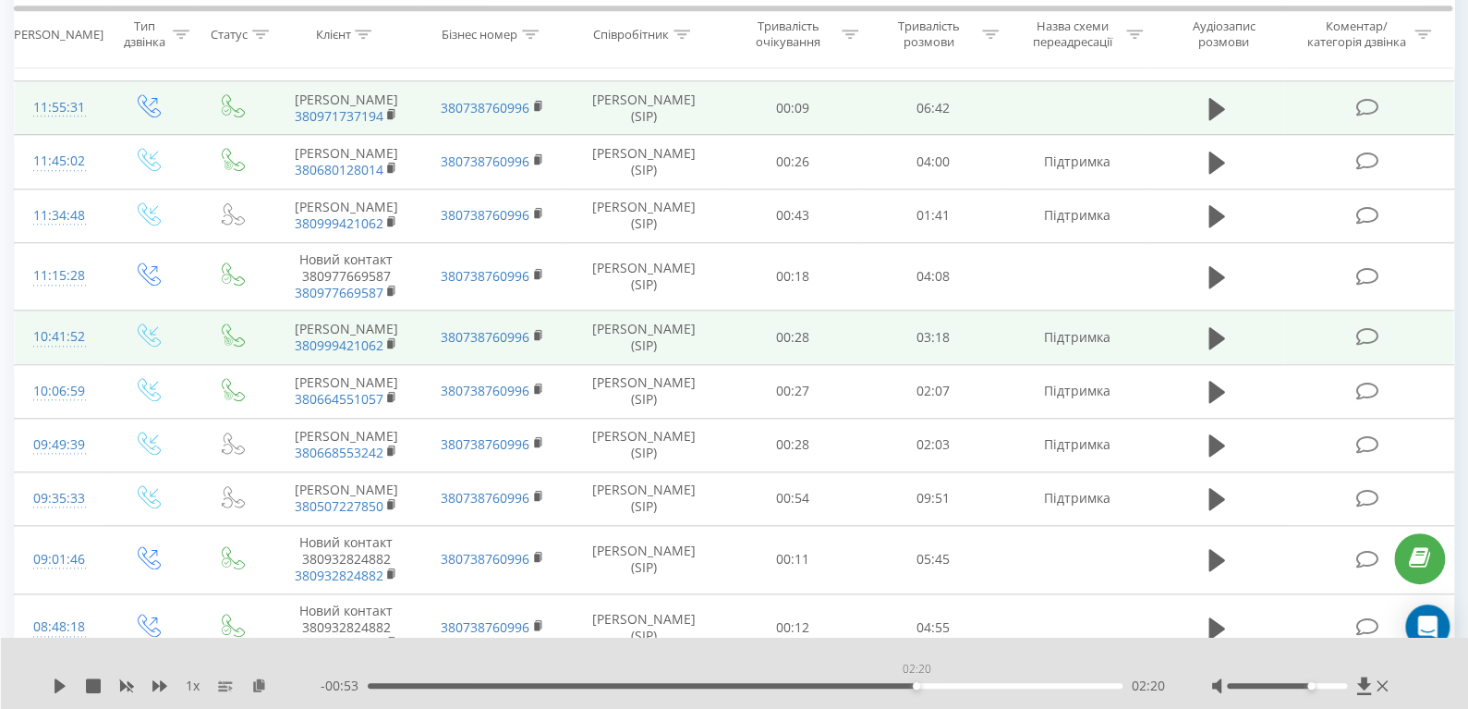
click at [916, 683] on div "02:20" at bounding box center [745, 686] width 755 height 6
click at [55, 687] on icon at bounding box center [60, 685] width 11 height 15
click at [892, 685] on div "02:22" at bounding box center [745, 686] width 755 height 6
click at [49, 680] on div "1 x - 00:43 02:30 02:30" at bounding box center [735, 673] width 1468 height 71
click at [55, 686] on icon at bounding box center [57, 685] width 4 height 15
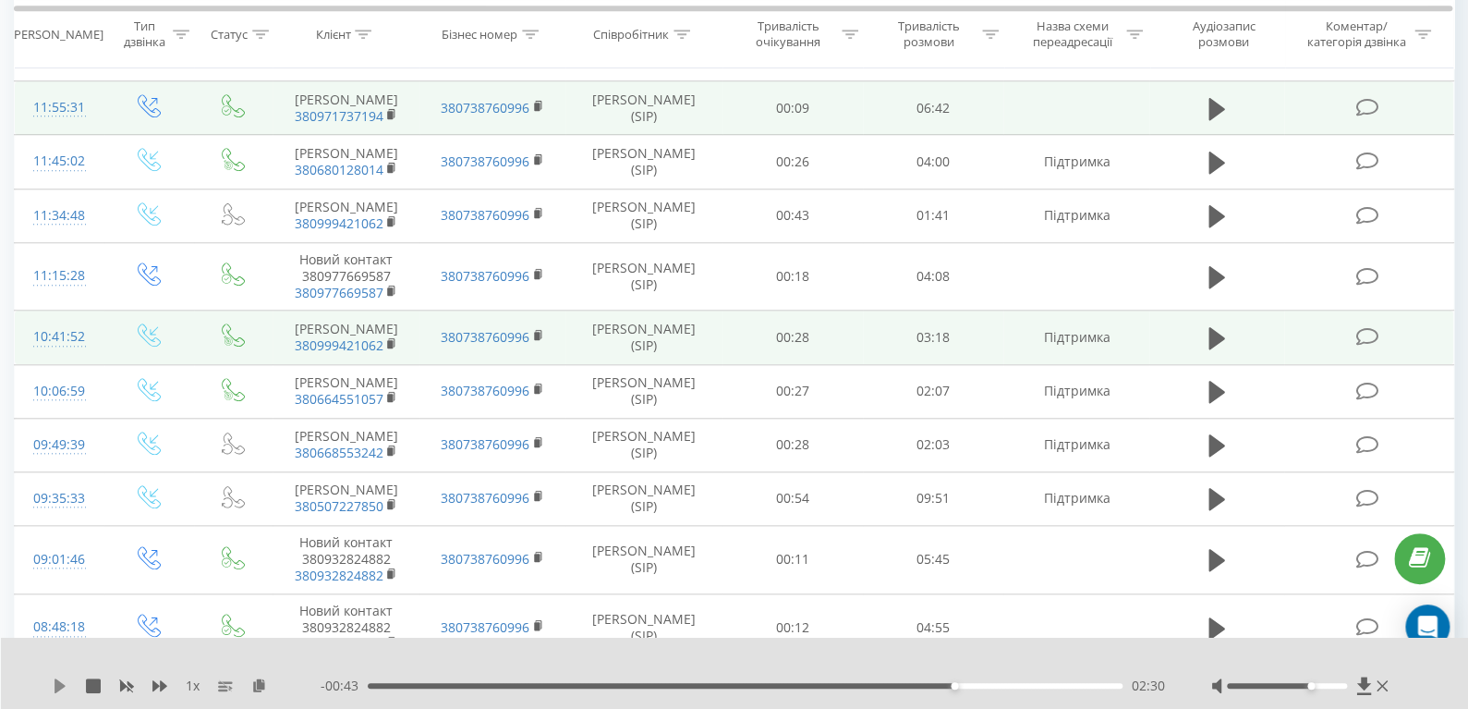
click at [65, 683] on icon at bounding box center [60, 685] width 15 height 15
click at [919, 686] on div "02:33" at bounding box center [745, 686] width 755 height 6
click at [56, 679] on icon at bounding box center [57, 685] width 4 height 15
click at [1213, 227] on icon at bounding box center [1217, 216] width 17 height 22
click at [542, 684] on div "00:15" at bounding box center [745, 686] width 755 height 6
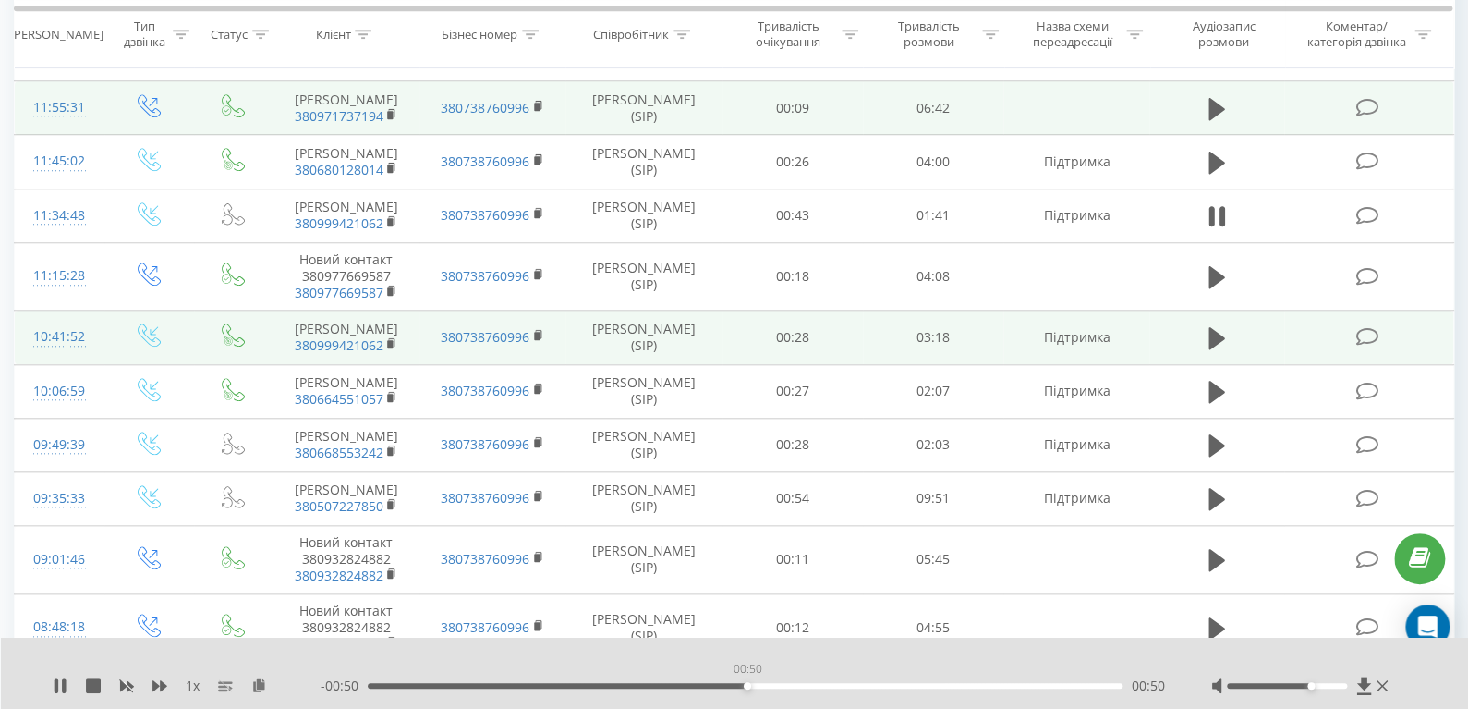
click at [747, 686] on div "00:50" at bounding box center [745, 686] width 755 height 6
click at [69, 680] on div "1 x" at bounding box center [187, 685] width 268 height 18
click at [39, 698] on div "1 x - 00:46 00:53 00:53" at bounding box center [735, 673] width 1468 height 71
click at [61, 682] on icon at bounding box center [60, 685] width 15 height 15
click at [60, 680] on icon at bounding box center [60, 685] width 15 height 15
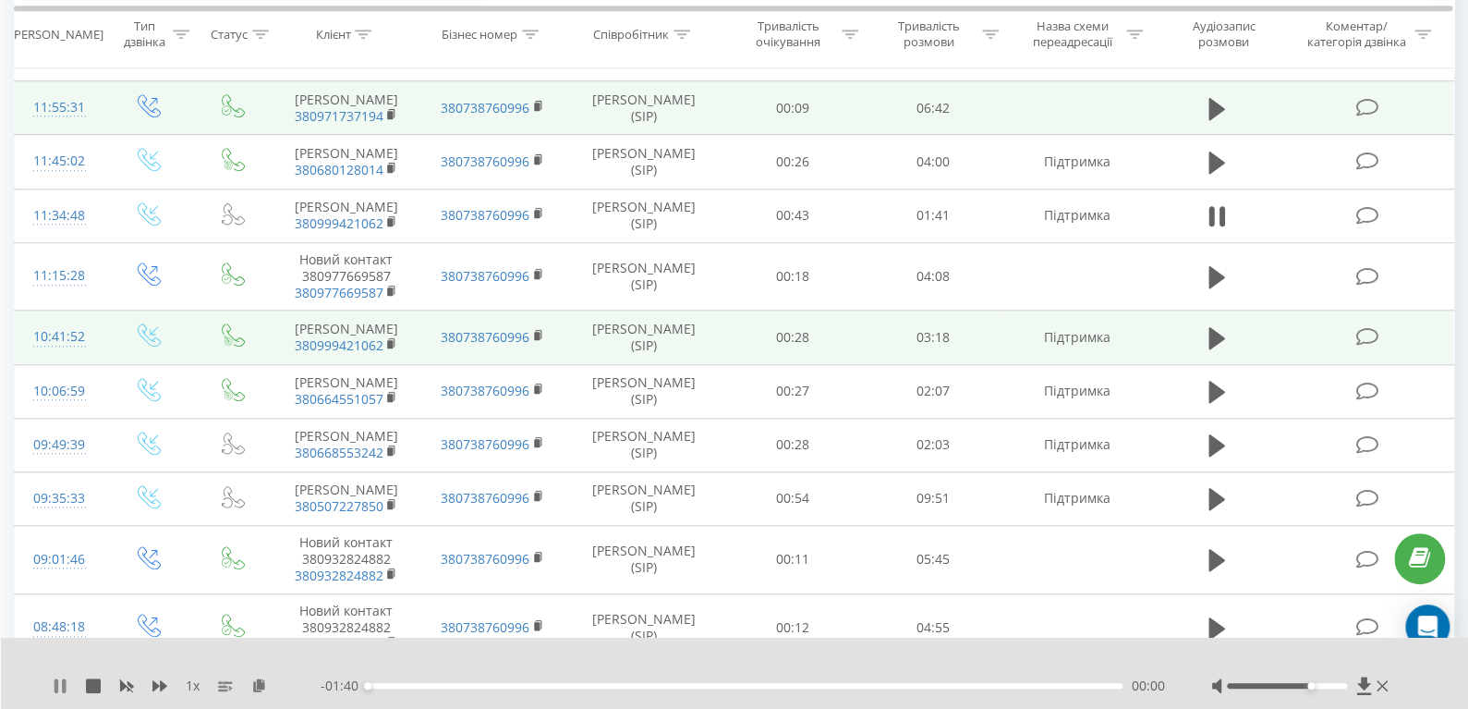
click at [57, 678] on icon at bounding box center [60, 685] width 15 height 15
click at [60, 678] on icon at bounding box center [60, 685] width 15 height 15
click at [54, 687] on icon at bounding box center [60, 685] width 15 height 15
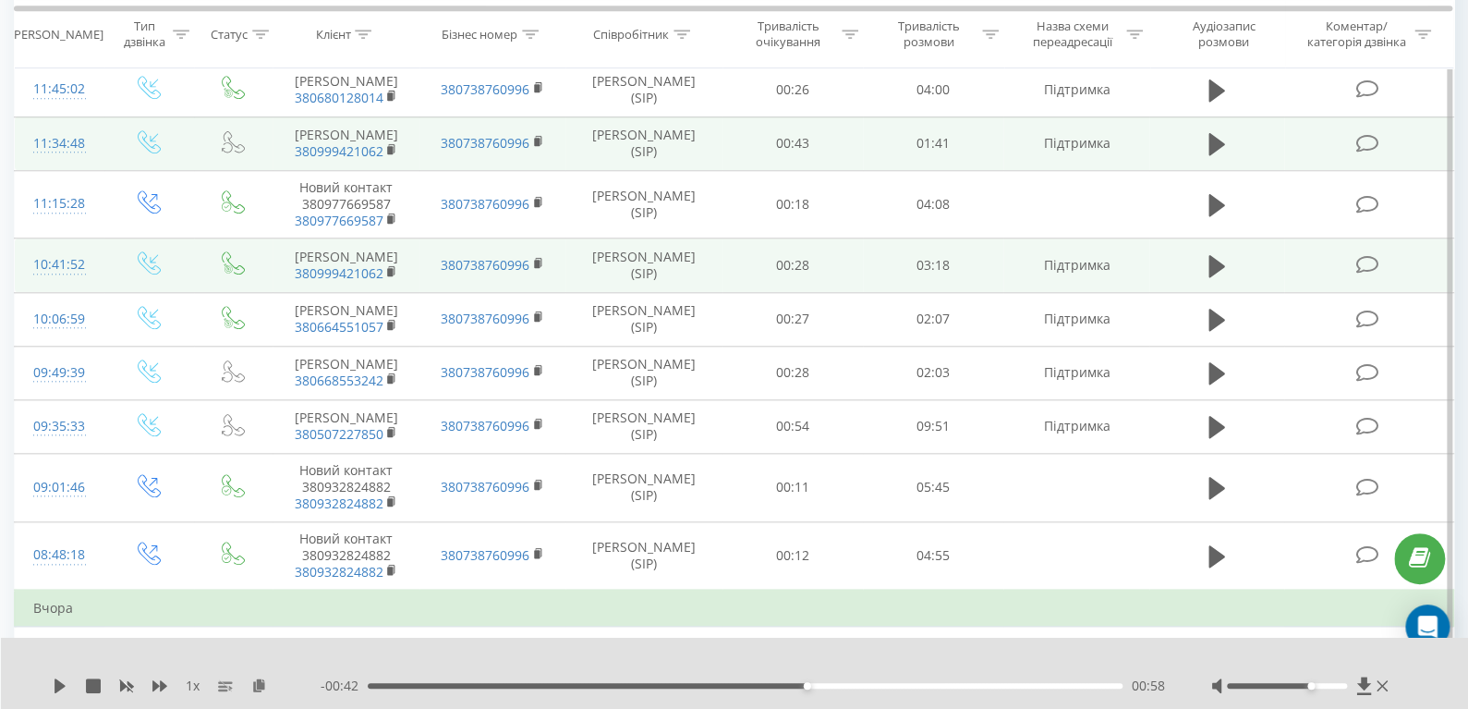
scroll to position [906, 0]
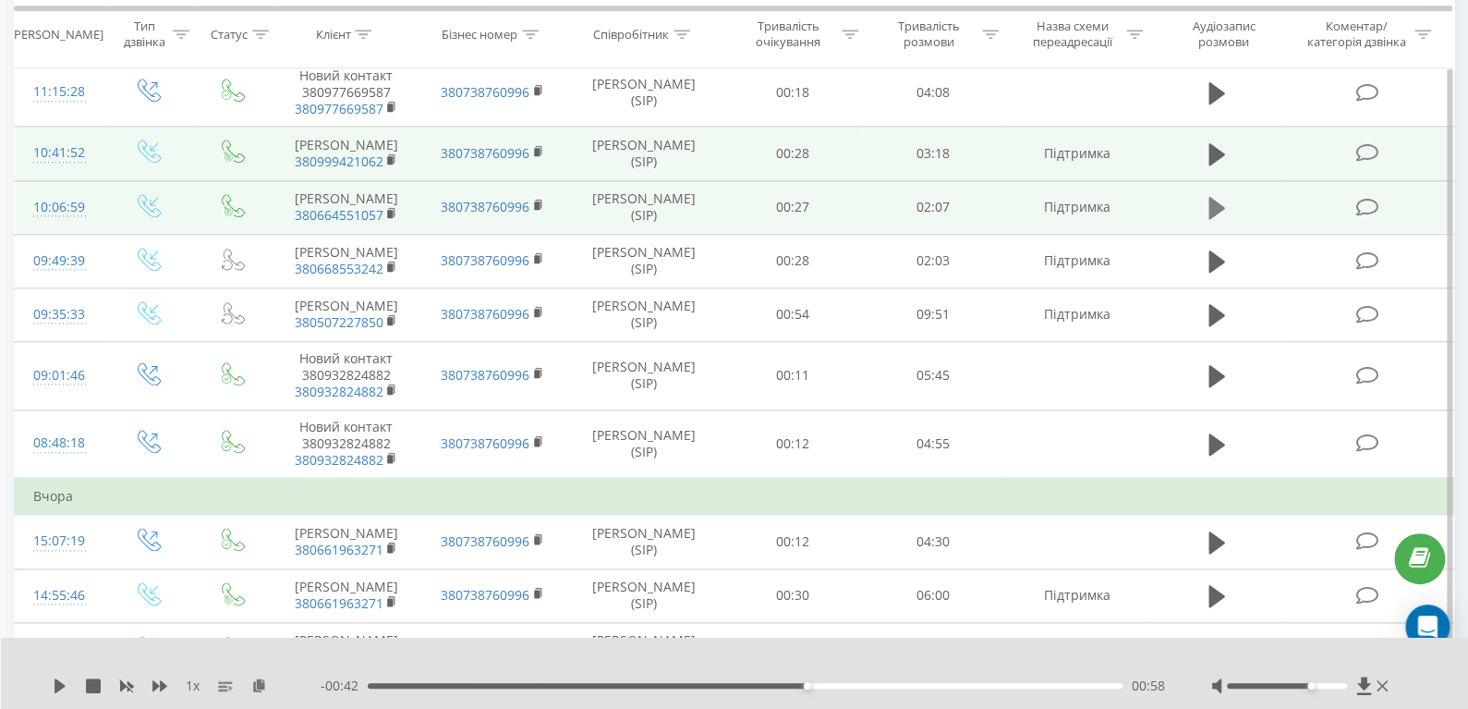
click at [1211, 219] on icon at bounding box center [1217, 208] width 17 height 22
click at [51, 684] on div "1 x - 01:42 00:24 00:24" at bounding box center [735, 673] width 1468 height 71
click at [58, 685] on icon at bounding box center [60, 685] width 15 height 15
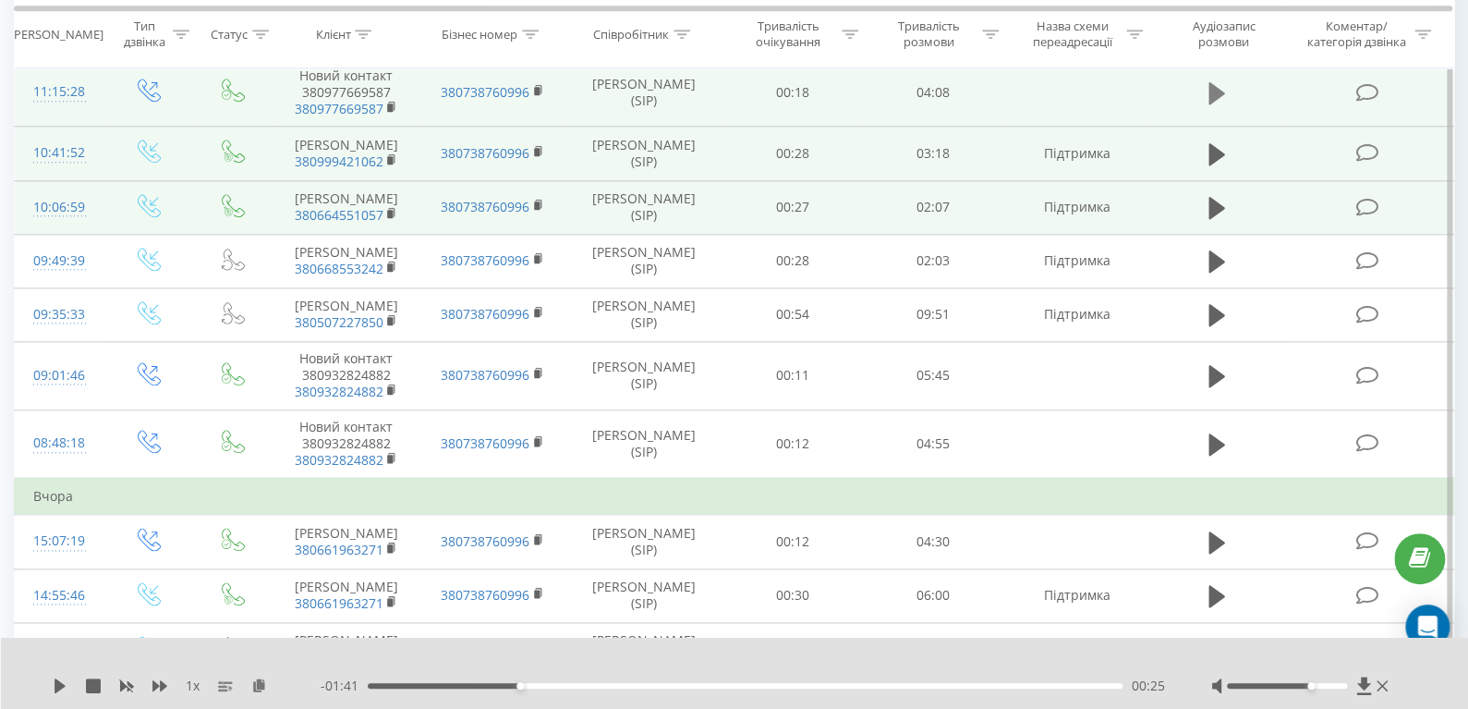
click at [1208, 107] on button at bounding box center [1217, 93] width 28 height 28
click at [51, 685] on div "1 x - 04:01 00:06 00:06" at bounding box center [735, 673] width 1468 height 71
click at [63, 689] on icon at bounding box center [64, 685] width 4 height 15
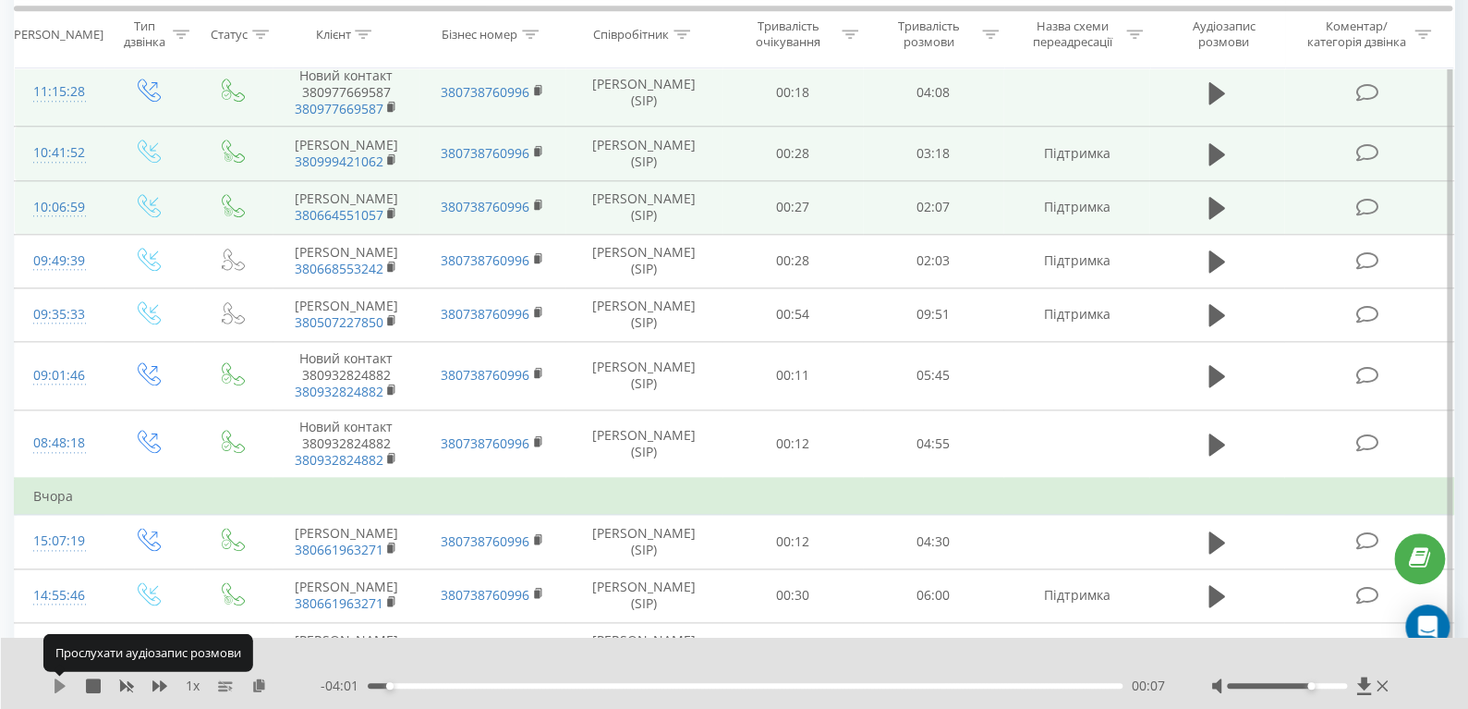
click at [59, 682] on icon at bounding box center [60, 685] width 11 height 15
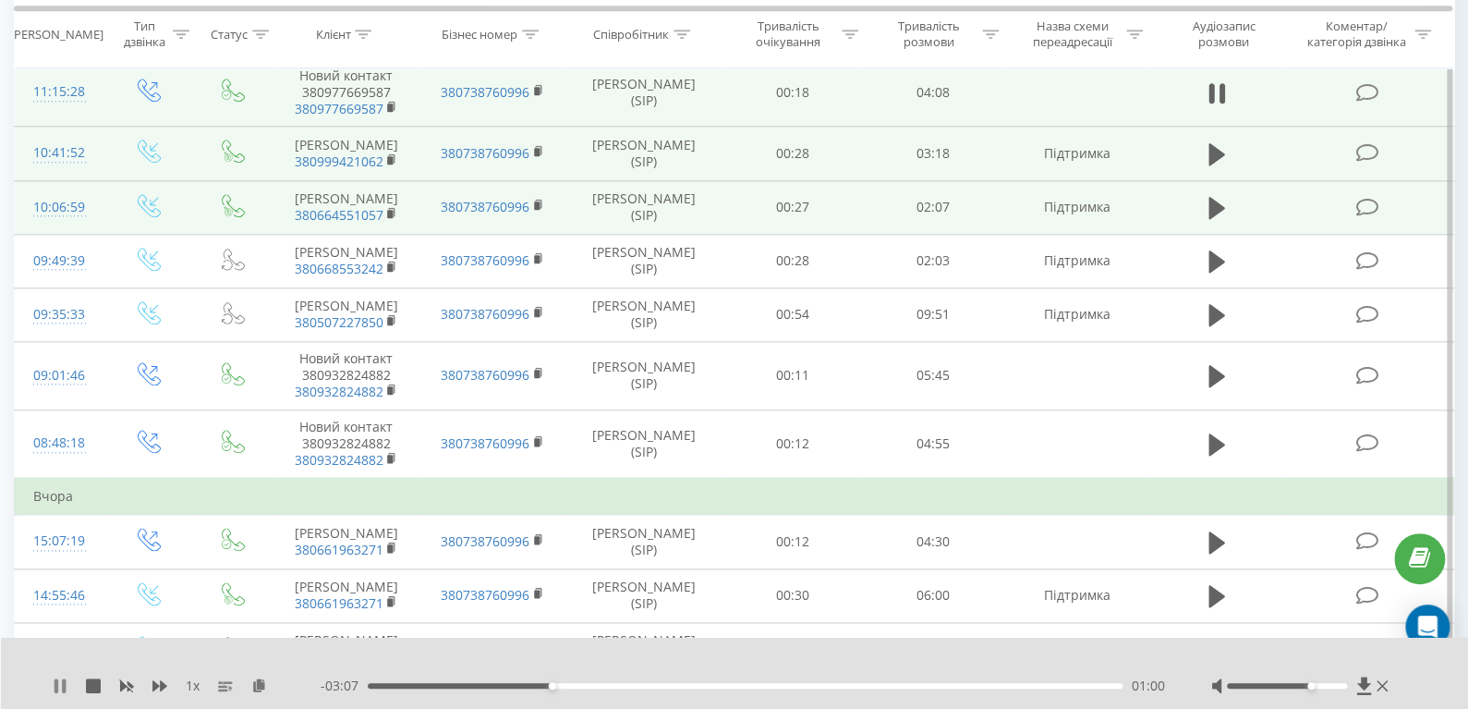
click at [59, 678] on icon at bounding box center [60, 685] width 15 height 15
click at [64, 683] on icon at bounding box center [60, 685] width 15 height 15
click at [63, 680] on icon at bounding box center [64, 685] width 4 height 15
click at [1206, 107] on button at bounding box center [1217, 93] width 28 height 28
click at [53, 683] on icon at bounding box center [60, 685] width 15 height 15
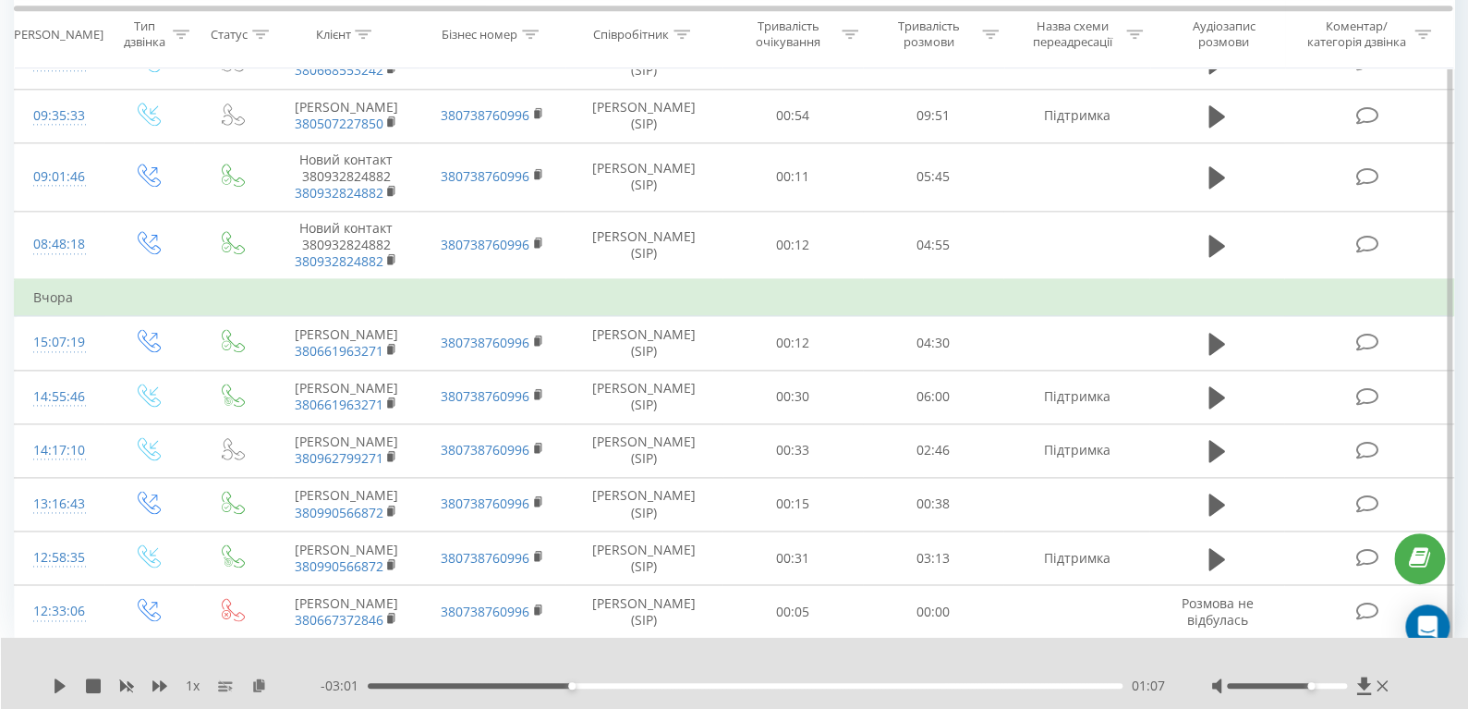
scroll to position [1184, 0]
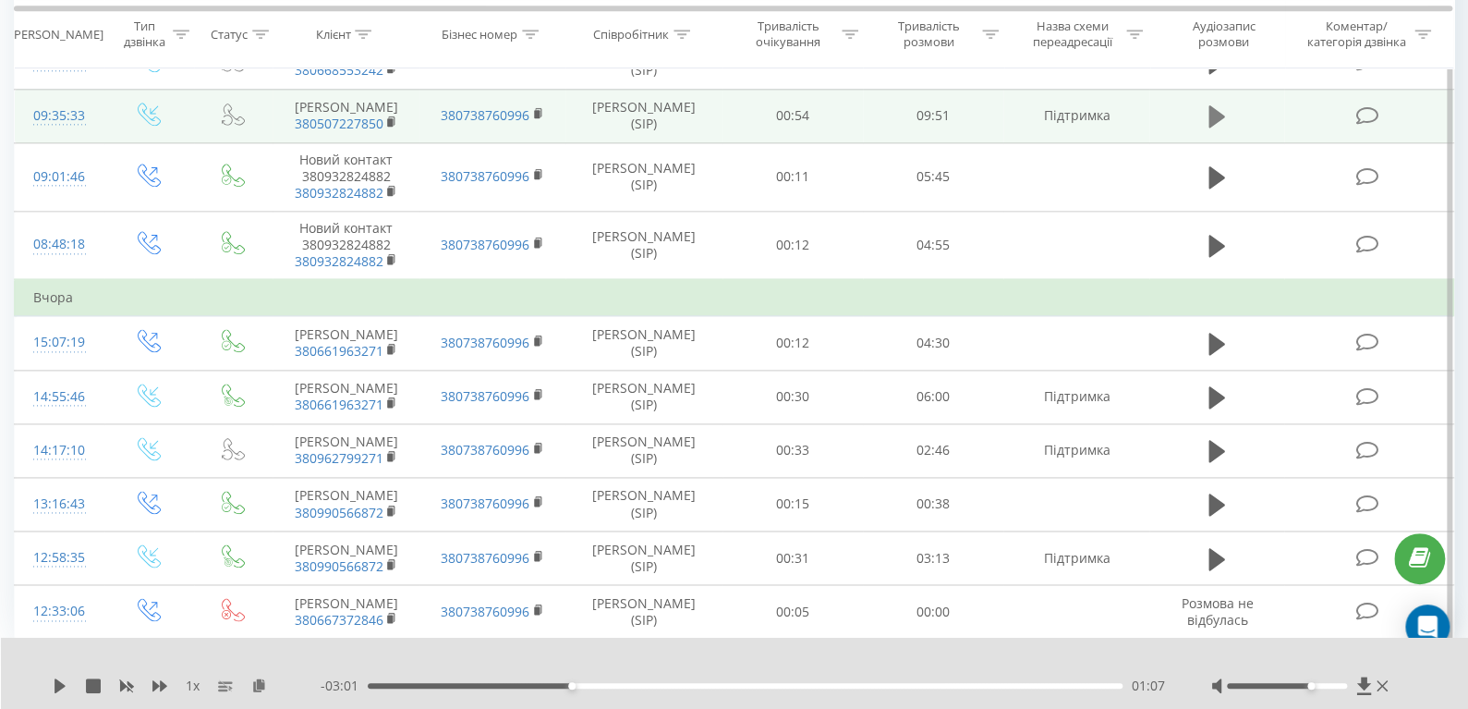
click at [1207, 130] on button at bounding box center [1217, 117] width 28 height 28
click at [862, 687] on div "06:27" at bounding box center [745, 686] width 755 height 6
click at [928, 684] on div "06:32" at bounding box center [745, 686] width 755 height 6
click at [966, 687] on div "07:48" at bounding box center [745, 686] width 755 height 6
click at [715, 688] on div "- 02:02 07:49 07:49" at bounding box center [743, 685] width 845 height 18
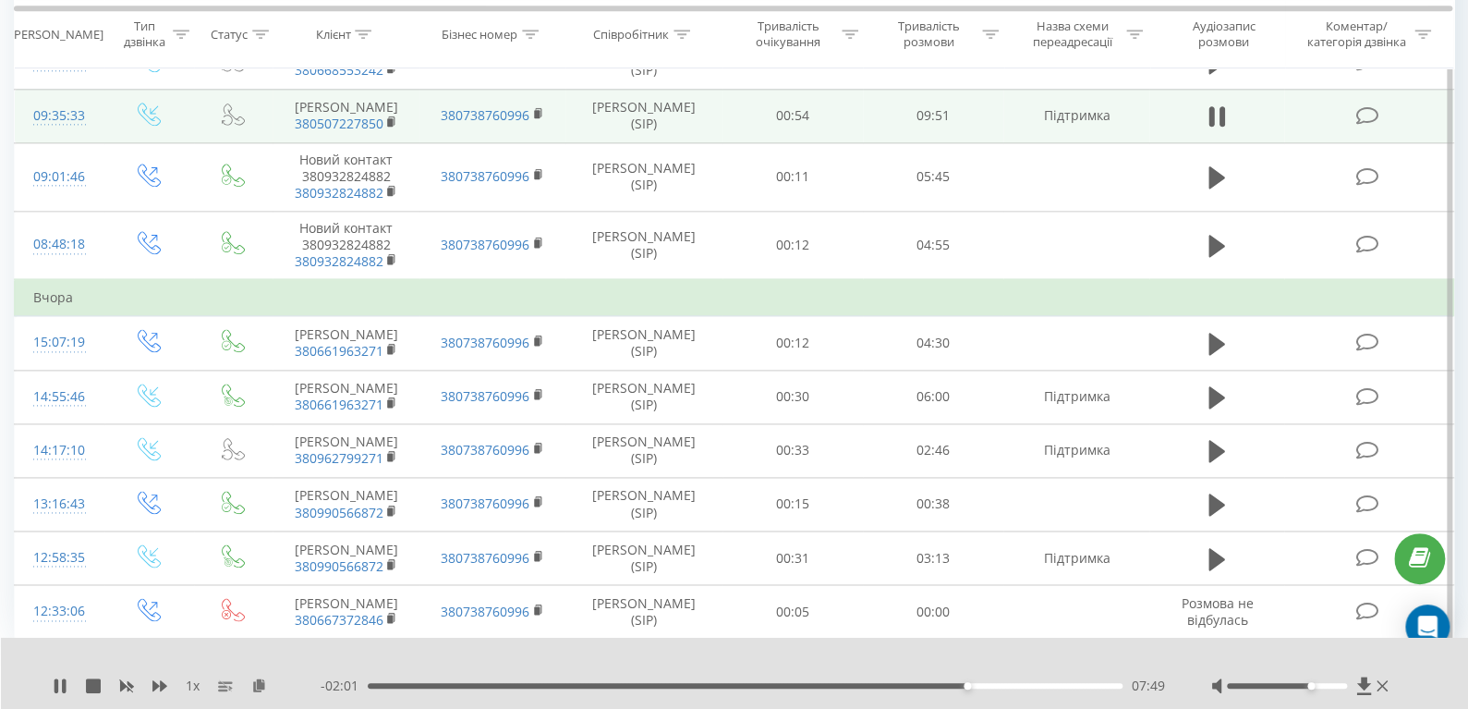
click at [712, 684] on div "07:49" at bounding box center [745, 686] width 755 height 6
click at [537, 683] on div "02:12" at bounding box center [745, 686] width 755 height 6
click at [484, 685] on div "02:16" at bounding box center [745, 686] width 755 height 6
click at [442, 685] on div "00:58" at bounding box center [745, 686] width 755 height 6
click at [431, 684] on div "01:01" at bounding box center [745, 686] width 755 height 6
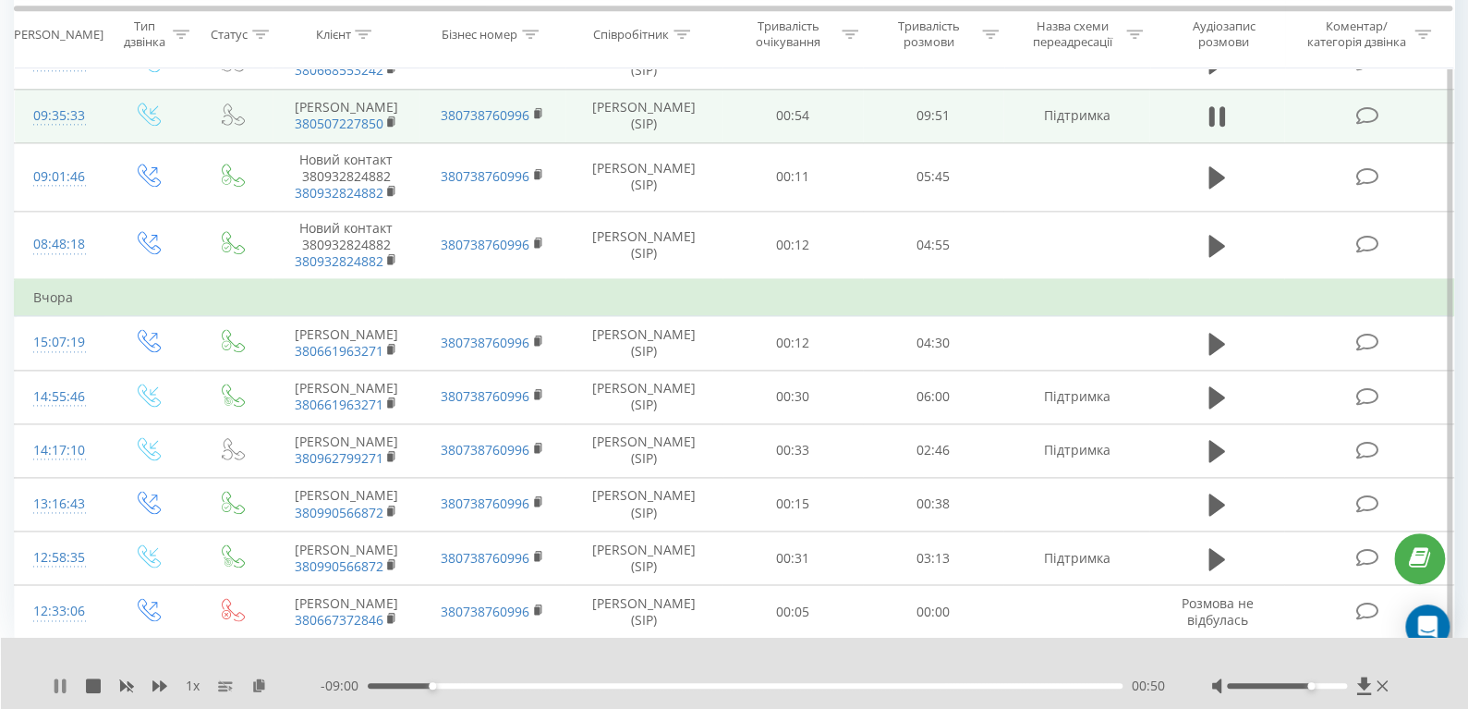
click at [54, 683] on icon at bounding box center [60, 685] width 15 height 15
click at [72, 676] on div "1 x" at bounding box center [187, 685] width 268 height 18
click at [66, 678] on icon at bounding box center [60, 685] width 15 height 15
click at [444, 685] on div "00:59" at bounding box center [745, 686] width 755 height 6
click at [383, 686] on div "01:08" at bounding box center [745, 686] width 755 height 6
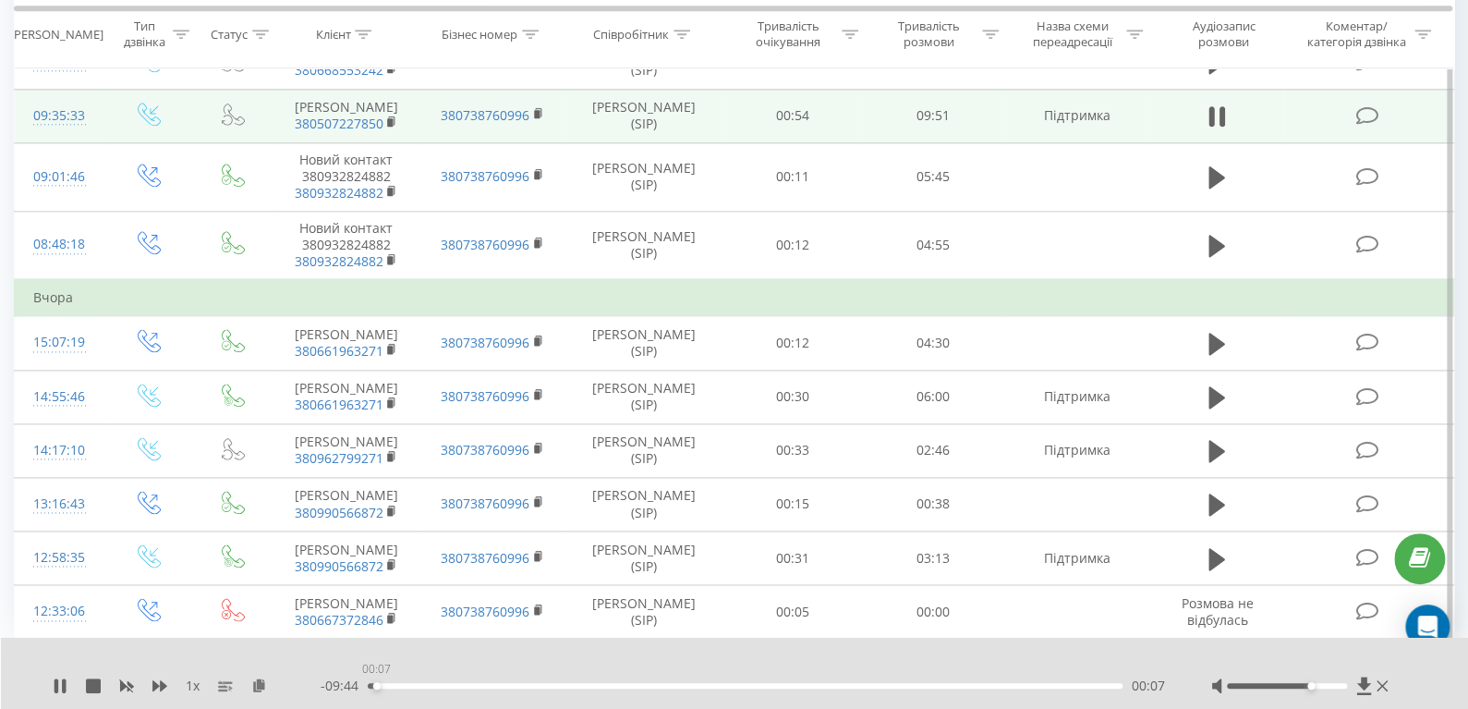
click at [376, 684] on div "00:07" at bounding box center [745, 686] width 755 height 6
click at [65, 688] on icon at bounding box center [64, 685] width 4 height 15
